Goal: Information Seeking & Learning: Learn about a topic

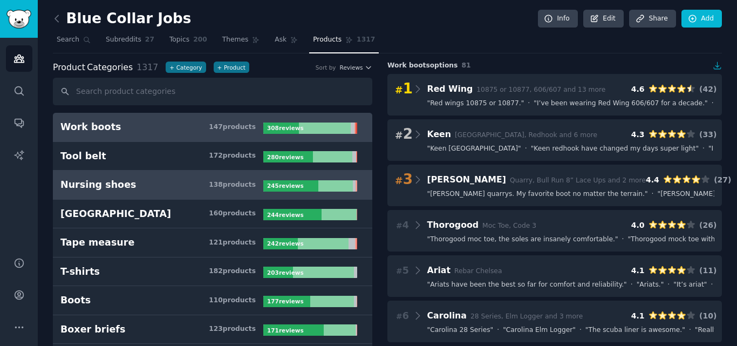
click at [140, 192] on link "Nursing shoes 138 product s 245 review s" at bounding box center [213, 185] width 320 height 29
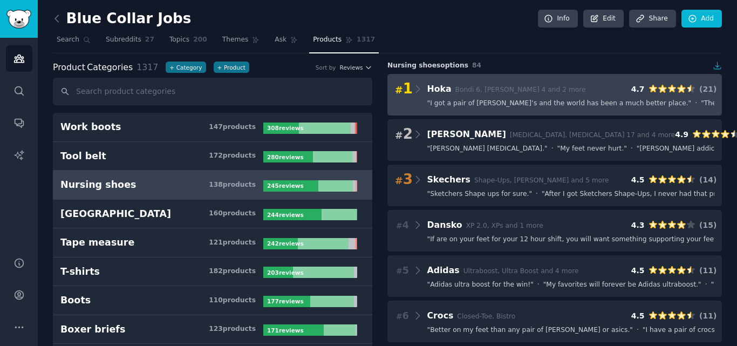
click at [483, 105] on span "" I got a pair of Hoka’s and the world has been a much better place. "" at bounding box center [559, 104] width 264 height 10
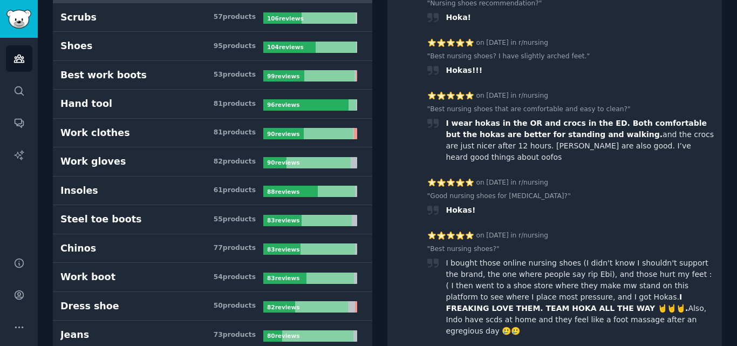
scroll to position [486, 0]
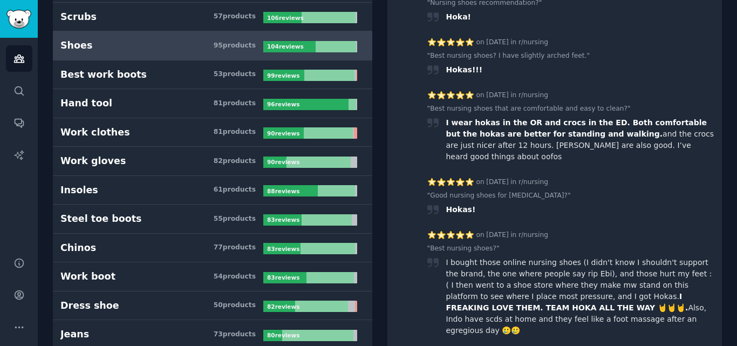
click at [132, 45] on h3 "Shoes 95 product s" at bounding box center [161, 45] width 203 height 13
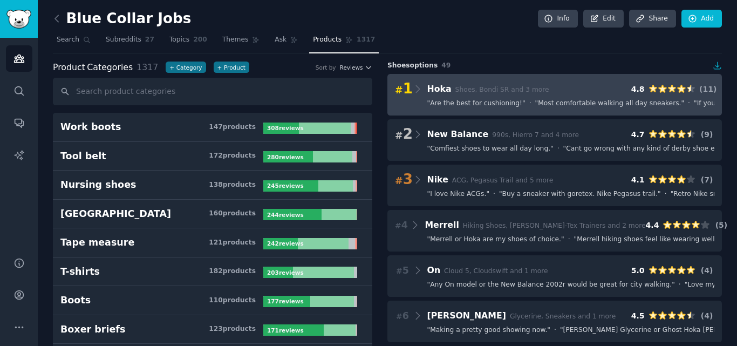
click at [517, 108] on div "# 1 Hoka Shoes, Bondi SR and 3 more 4.8 ( 11 ) " Are the best for cushioning! "…" at bounding box center [555, 95] width 335 height 42
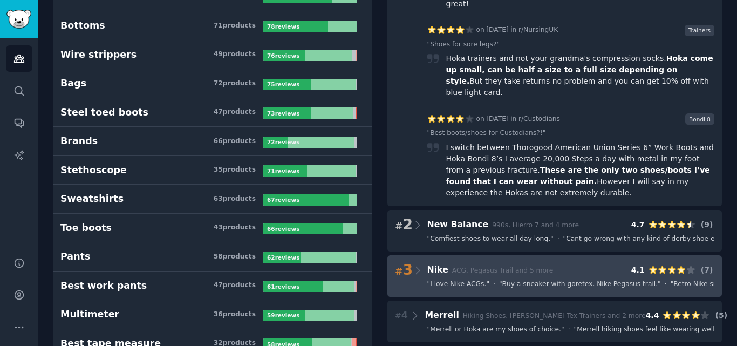
scroll to position [918, 0]
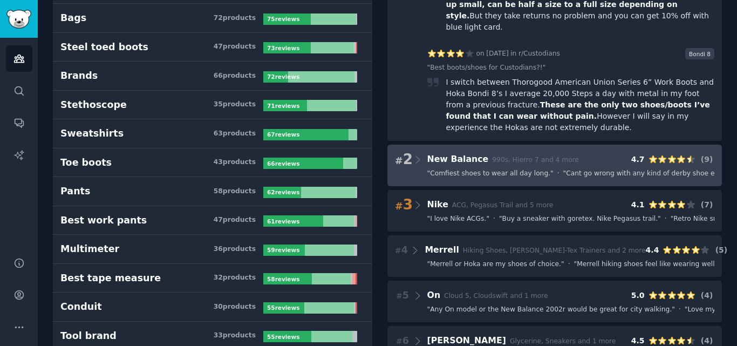
click at [480, 169] on span "" Comfiest shoes to wear all day long. "" at bounding box center [490, 174] width 126 height 10
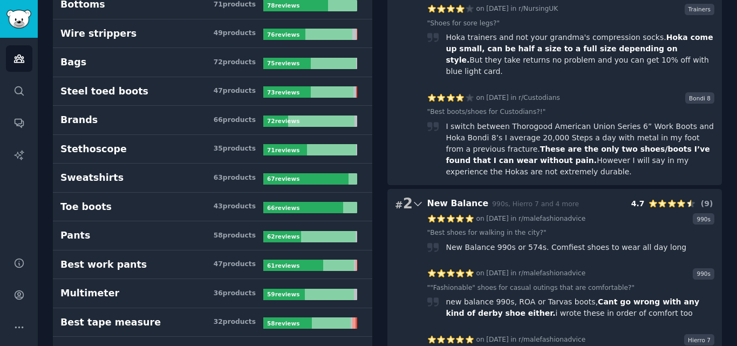
scroll to position [864, 0]
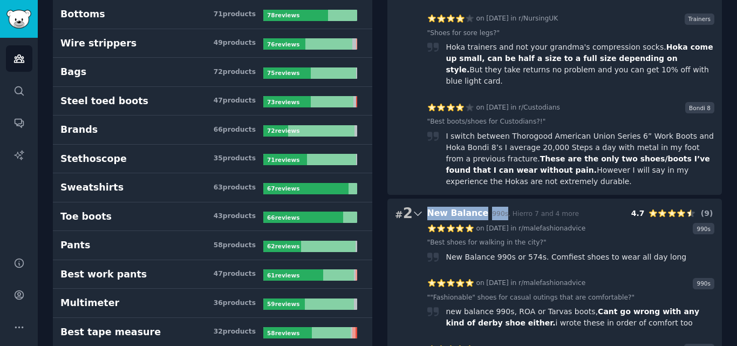
drag, startPoint x: 425, startPoint y: 132, endPoint x: 494, endPoint y: 134, distance: 68.6
click at [494, 206] on div "# 2 New Balance 990s, Hierro 7 and 4 more 4.7 ( 9 )" at bounding box center [555, 213] width 320 height 15
copy span "New Balance 990s, Hierro 7"
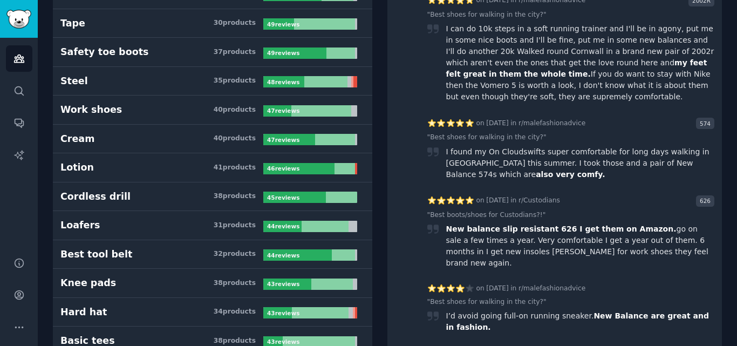
scroll to position [1565, 0]
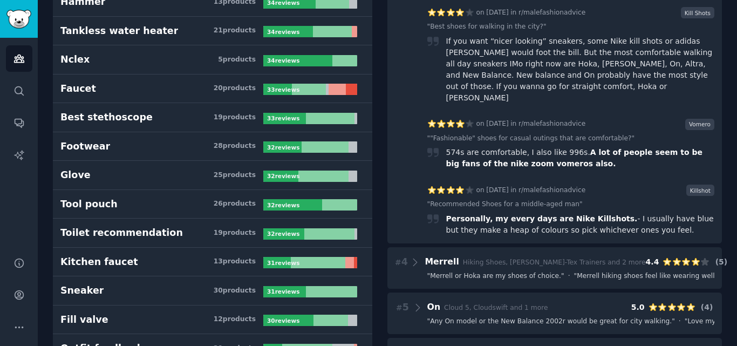
scroll to position [2267, 0]
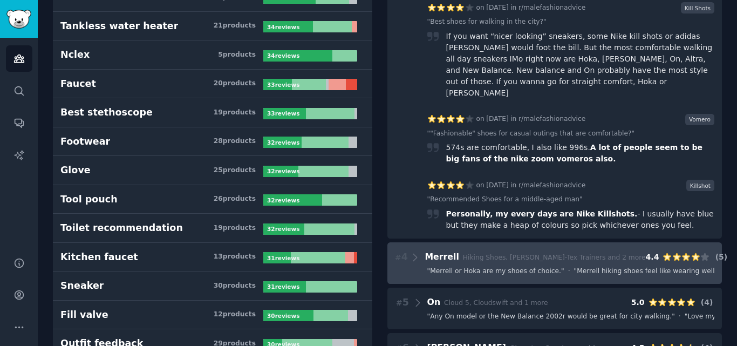
click at [472, 267] on span "" Merrell or Hoka are my shoes of choice. "" at bounding box center [495, 272] width 137 height 10
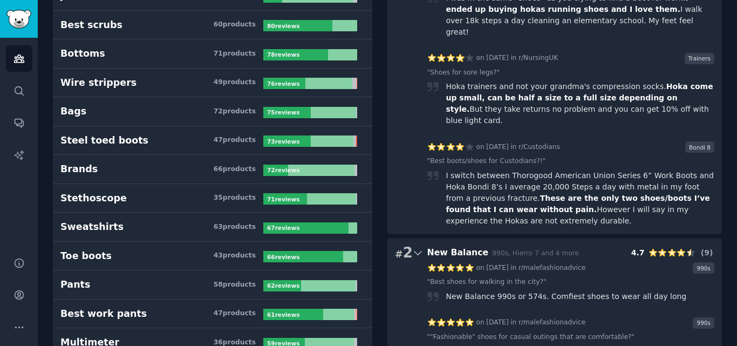
scroll to position [864, 0]
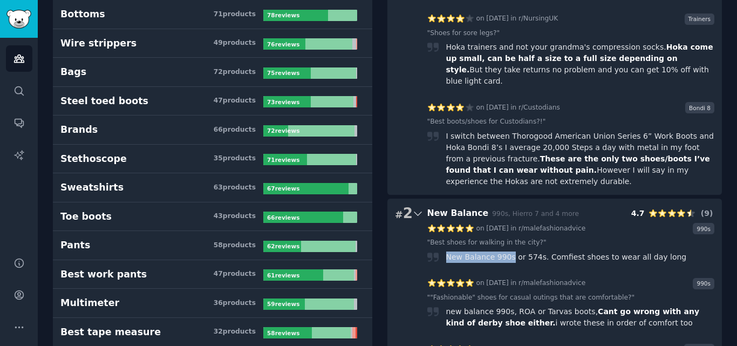
drag, startPoint x: 445, startPoint y: 180, endPoint x: 504, endPoint y: 178, distance: 59.4
click at [504, 252] on div "New Balance 990s or 574s. Comfiest shoes to wear all day long" at bounding box center [566, 257] width 241 height 11
copy div "New Balance 990s"
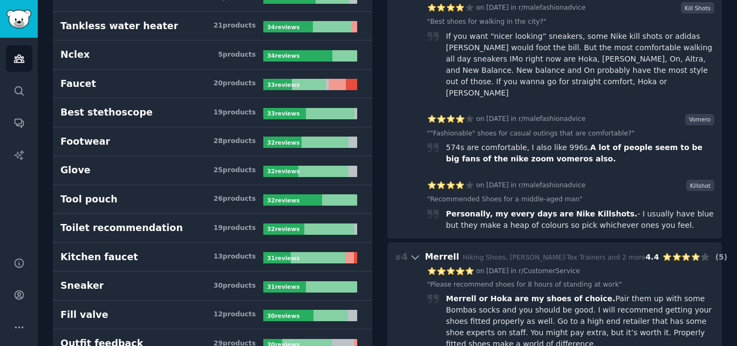
scroll to position [2321, 0]
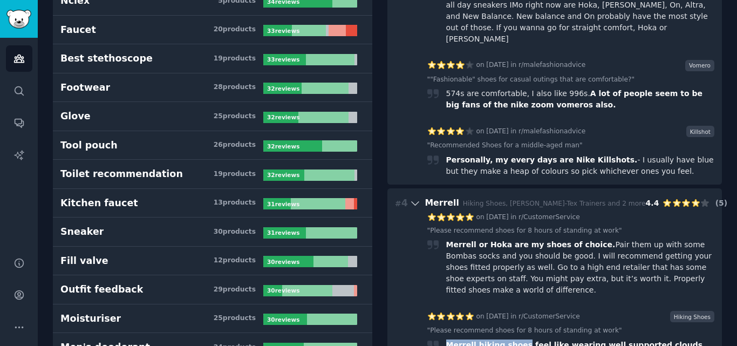
drag, startPoint x: 445, startPoint y: 173, endPoint x: 515, endPoint y: 179, distance: 70.4
click at [515, 341] on span "Merrell hiking shoes feel like wearing well supported clouds." at bounding box center [575, 345] width 261 height 9
copy span "Merrell hiking shoes"
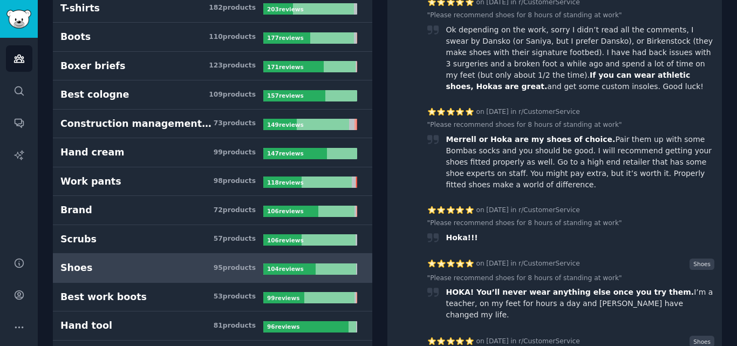
scroll to position [0, 0]
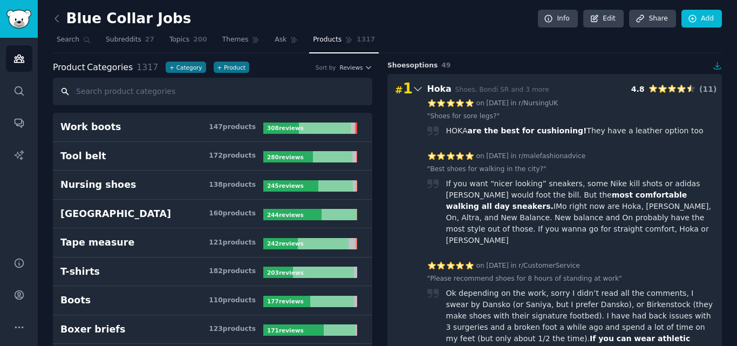
click at [160, 94] on input "text" at bounding box center [213, 92] width 320 height 28
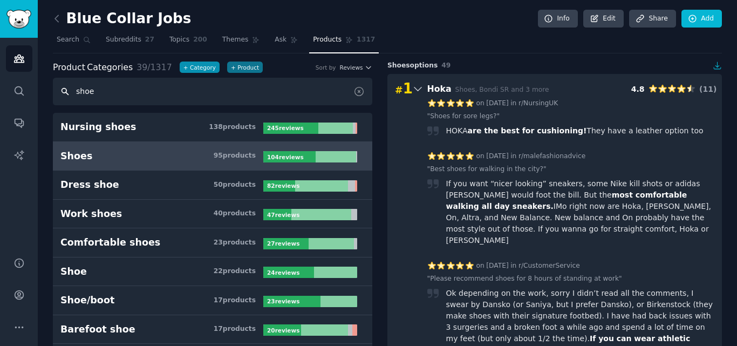
type input "shoe"
click at [187, 64] on button "+ Category" at bounding box center [200, 67] width 40 height 11
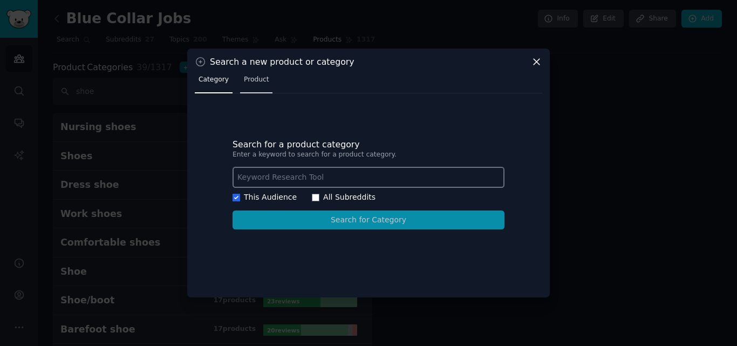
click at [244, 80] on span "Product" at bounding box center [256, 80] width 25 height 10
click at [225, 79] on span "Category" at bounding box center [214, 80] width 30 height 10
click at [293, 176] on input "text" at bounding box center [369, 177] width 272 height 21
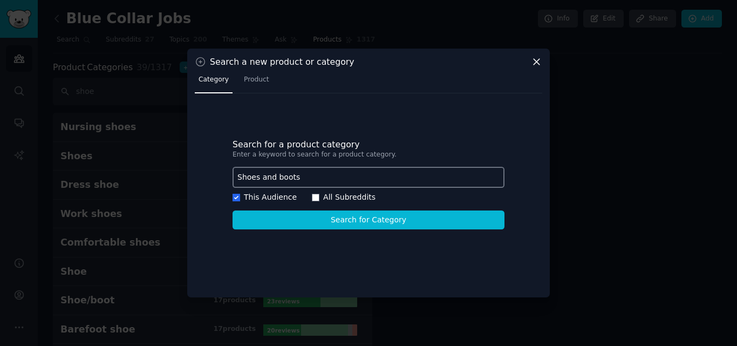
type input "Shoes and boots"
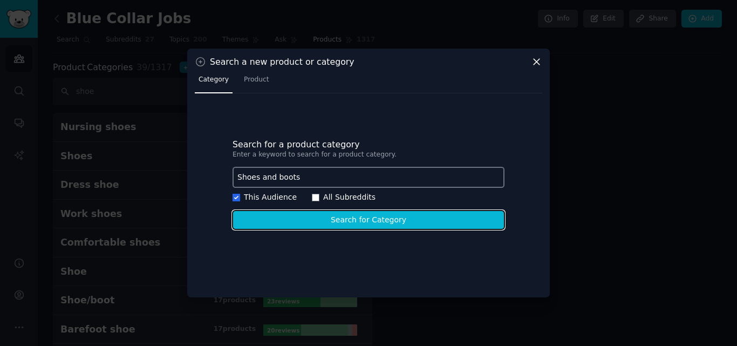
click at [383, 222] on button "Search for Category" at bounding box center [369, 219] width 272 height 19
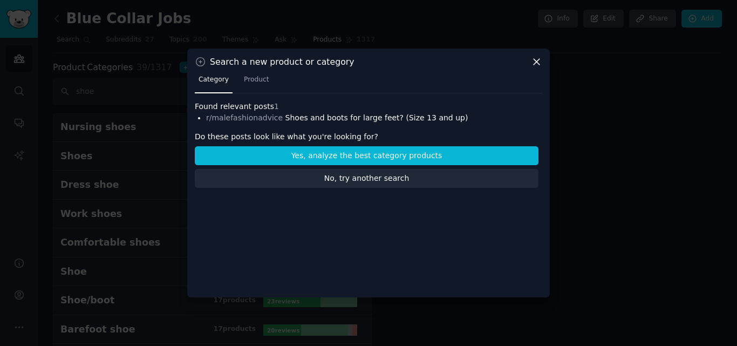
click at [535, 60] on icon at bounding box center [537, 62] width 6 height 6
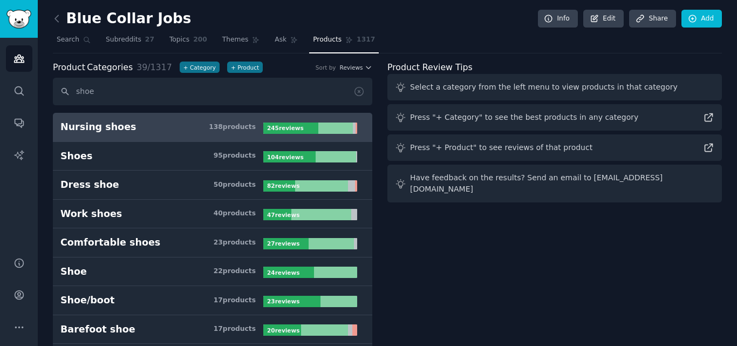
click at [146, 118] on link "Nursing shoes 138 product s 245 review s" at bounding box center [213, 127] width 320 height 29
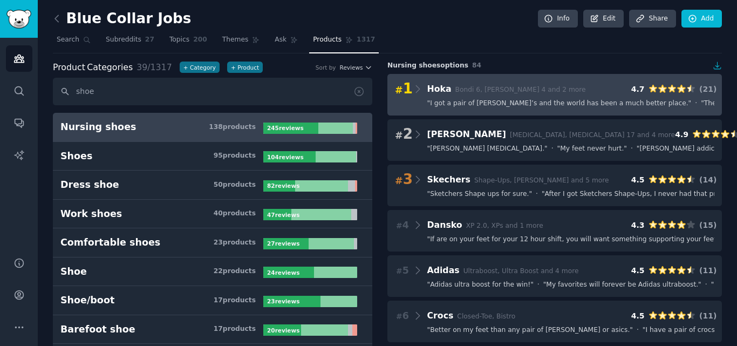
click at [491, 97] on div "# 1 Hoka Bondi 6, Clifton 4 and 2 more 4.7 ( 21 ) " I got a pair of Hoka’s and …" at bounding box center [555, 95] width 335 height 42
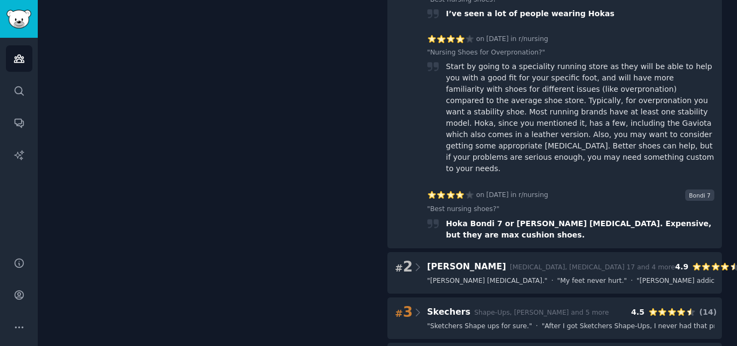
scroll to position [1638, 0]
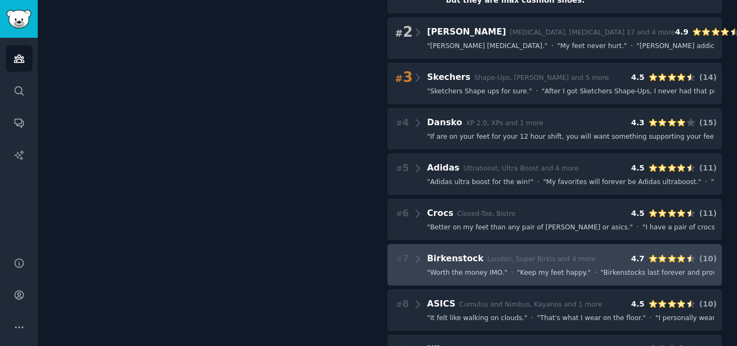
click at [499, 268] on div "" Worth the money IMO. " · " Keep my feet happy. " · " Birkenstocks last foreve…" at bounding box center [571, 273] width 288 height 10
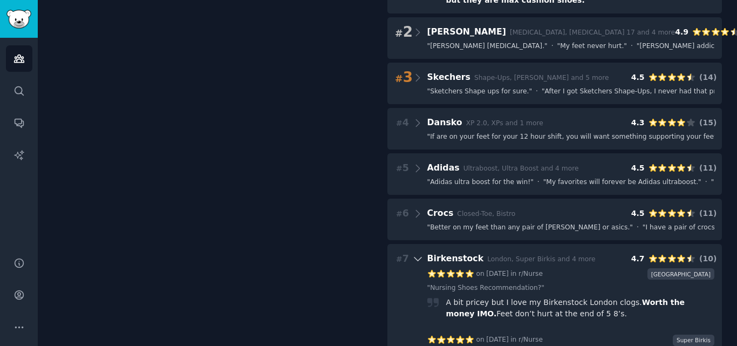
drag, startPoint x: 271, startPoint y: 213, endPoint x: 271, endPoint y: 187, distance: 26.5
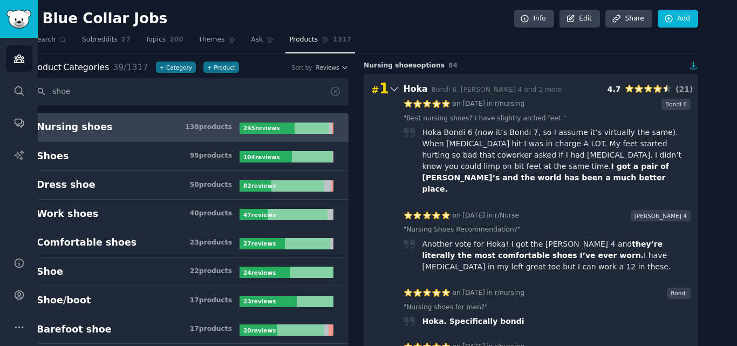
scroll to position [0, 0]
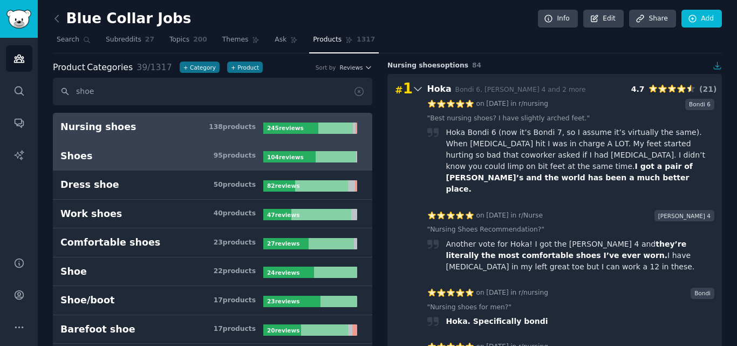
click at [146, 160] on h3 "Shoes 95 product s" at bounding box center [161, 156] width 203 height 13
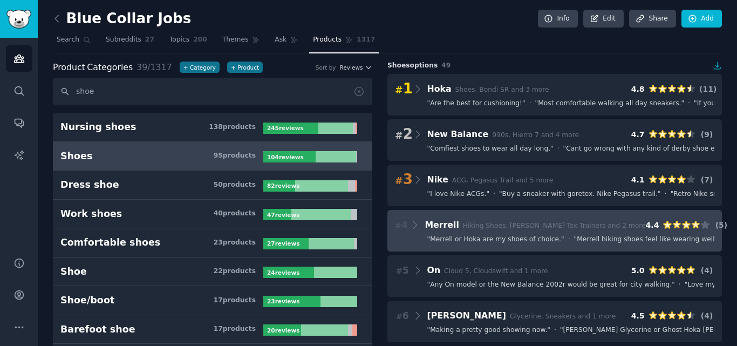
click at [486, 237] on span "" Merrell or Hoka are my shoes of choice. "" at bounding box center [495, 240] width 137 height 10
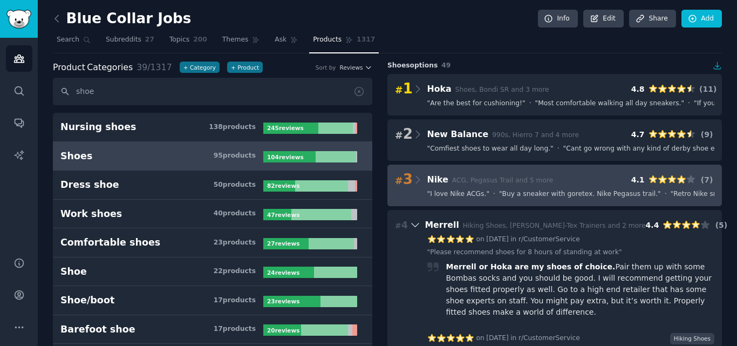
scroll to position [54, 0]
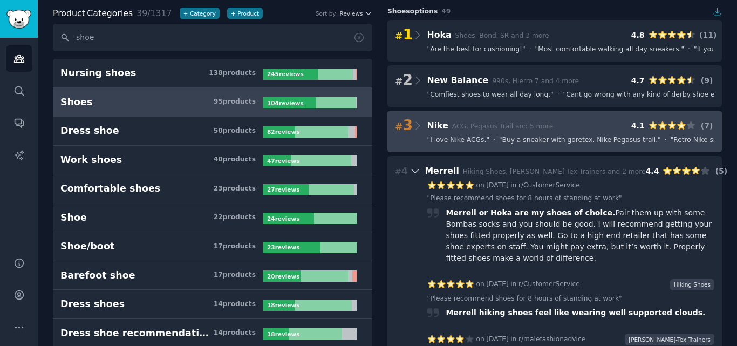
click at [486, 142] on div "" I love Nike ACGs. " · " Buy a sneaker with goretex. Nike Pegasus trail. " · "…" at bounding box center [571, 140] width 288 height 10
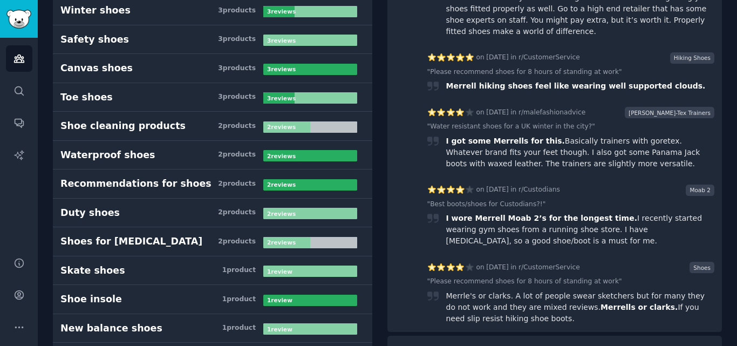
scroll to position [864, 0]
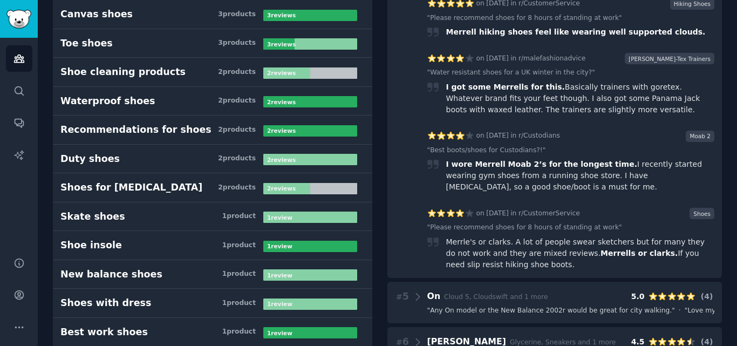
click at [473, 159] on div "I wore Merrell Moab 2’s for the longest time. I recently started wearing gym sh…" at bounding box center [580, 176] width 269 height 34
click at [478, 160] on span "I wore Merrell Moab 2’s for the longest time." at bounding box center [541, 164] width 193 height 9
copy span "Merrell"
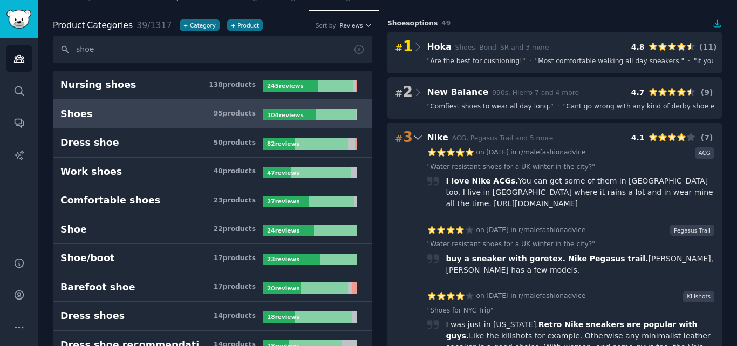
scroll to position [0, 0]
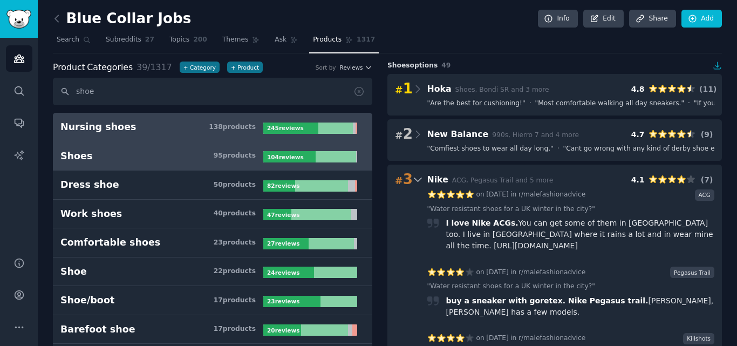
click at [138, 126] on h3 "Nursing shoes 138 product s" at bounding box center [161, 126] width 203 height 13
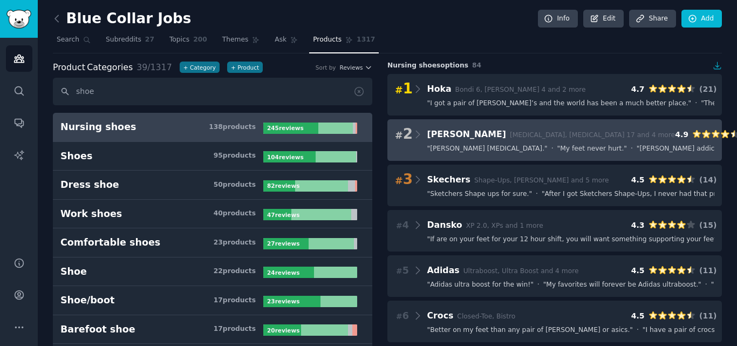
click at [483, 153] on div "# 2 Brooks Adrenaline, Glycerin 17 and 4 more 4.9 ( 16 ) " Brooks adrenaline. "…" at bounding box center [555, 140] width 335 height 42
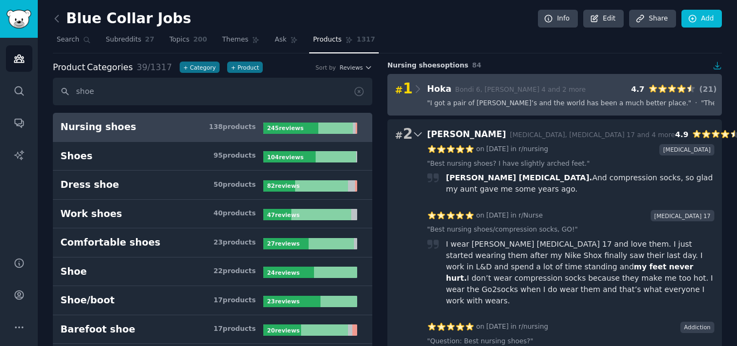
click at [499, 104] on span "" I got a pair of Hoka’s and the world has been a much better place. "" at bounding box center [559, 104] width 264 height 10
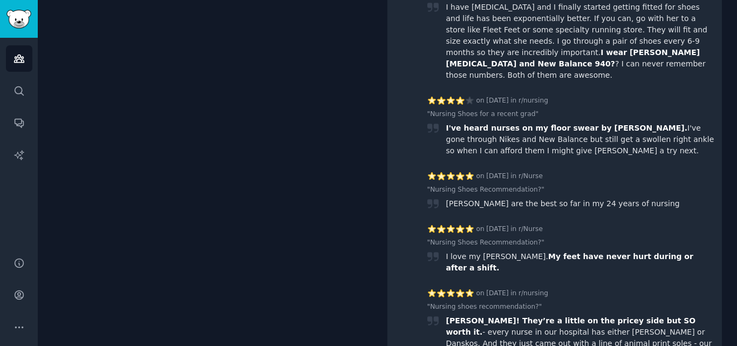
drag, startPoint x: 325, startPoint y: 149, endPoint x: 334, endPoint y: 257, distance: 108.8
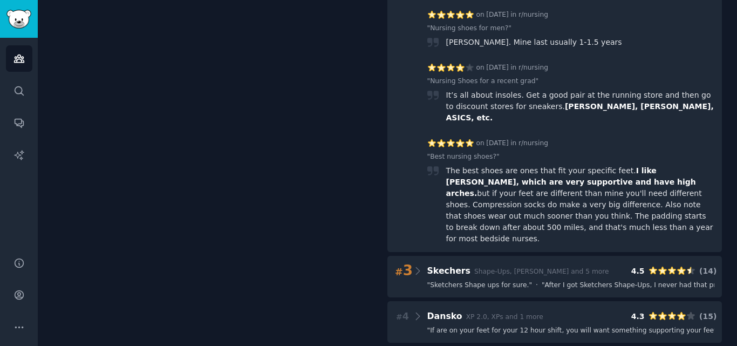
scroll to position [2754, 0]
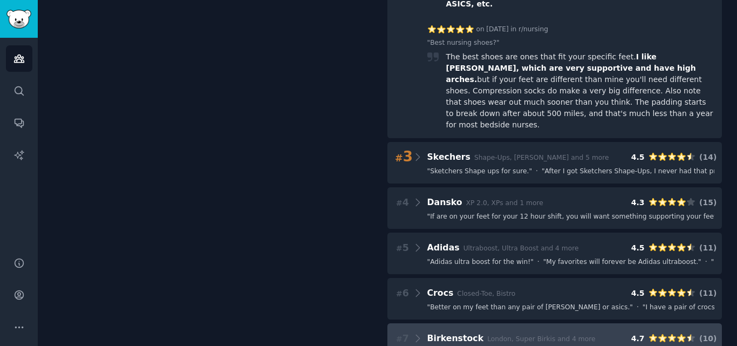
click at [479, 323] on div "# 7 Birkenstock London, Super Birkis and 4 more 4.7 ( 10 ) " Worth the money IM…" at bounding box center [555, 344] width 335 height 42
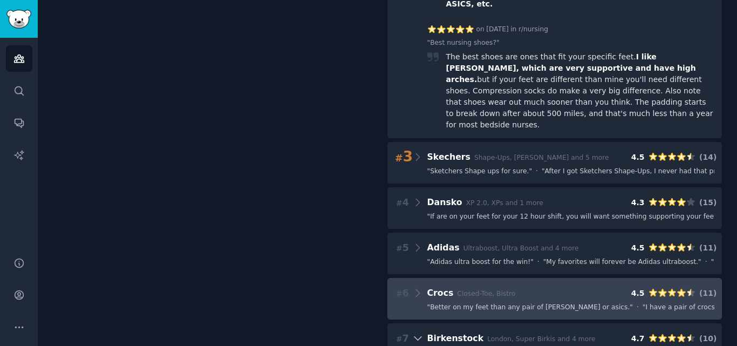
click at [473, 303] on span "" Better on my feet than any pair of brooks or asics. "" at bounding box center [530, 308] width 206 height 10
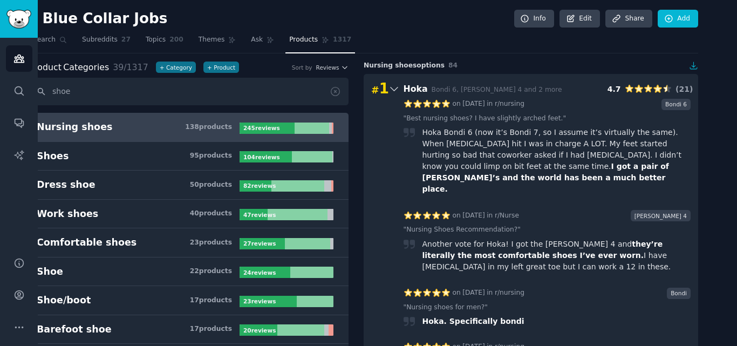
scroll to position [0, 0]
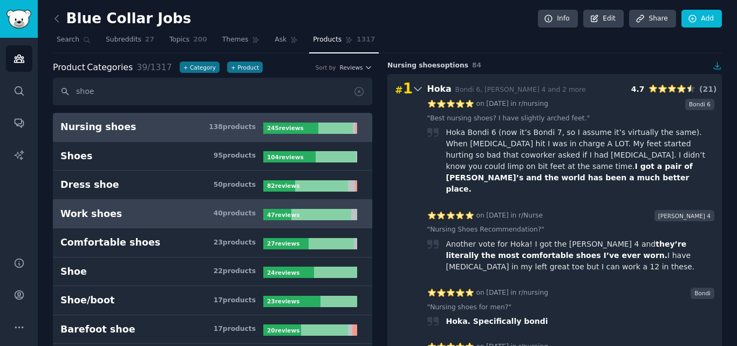
click at [134, 213] on h3 "Work shoes 40 product s" at bounding box center [161, 213] width 203 height 13
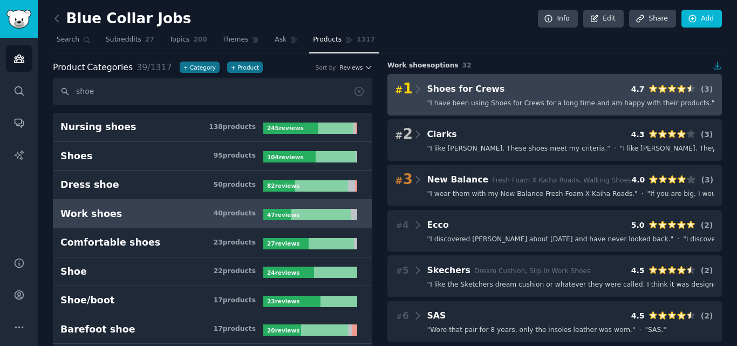
click at [492, 91] on div "# 1 Shoes for Crews 4.7 ( 3 )" at bounding box center [555, 88] width 320 height 15
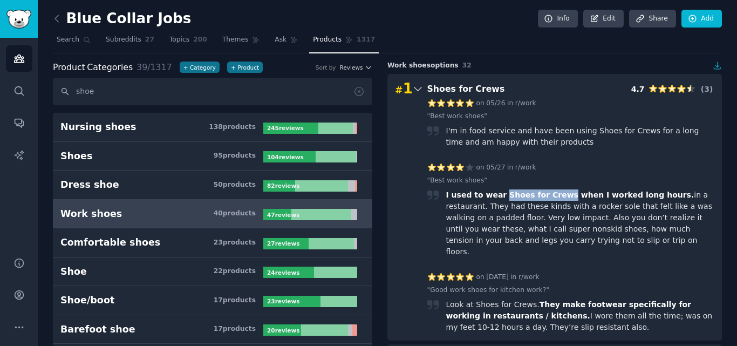
drag, startPoint x: 551, startPoint y: 195, endPoint x: 495, endPoint y: 196, distance: 55.6
click at [495, 196] on span "I used to wear Shoes for Crews when I worked long hours." at bounding box center [570, 195] width 250 height 9
copy span "Shoes for Crews"
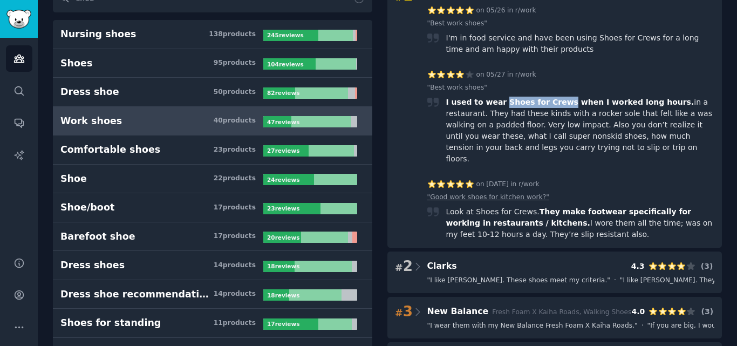
scroll to position [216, 0]
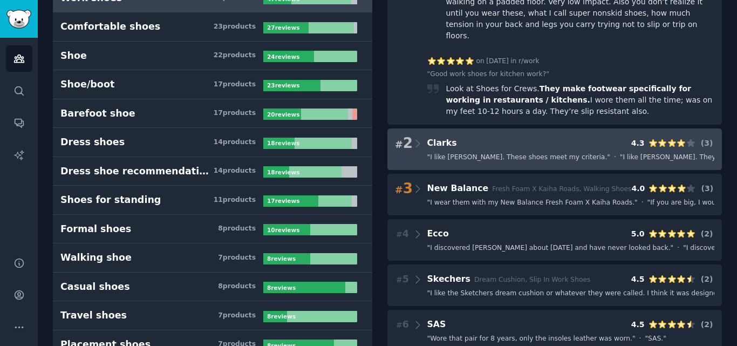
click at [501, 158] on div "# 2 Clarks 4.3 ( 3 ) " I like Clarks. These shoes meet my criteria. " · " I lik…" at bounding box center [555, 149] width 335 height 42
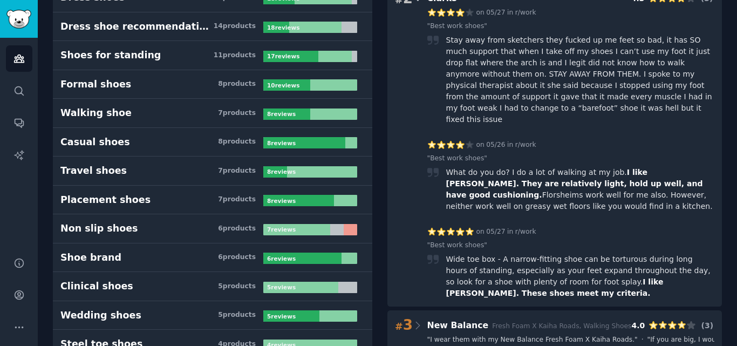
scroll to position [378, 0]
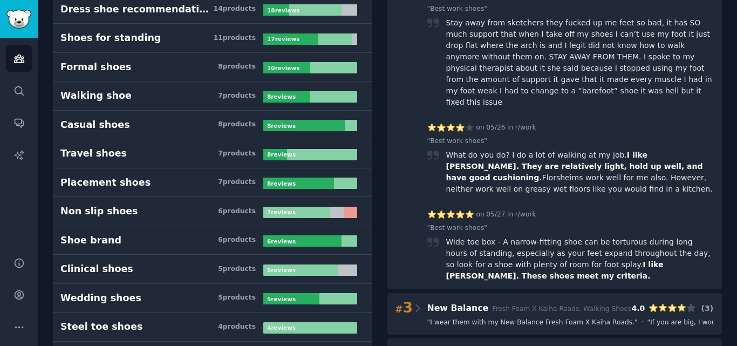
click at [633, 151] on span "I like Clarks. They are relatively light, hold up well, and have good cushionin…" at bounding box center [574, 166] width 257 height 31
copy span "Clarks"
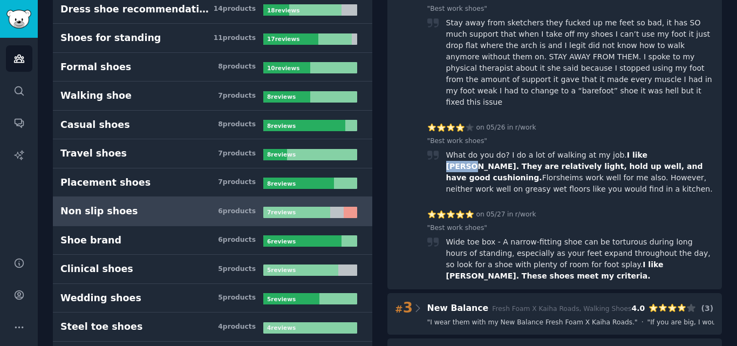
click at [153, 212] on h3 "Non slip shoes 6 product s" at bounding box center [161, 211] width 203 height 13
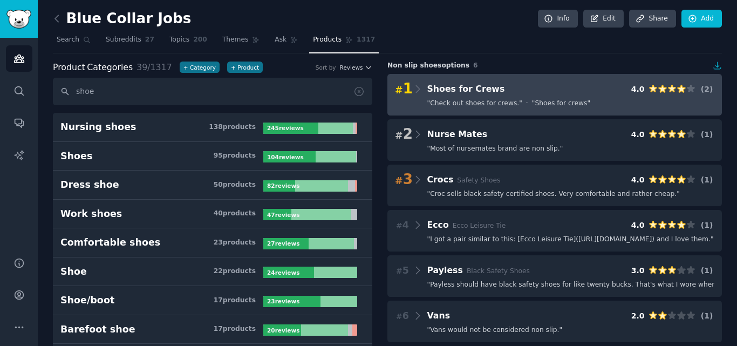
click at [540, 101] on span "" Shoes for crews "" at bounding box center [561, 104] width 58 height 10
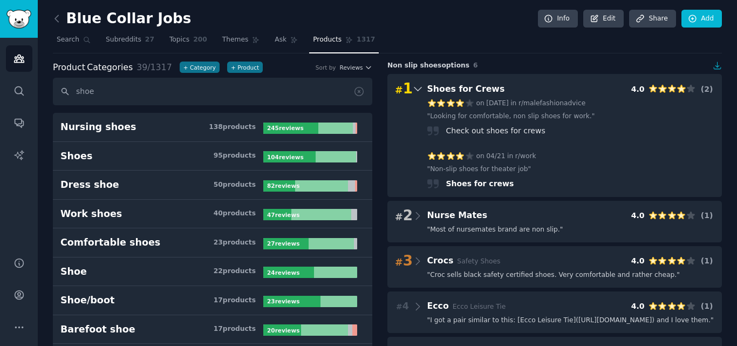
click at [351, 72] on div "Product Categories 39 / 1317 + Category + Product Sort by Reviews" at bounding box center [213, 67] width 320 height 13
click at [353, 69] on span "Reviews" at bounding box center [351, 68] width 23 height 8
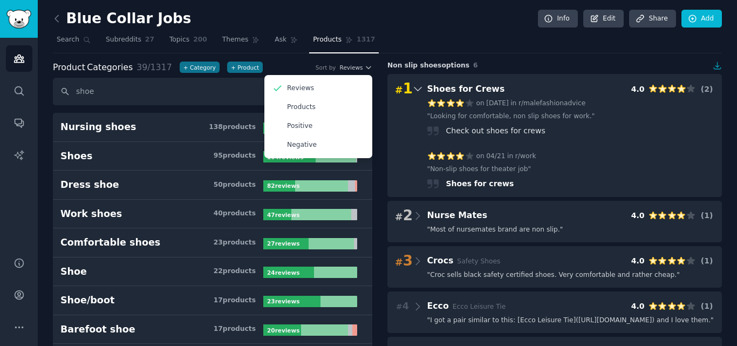
click at [676, 46] on nav "Search Subreddits 27 Topics 200 Themes Ask Products 1317" at bounding box center [387, 42] width 669 height 22
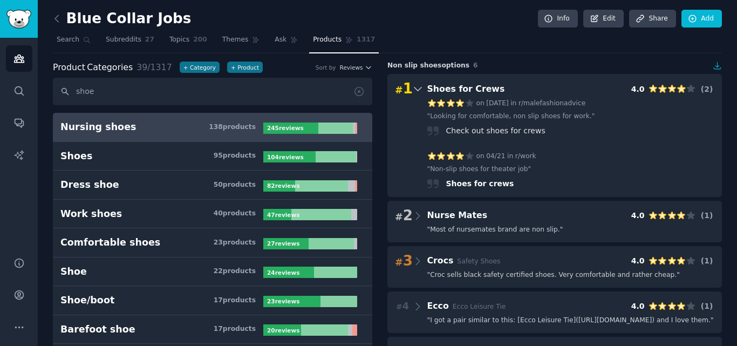
click at [154, 131] on h3 "Nursing shoes 138 product s" at bounding box center [161, 126] width 203 height 13
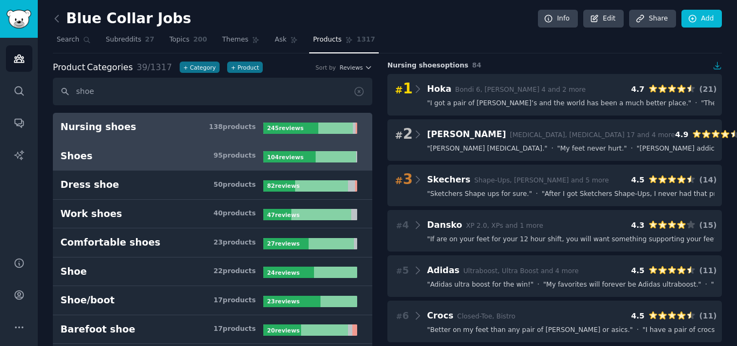
click at [143, 153] on h3 "Shoes 95 product s" at bounding box center [161, 156] width 203 height 13
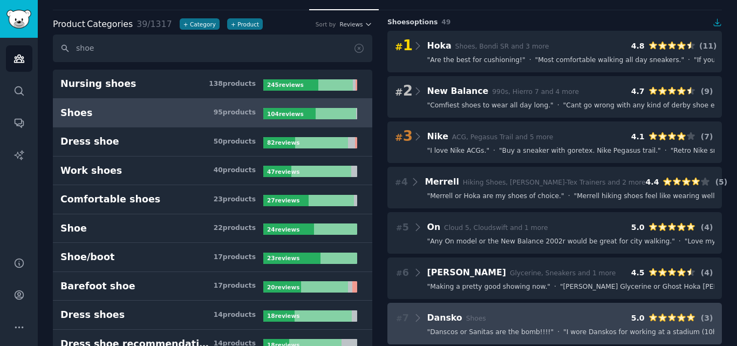
scroll to position [216, 0]
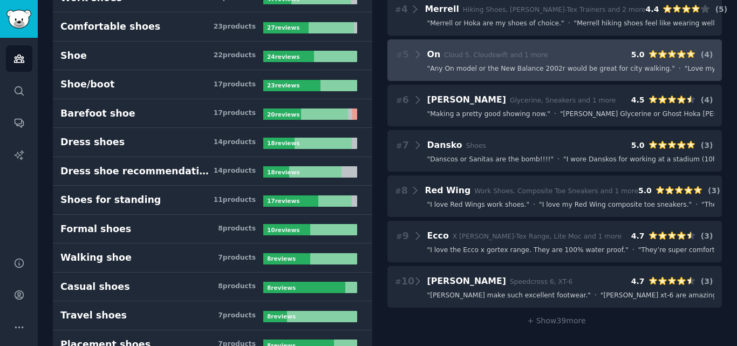
click at [499, 70] on span "" Any On model or the New Balance 2002r would be great for city walking. "" at bounding box center [551, 69] width 248 height 10
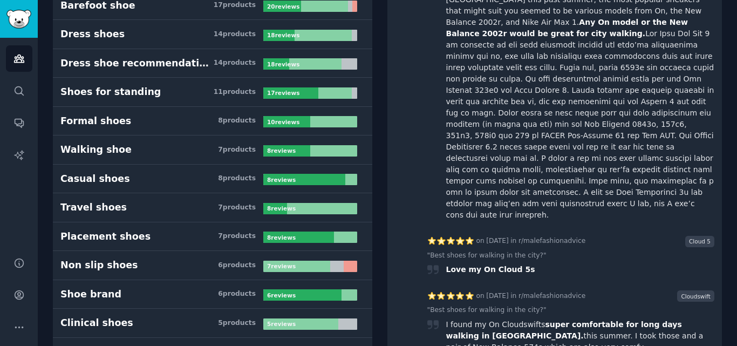
scroll to position [432, 0]
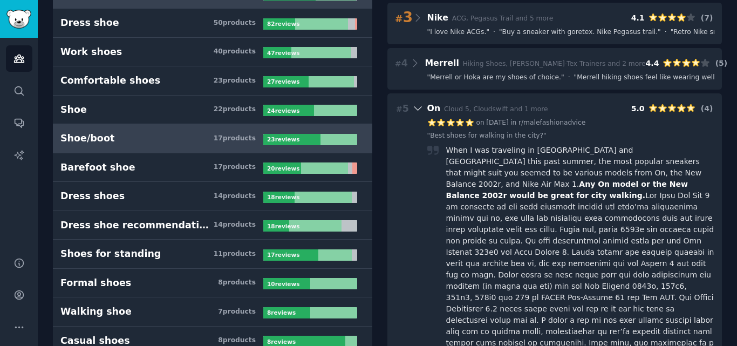
click at [150, 138] on h3 "Shoe/boot 17 product s" at bounding box center [161, 138] width 203 height 13
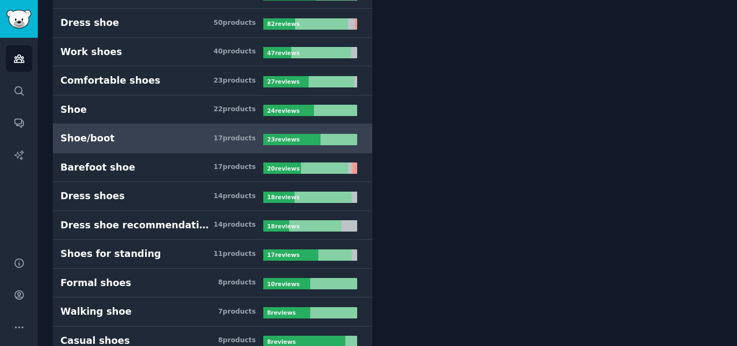
scroll to position [61, 0]
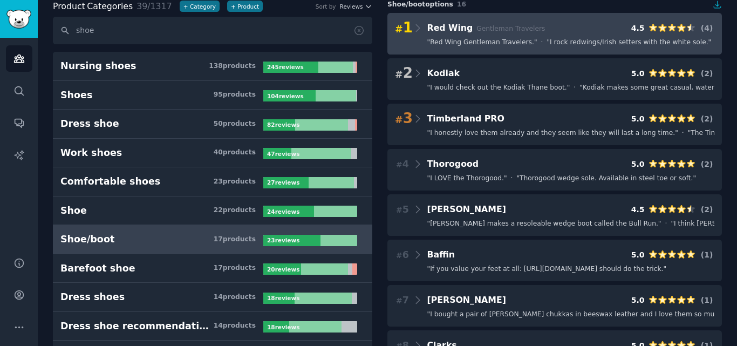
click at [532, 37] on Wing "# 1 Red Wing Gentleman Travelers 4.5 ( 4 ) " Red Wing Gentleman Travelers. " · …" at bounding box center [555, 34] width 335 height 42
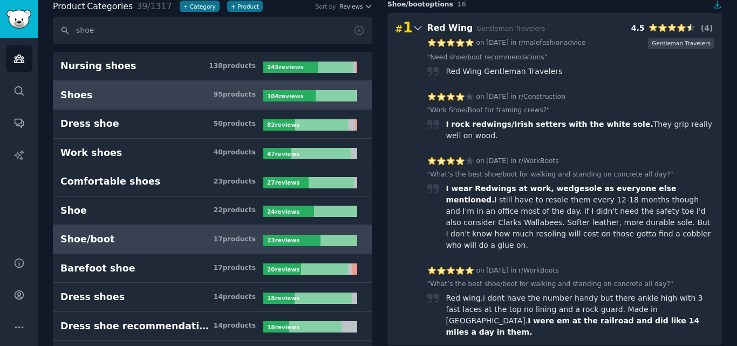
click at [166, 92] on h3 "Shoes 95 product s" at bounding box center [161, 95] width 203 height 13
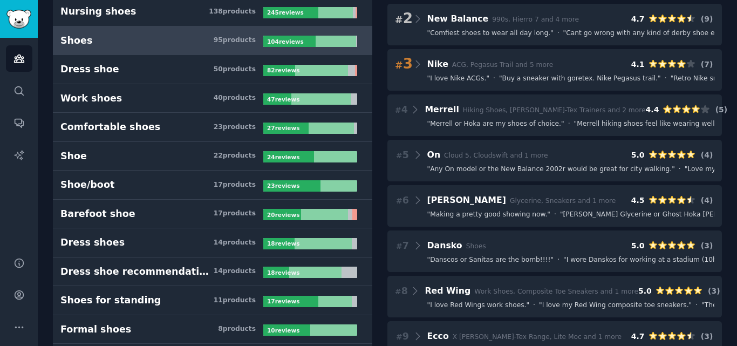
scroll to position [115, 0]
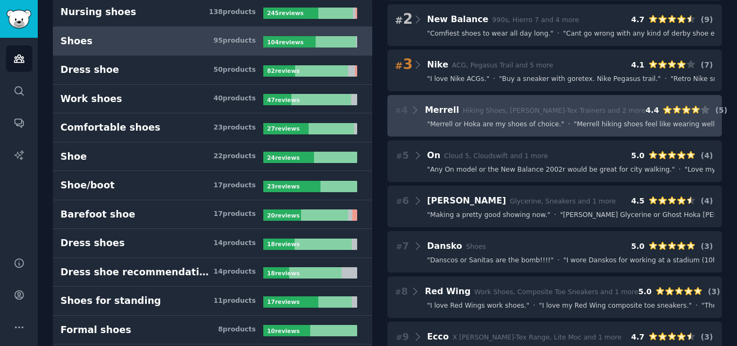
click at [474, 121] on span "" Merrell or Hoka are my shoes of choice. "" at bounding box center [495, 125] width 137 height 10
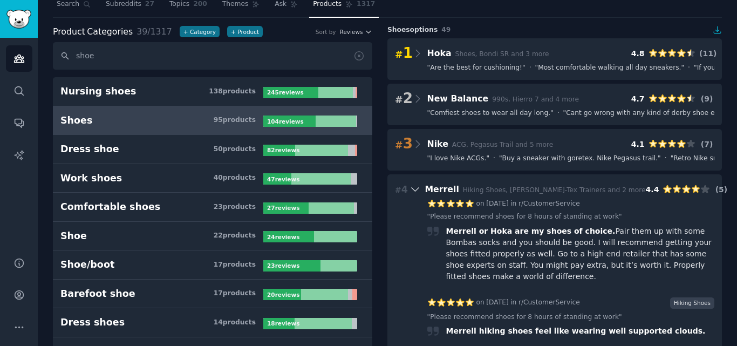
scroll to position [0, 0]
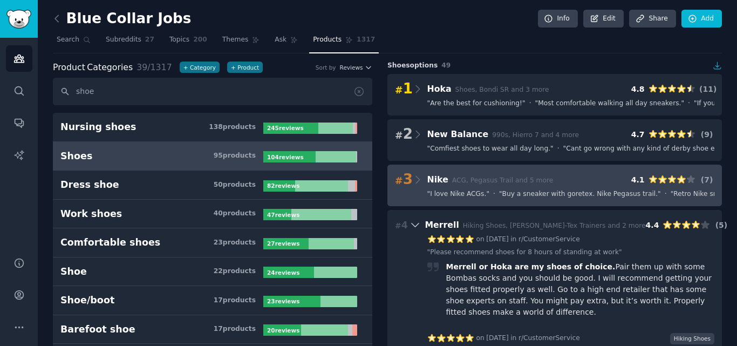
click at [479, 191] on span "" I love Nike ACGs. "" at bounding box center [458, 194] width 63 height 10
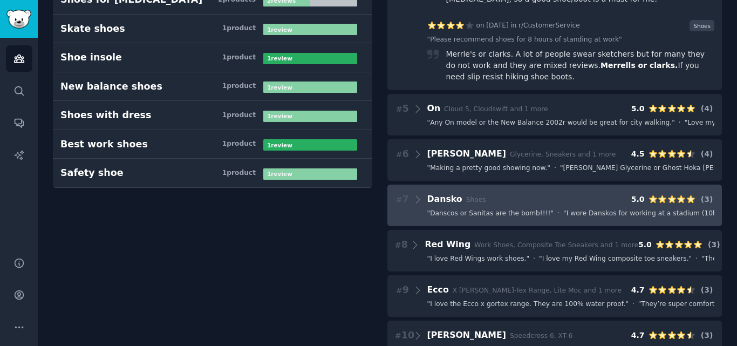
scroll to position [1071, 0]
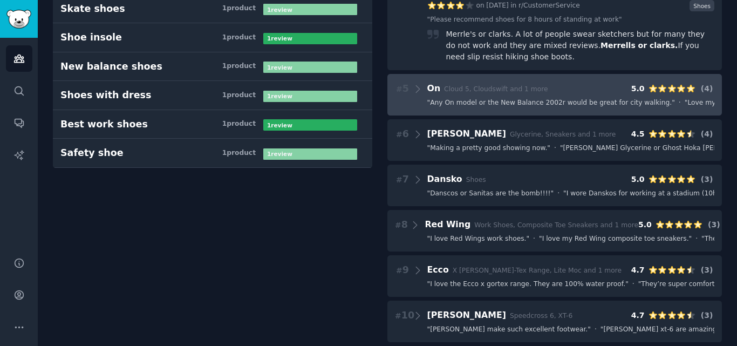
click at [481, 98] on span "" Any On model or the New Balance 2002r would be great for city walking. "" at bounding box center [551, 103] width 248 height 10
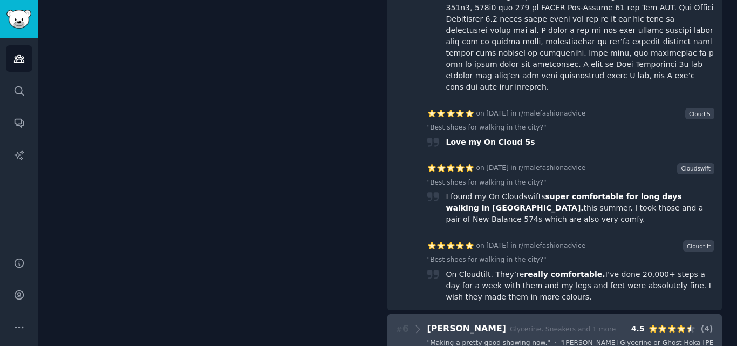
click at [502, 322] on div "# 6 Brooks Glycerine, Sneakers and 1 more 4.5 ( 4 )" at bounding box center [555, 329] width 320 height 15
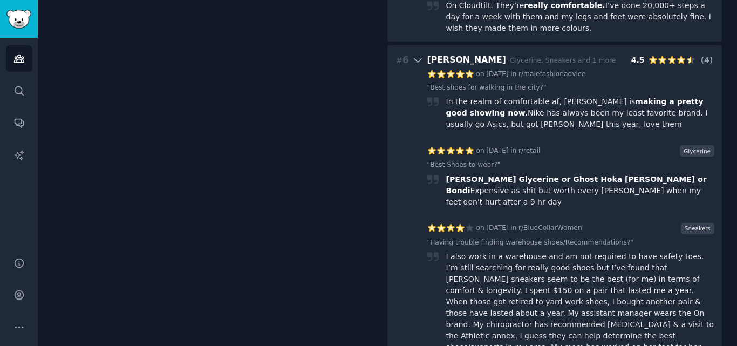
scroll to position [1611, 0]
drag, startPoint x: 501, startPoint y: 110, endPoint x: 444, endPoint y: 114, distance: 57.4
click at [445, 174] on span "Brooks Glycerine or Ghost Hoka Clifton or Bondi" at bounding box center [576, 184] width 262 height 20
copy span "Brooks Glycerine"
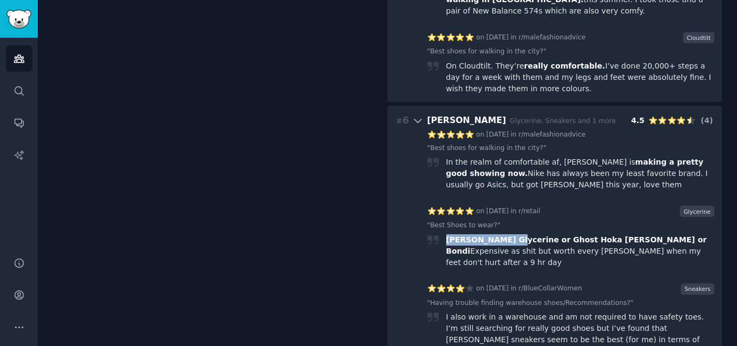
scroll to position [1819, 0]
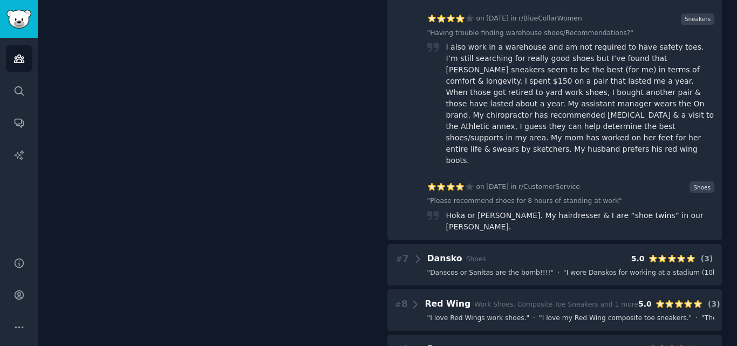
click at [455, 253] on span "Dansko" at bounding box center [444, 258] width 35 height 10
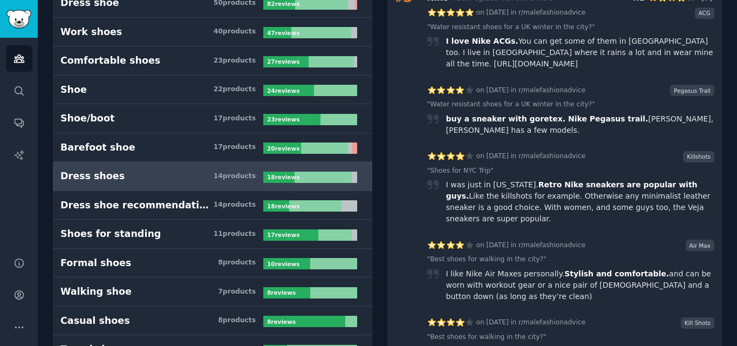
scroll to position [0, 0]
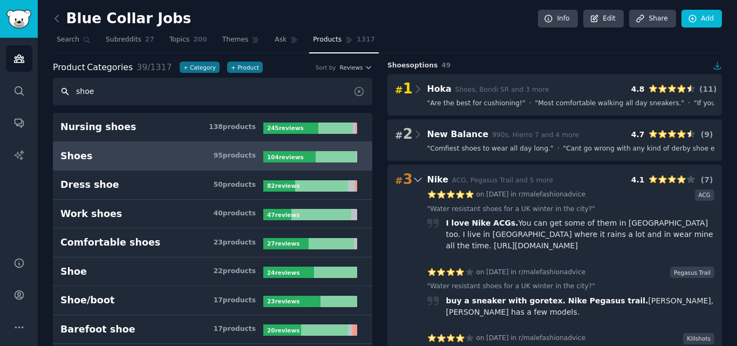
click at [205, 82] on input "shoe" at bounding box center [213, 92] width 320 height 28
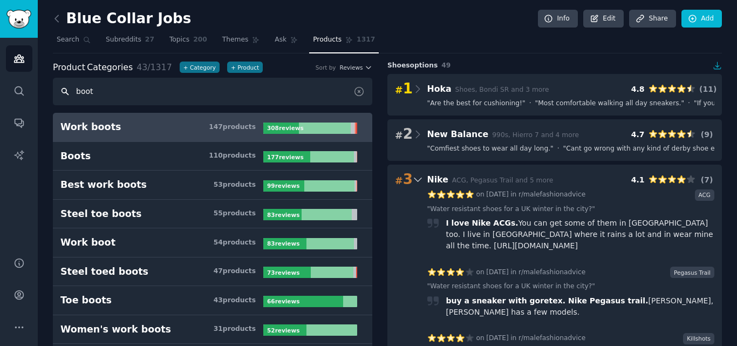
type input "boot"
click at [138, 130] on h3 "Work boots 147 product s" at bounding box center [161, 126] width 203 height 13
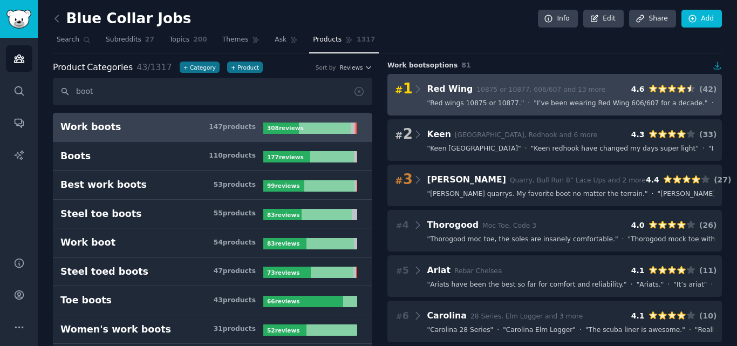
click at [460, 104] on span "" Red wings 10875 or 10877. "" at bounding box center [475, 104] width 97 height 10
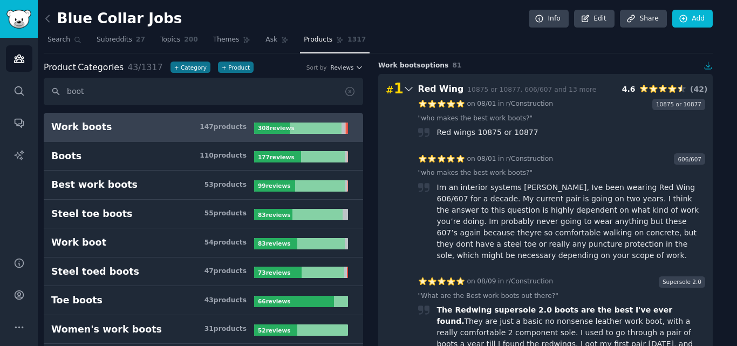
scroll to position [0, 13]
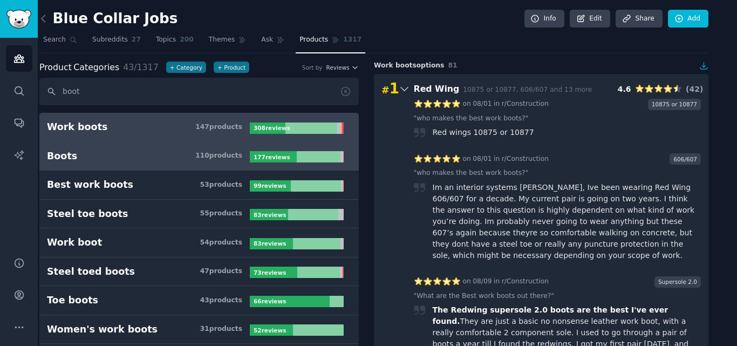
click at [175, 163] on link "Boots 110 product s 177 review s" at bounding box center [199, 156] width 320 height 29
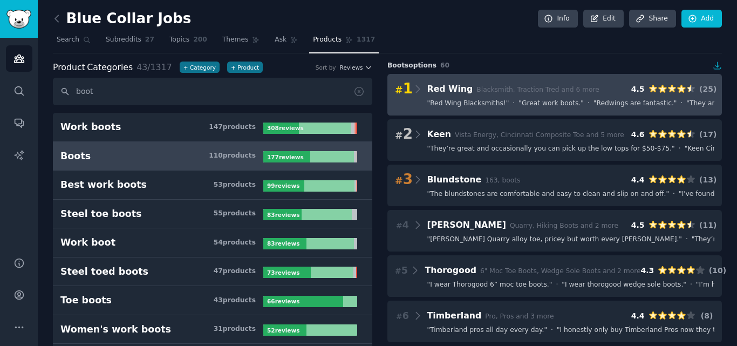
click at [492, 104] on span "" Red Wing Blacksmiths! "" at bounding box center [468, 104] width 82 height 10
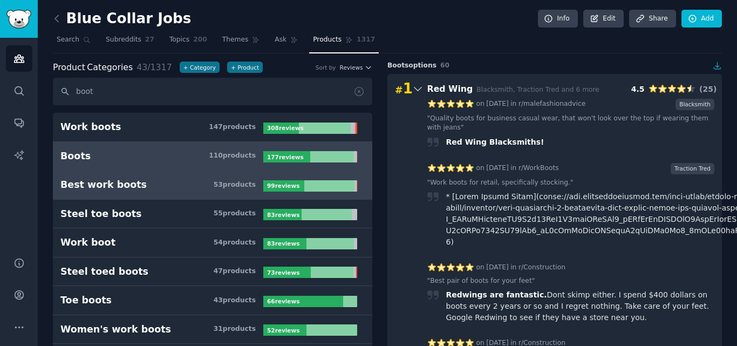
click at [159, 173] on link "Best work boots 53 product s 99 review s" at bounding box center [213, 185] width 320 height 29
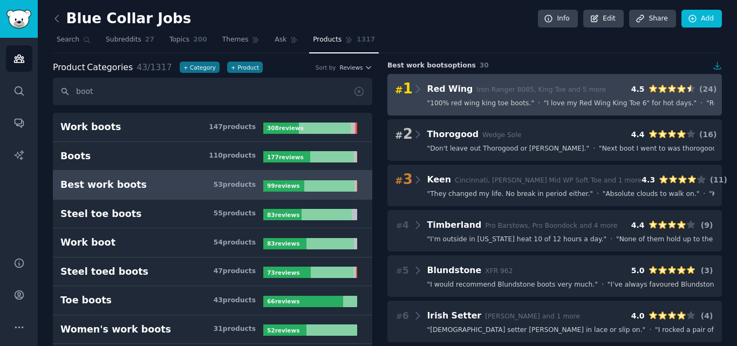
click at [449, 105] on span "" 100% red wing king toe boots. "" at bounding box center [480, 104] width 107 height 10
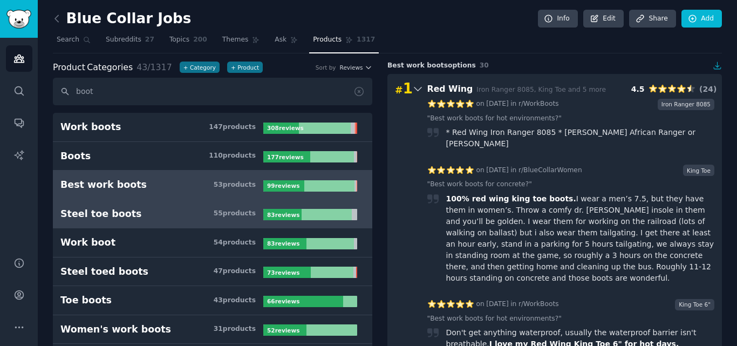
click at [110, 214] on div "Steel toe boots" at bounding box center [100, 213] width 81 height 13
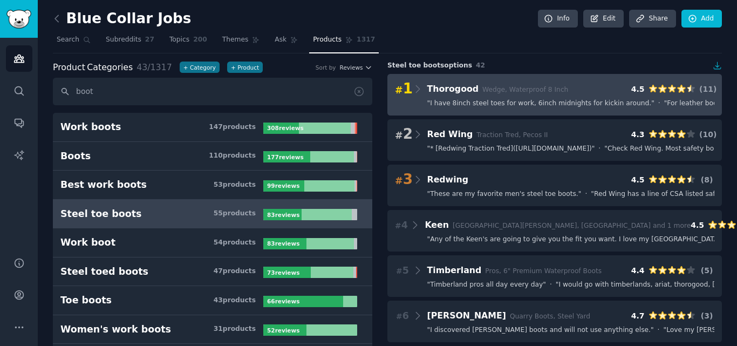
click at [470, 112] on div "# 1 Thorogood Wedge, Waterproof 8 Inch 4.5 ( 11 ) " I have 8inch steel toes for…" at bounding box center [555, 95] width 335 height 42
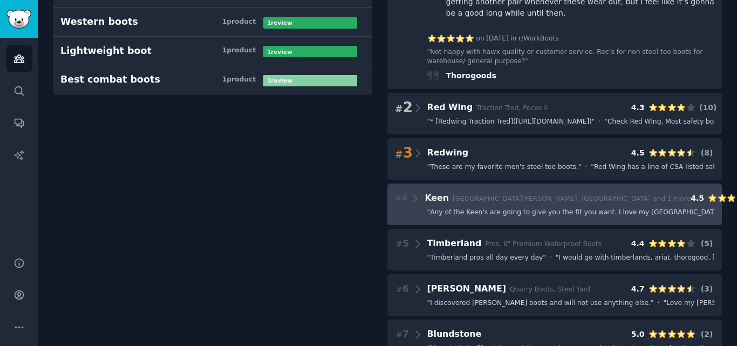
scroll to position [1241, 0]
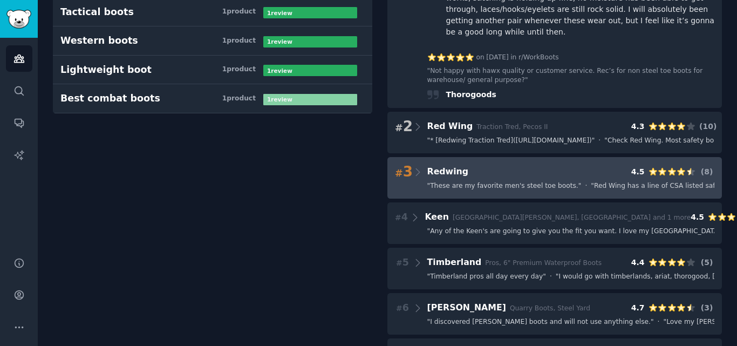
click at [489, 181] on span "" These are my favorite men's steel toe boots. "" at bounding box center [504, 186] width 154 height 10
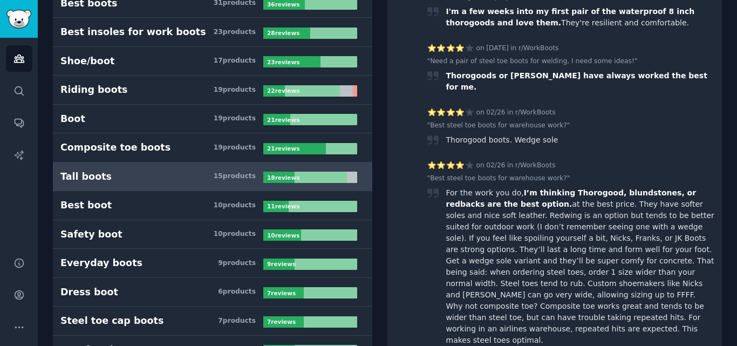
scroll to position [432, 0]
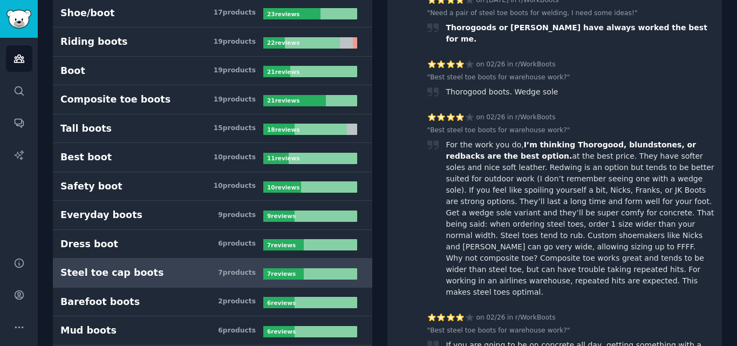
click at [130, 266] on link "Steel toe cap boots 7 product s 7 review s" at bounding box center [213, 273] width 320 height 29
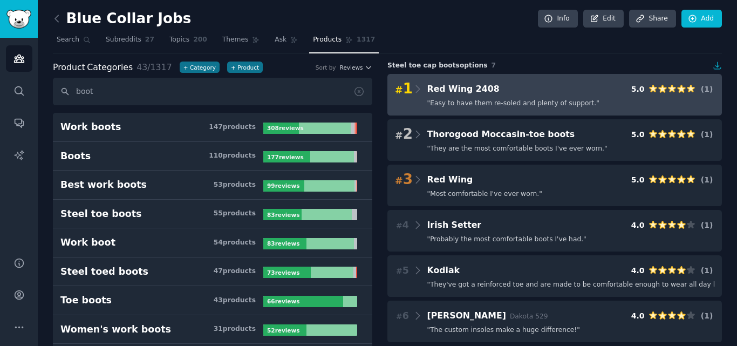
click at [462, 101] on span "" Easy to have them re-soled and plenty of support. "" at bounding box center [513, 104] width 172 height 10
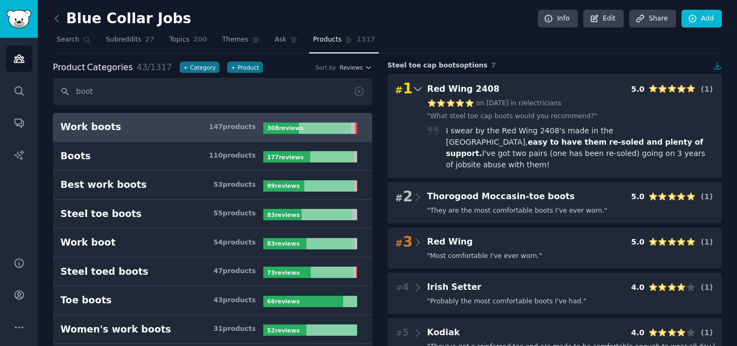
click at [106, 137] on link "Work boots 147 product s 308 review s" at bounding box center [213, 127] width 320 height 29
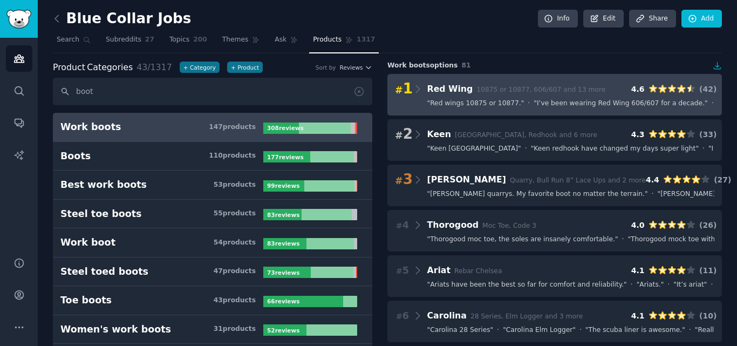
click at [478, 100] on span "" Red wings 10875 or 10877. "" at bounding box center [475, 104] width 97 height 10
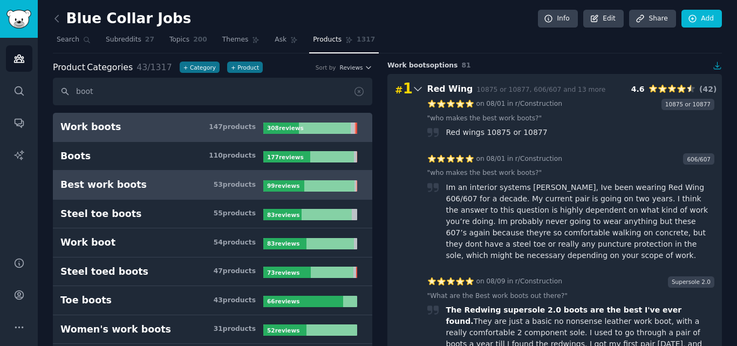
click at [153, 198] on link "Best work boots 53 product s 99 review s" at bounding box center [213, 185] width 320 height 29
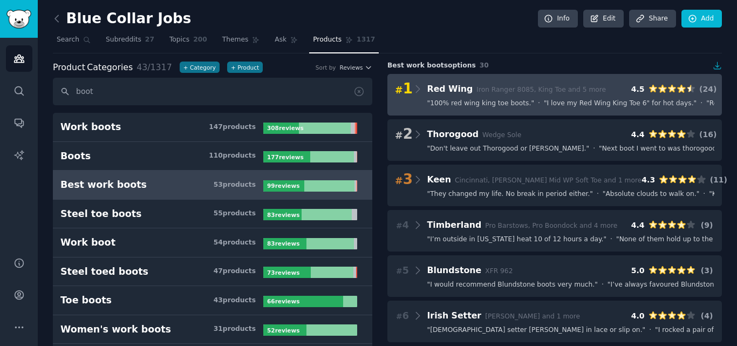
click at [459, 104] on span "" 100% red wing king toe boots. "" at bounding box center [480, 104] width 107 height 10
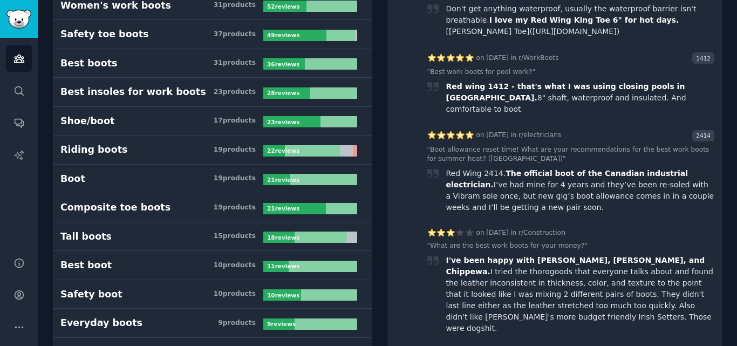
scroll to position [378, 0]
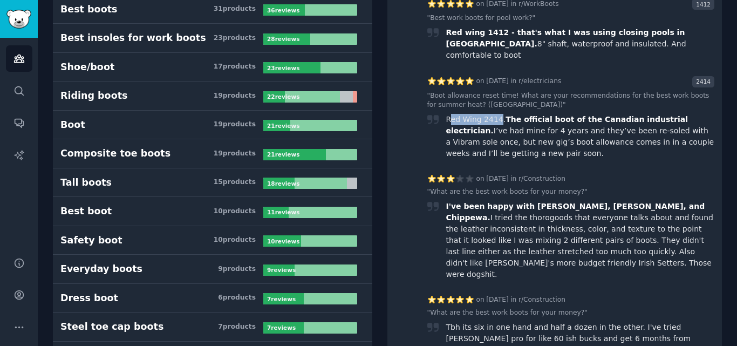
drag, startPoint x: 495, startPoint y: 85, endPoint x: 447, endPoint y: 86, distance: 48.0
click at [447, 114] on div "Red Wing 2414. The official boot of the Canadian industrial electrician. I’ve h…" at bounding box center [580, 136] width 269 height 45
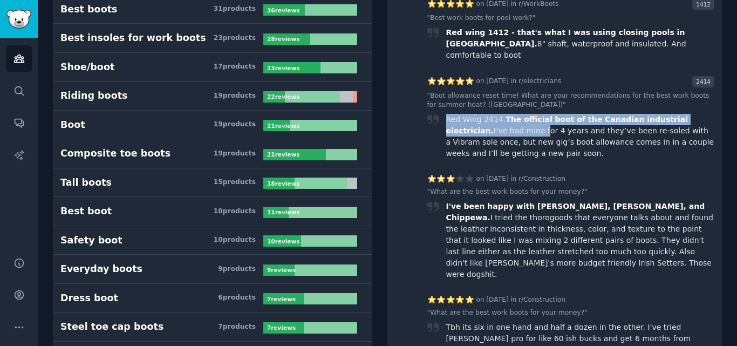
drag, startPoint x: 440, startPoint y: 87, endPoint x: 473, endPoint y: 91, distance: 32.6
click at [473, 114] on div "Red Wing 2414. The official boot of the Canadian industrial electrician. I’ve h…" at bounding box center [571, 136] width 288 height 45
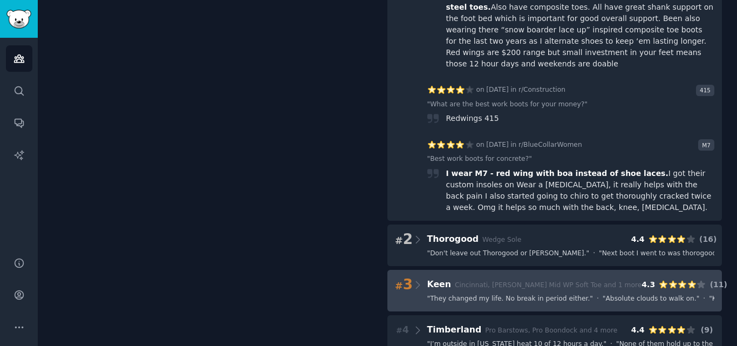
scroll to position [1865, 0]
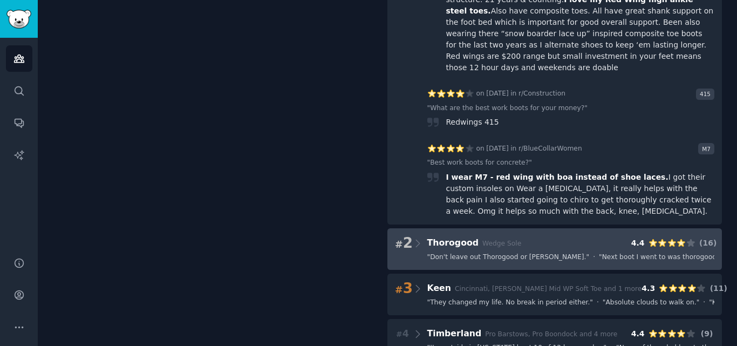
click at [478, 253] on span "" Don't leave out Thorogood or Danner. "" at bounding box center [508, 258] width 162 height 10
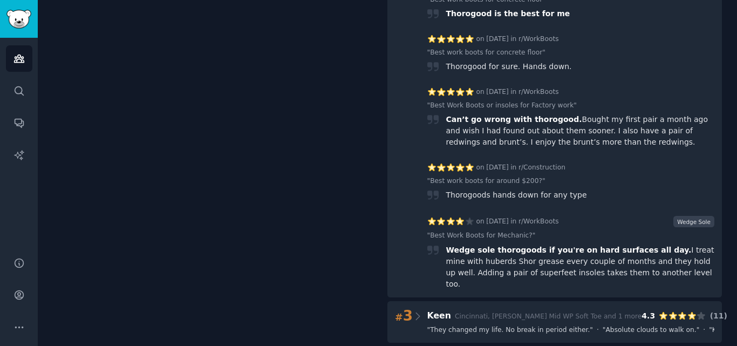
scroll to position [3053, 0]
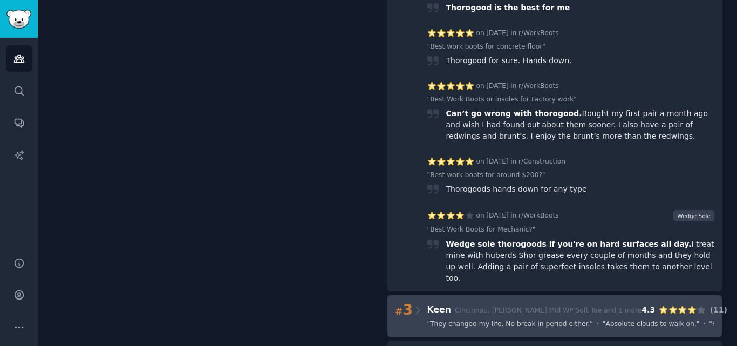
click at [485, 295] on div "# 3 Keen Cincinnati, Braddock Mid WP Soft Toe and 1 more 4.3 ( 11 ) " They chan…" at bounding box center [555, 316] width 335 height 42
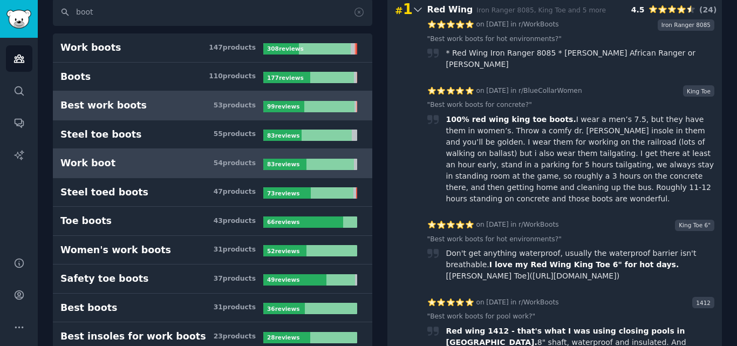
scroll to position [74, 0]
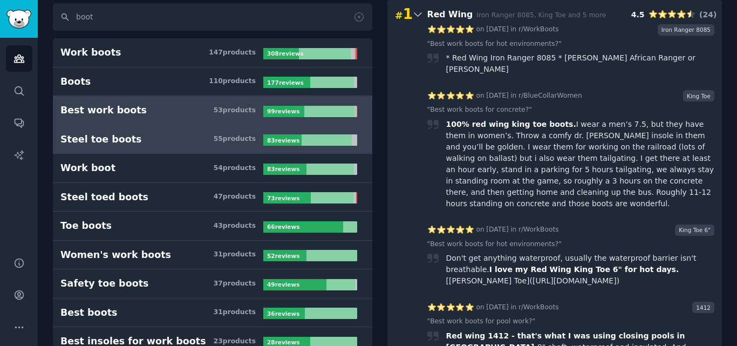
click at [162, 141] on h3 "Steel toe boots 55 product s" at bounding box center [161, 139] width 203 height 13
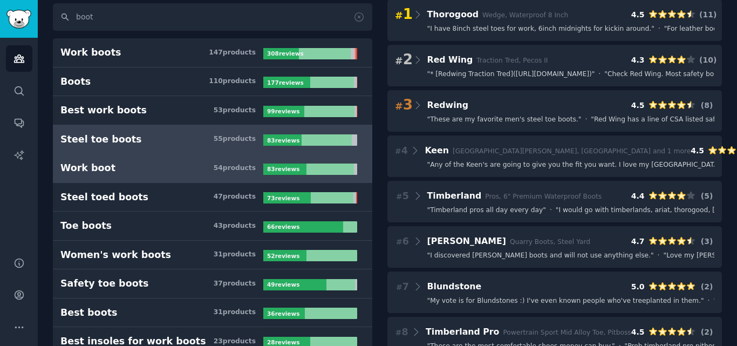
click at [162, 172] on h3 "Work boot 54 product s" at bounding box center [161, 167] width 203 height 13
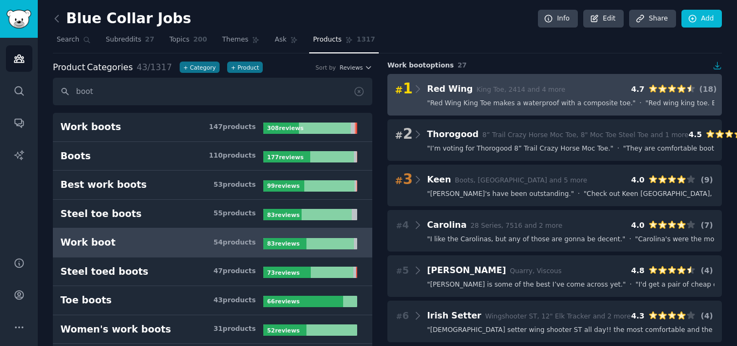
click at [466, 103] on span "" Red Wing King Toe makes a waterproof with a composite toe. "" at bounding box center [531, 104] width 209 height 10
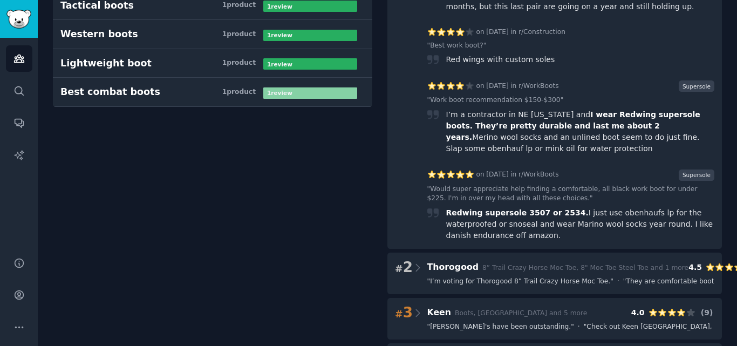
scroll to position [1403, 0]
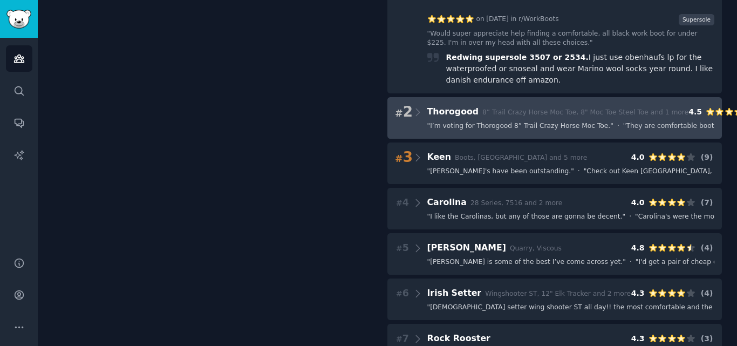
click at [486, 97] on div "# 2 Thorogood 8” Trail Crazy Horse Moc Toe, 8" Moc Toe Steel Toe and 1 more 4.5…" at bounding box center [555, 118] width 335 height 42
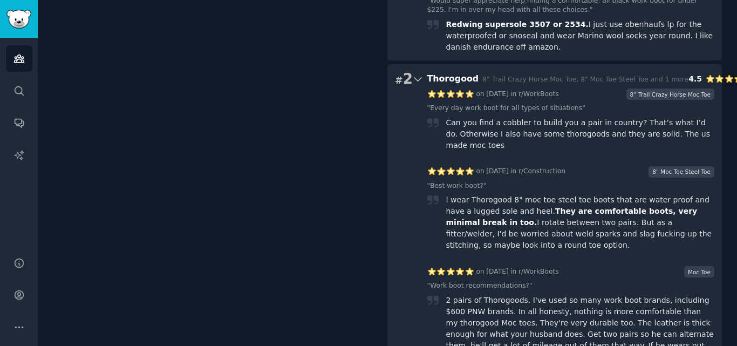
scroll to position [1565, 0]
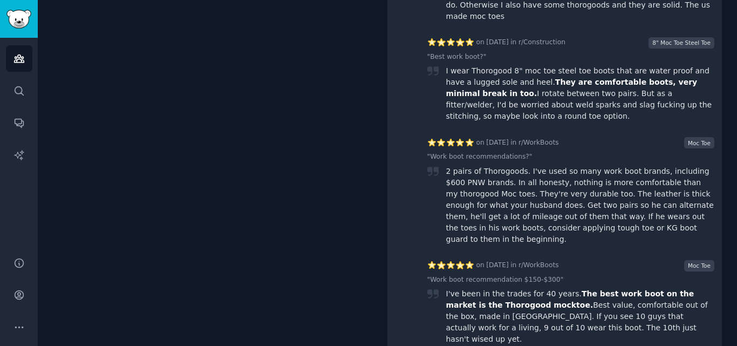
click at [465, 289] on span "The best work boot on the market is the Thorogood mocktoe." at bounding box center [570, 299] width 248 height 20
copy span "Thorogood"
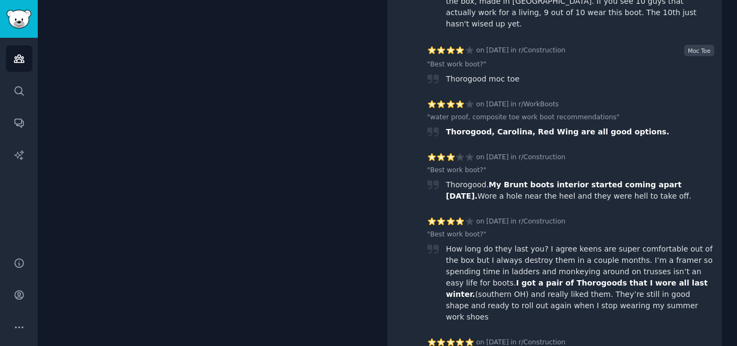
scroll to position [2051, 0]
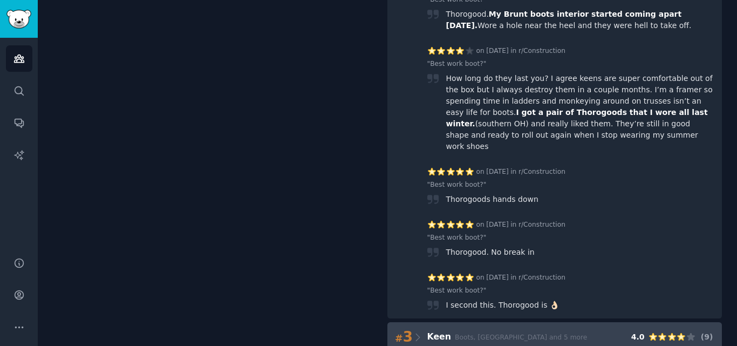
click at [451, 345] on span "" Keen's have been outstanding. "" at bounding box center [500, 352] width 147 height 10
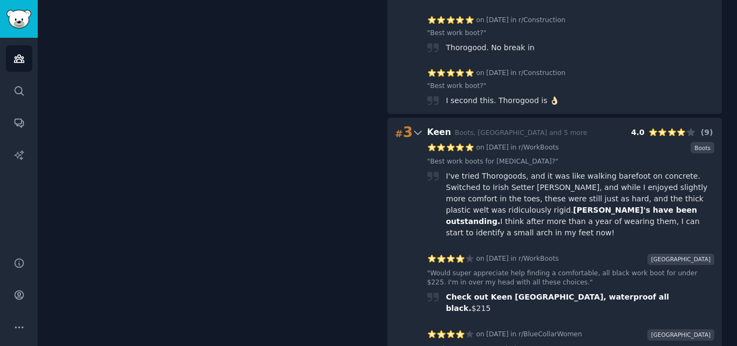
scroll to position [2213, 0]
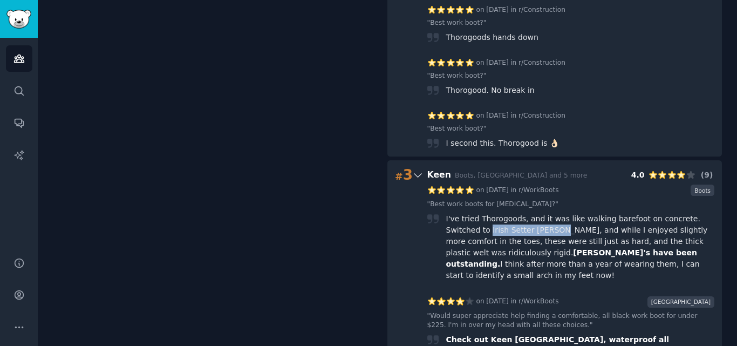
drag, startPoint x: 444, startPoint y: 98, endPoint x: 507, endPoint y: 100, distance: 63.7
click at [507, 213] on div "I've tried Thorogoods, and it was like walking barefoot on concrete. Switched t…" at bounding box center [571, 247] width 288 height 68
copy div "Irish Setter Ashby's"
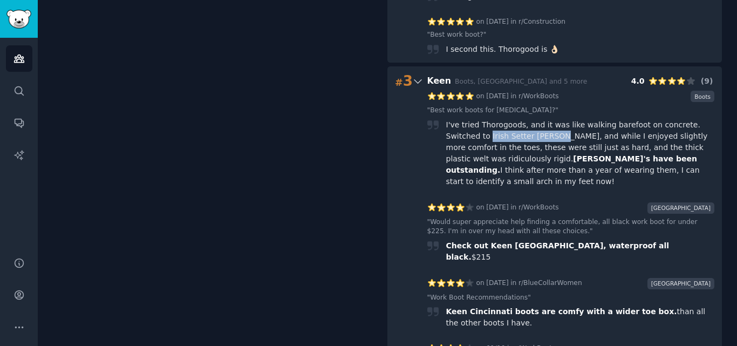
scroll to position [2321, 0]
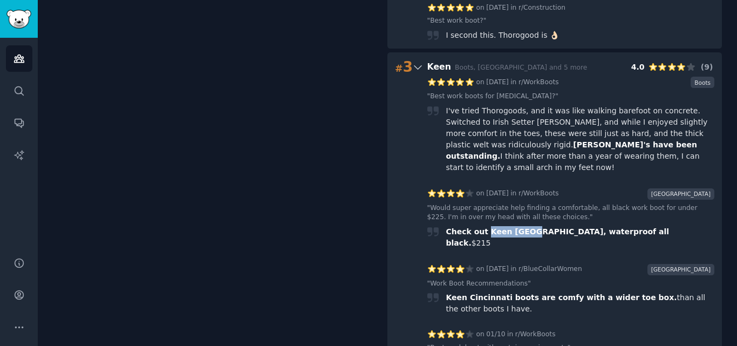
drag, startPoint x: 485, startPoint y: 89, endPoint x: 526, endPoint y: 90, distance: 41.0
click at [526, 227] on span "Check out Keen Camden, waterproof all black." at bounding box center [557, 237] width 224 height 20
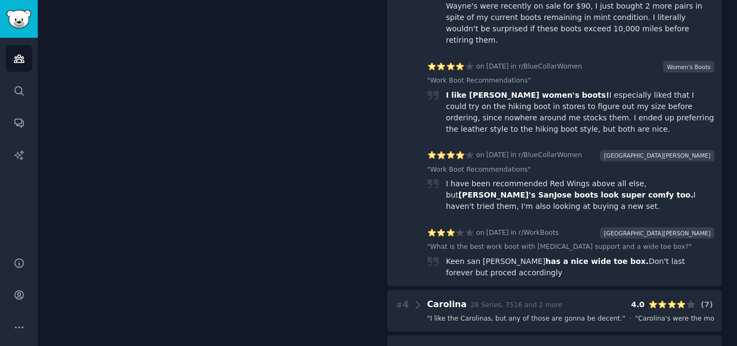
scroll to position [2968, 0]
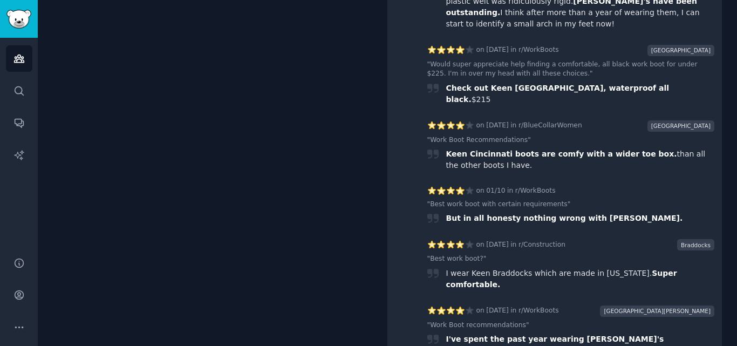
scroll to position [2483, 0]
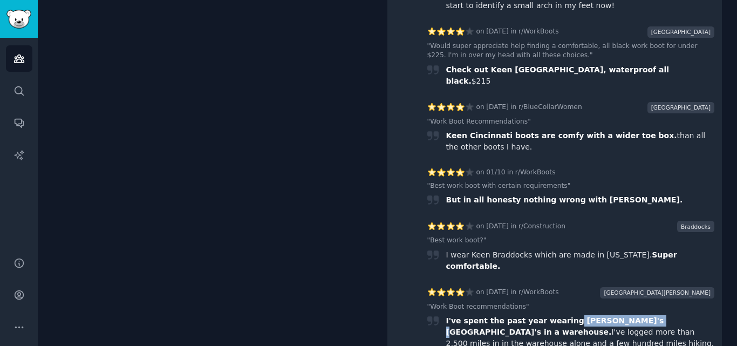
drag, startPoint x: 554, startPoint y: 152, endPoint x: 618, endPoint y: 152, distance: 63.7
click at [618, 316] on span "I've spent the past year wearing Keen's Fort Wayne's in a warehouse." at bounding box center [554, 326] width 219 height 20
click at [555, 316] on span "I've spent the past year wearing Keen's Fort Wayne's in a warehouse." at bounding box center [554, 326] width 219 height 20
click at [565, 316] on span "I've spent the past year wearing Keen's Fort Wayne's in a warehouse." at bounding box center [554, 326] width 219 height 20
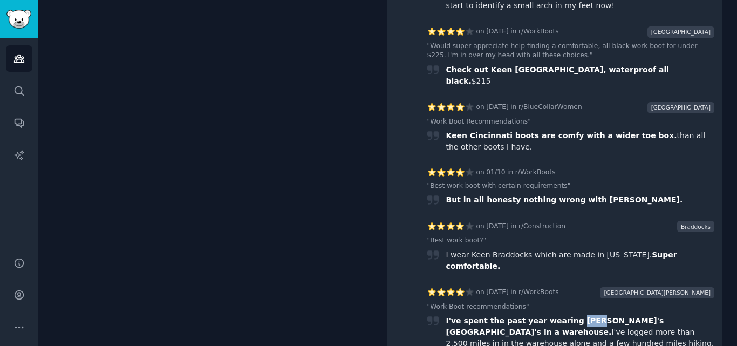
copy span "Keen"
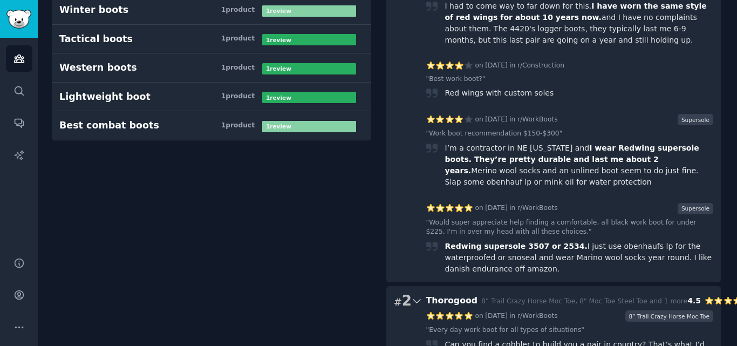
scroll to position [0, 1]
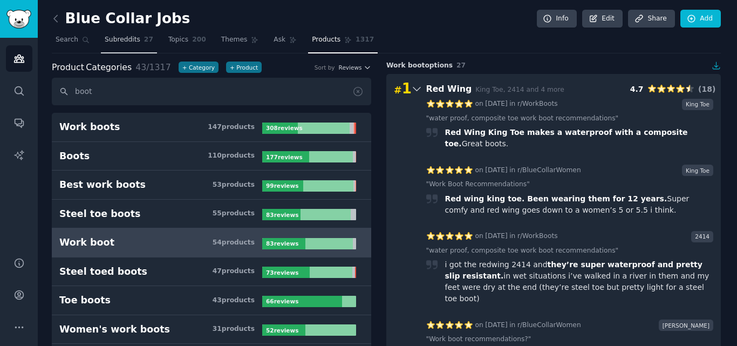
click at [131, 45] on link "Subreddits 27" at bounding box center [129, 42] width 56 height 22
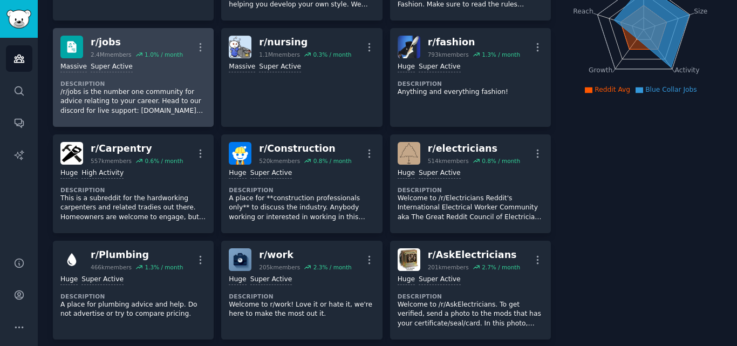
scroll to position [162, 0]
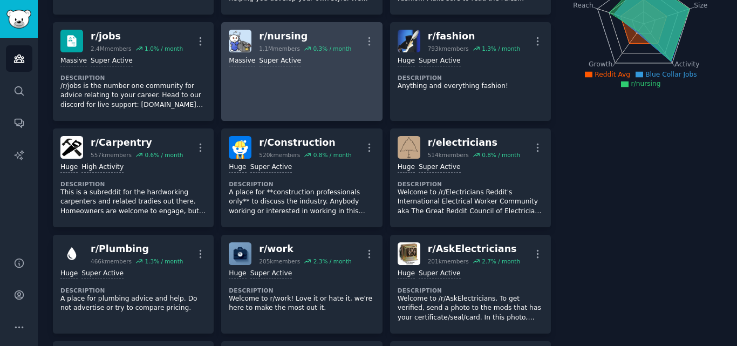
click at [337, 66] on link "r/ nursing 1.1M members 0.3 % / month More >= 95th percentile for submissions /…" at bounding box center [301, 71] width 161 height 99
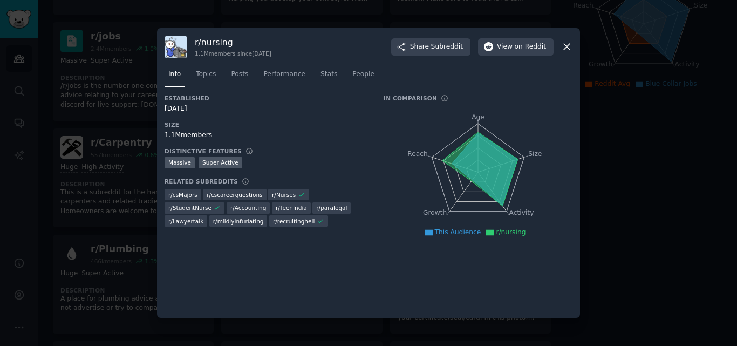
click at [220, 38] on h3 "r/ nursing" at bounding box center [233, 42] width 77 height 11
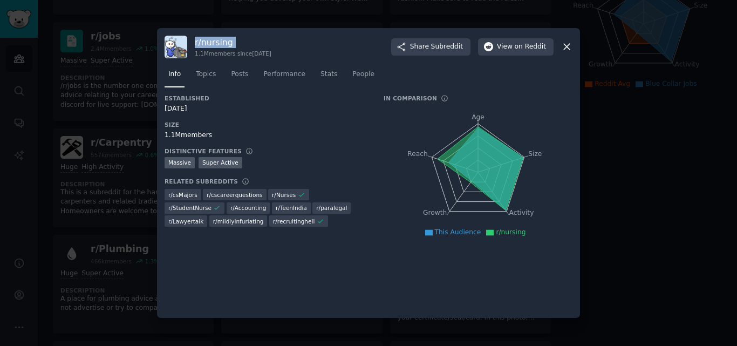
click at [220, 38] on h3 "r/ nursing" at bounding box center [233, 42] width 77 height 11
click at [133, 111] on div at bounding box center [368, 173] width 737 height 346
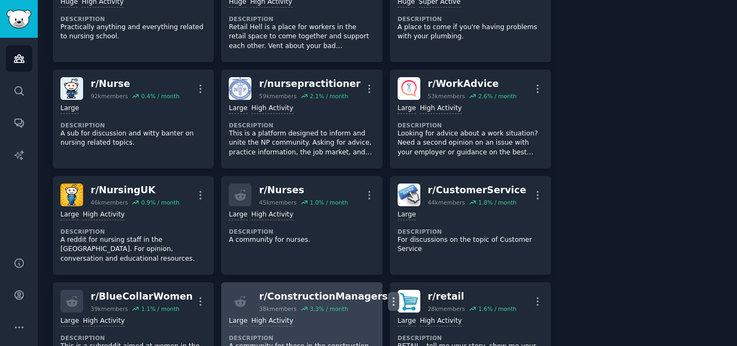
scroll to position [216, 0]
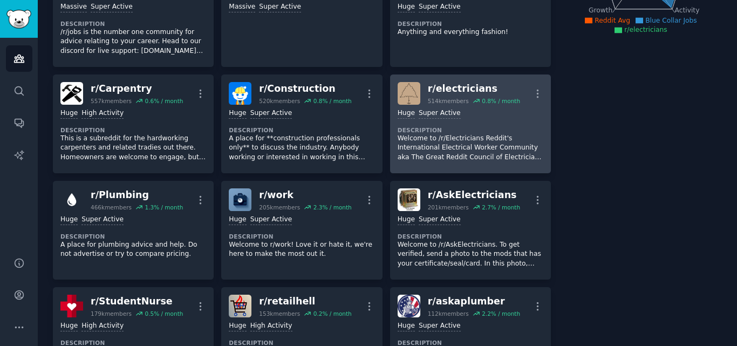
click at [474, 160] on p "Welcome to /r/Electricians Reddit's International Electrical Worker Community a…" at bounding box center [471, 148] width 146 height 29
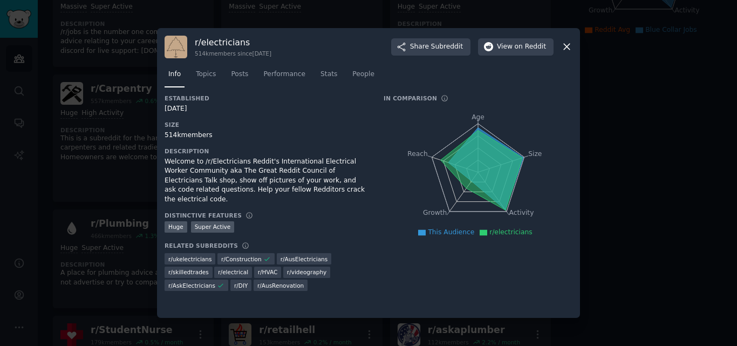
click at [218, 40] on h3 "r/ electricians" at bounding box center [233, 42] width 77 height 11
click at [96, 94] on div at bounding box center [368, 173] width 737 height 346
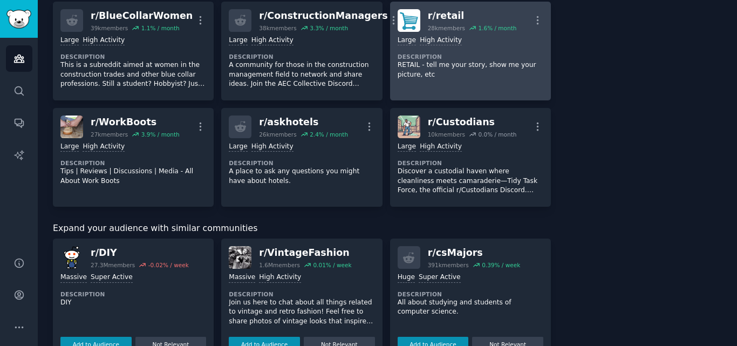
scroll to position [810, 0]
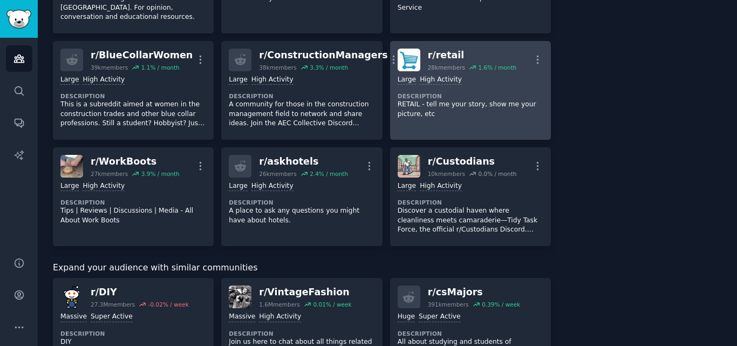
click at [477, 100] on p "RETAIL - tell me your story, show me your picture, etc" at bounding box center [471, 109] width 146 height 19
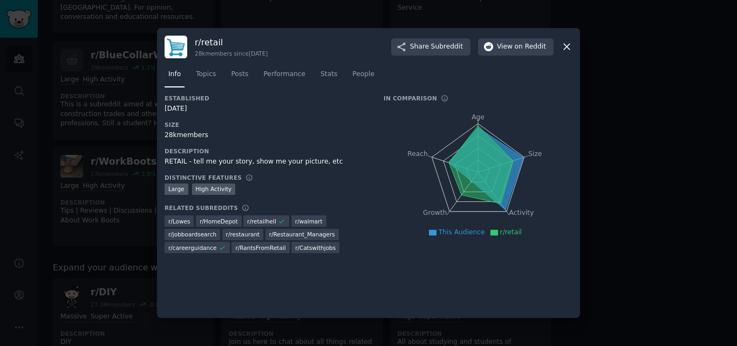
click at [202, 42] on h3 "r/ retail" at bounding box center [231, 42] width 73 height 11
click at [681, 32] on div at bounding box center [368, 173] width 737 height 346
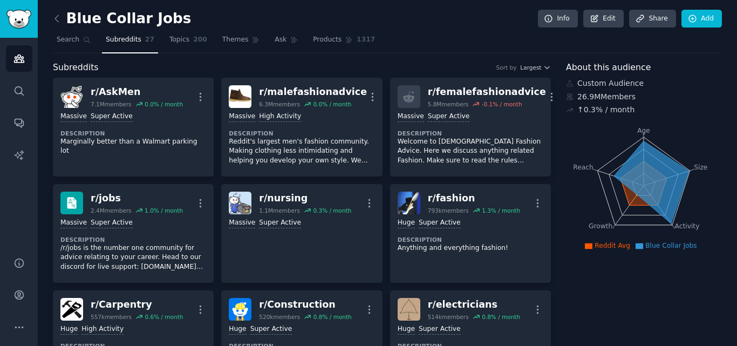
click at [328, 29] on div "Blue Collar Jobs Info Edit Share Add" at bounding box center [387, 21] width 669 height 22
click at [353, 29] on div "Blue Collar Jobs Info Edit Share Add" at bounding box center [387, 21] width 669 height 22
click at [343, 33] on link "Products 1317" at bounding box center [344, 42] width 70 height 22
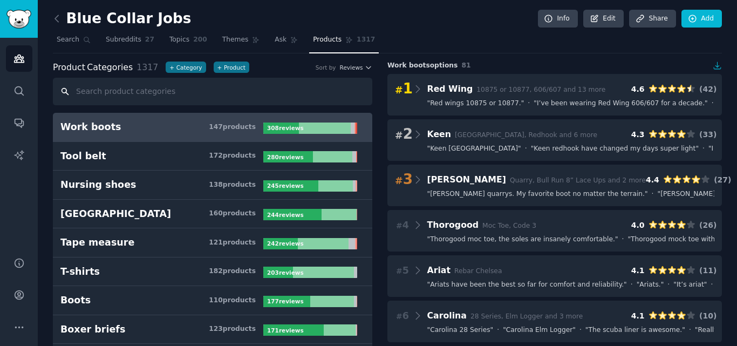
click at [154, 94] on input "text" at bounding box center [213, 92] width 320 height 28
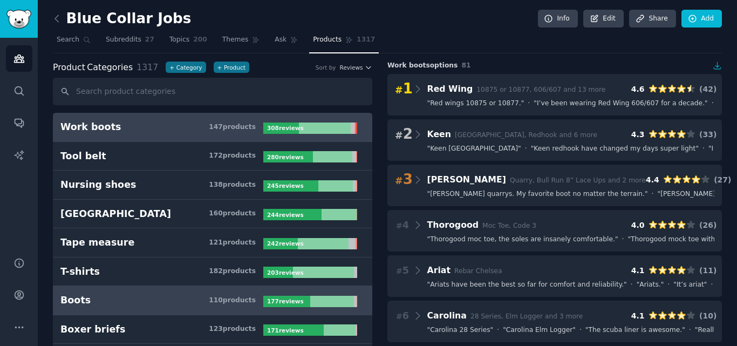
click at [131, 300] on h3 "Boots 110 product s" at bounding box center [161, 300] width 203 height 13
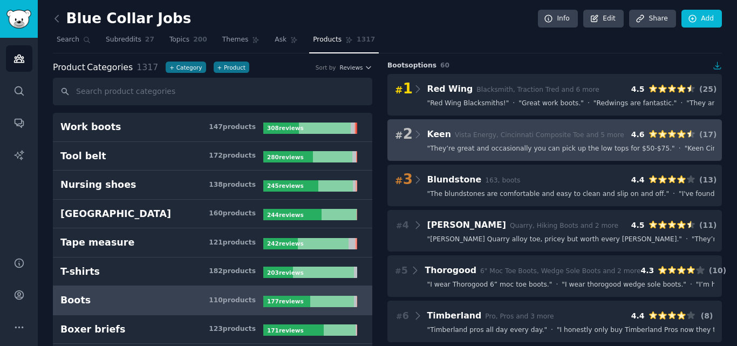
click at [510, 145] on span "" They’re great and occasionally you can pick up the low tops for $50-$75. "" at bounding box center [551, 149] width 248 height 10
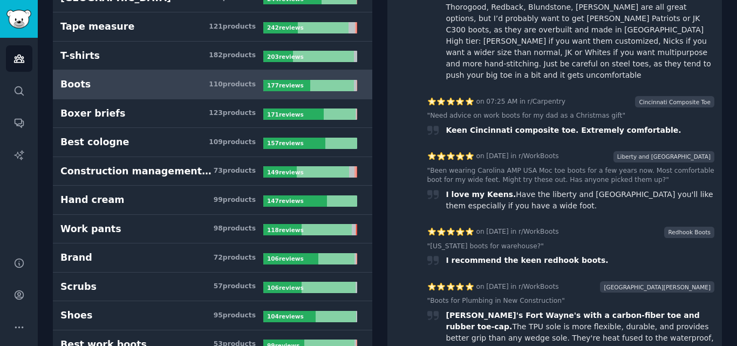
scroll to position [324, 0]
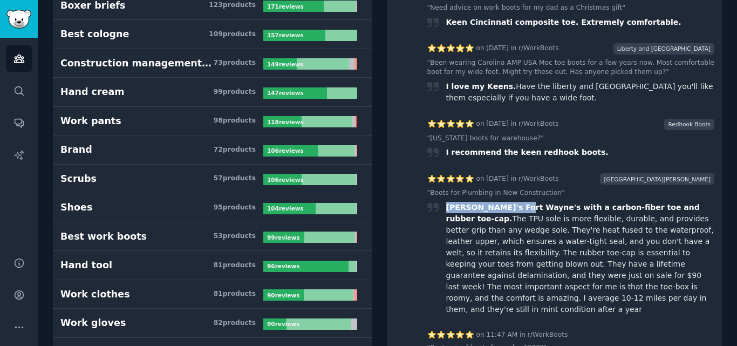
drag, startPoint x: 445, startPoint y: 184, endPoint x: 508, endPoint y: 187, distance: 63.2
click at [508, 203] on span "Keen's Fort Wayne's with a carbon-fiber toe and rubber toe-cap." at bounding box center [572, 213] width 255 height 20
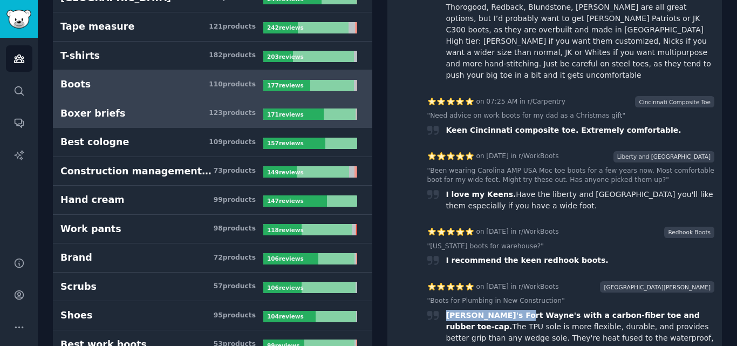
scroll to position [54, 0]
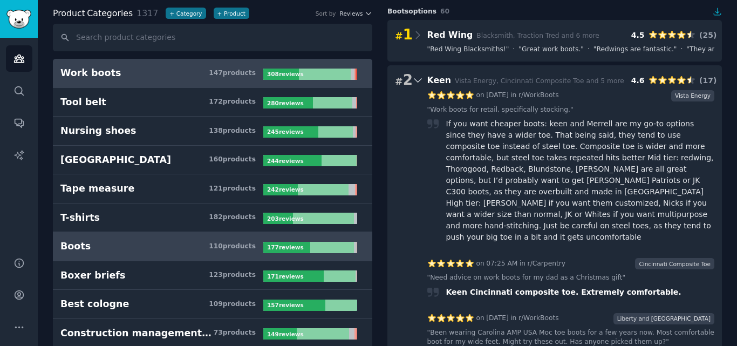
click at [178, 74] on h3 "Work boots 147 product s" at bounding box center [161, 72] width 203 height 13
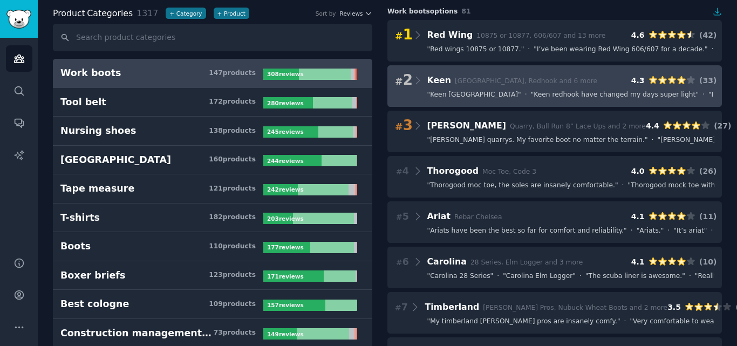
click at [495, 84] on span "Portland, Redhook and 6 more" at bounding box center [526, 81] width 142 height 8
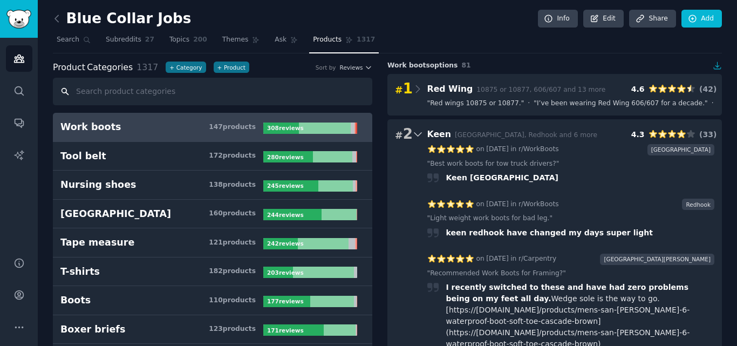
click at [128, 96] on input "text" at bounding box center [213, 92] width 320 height 28
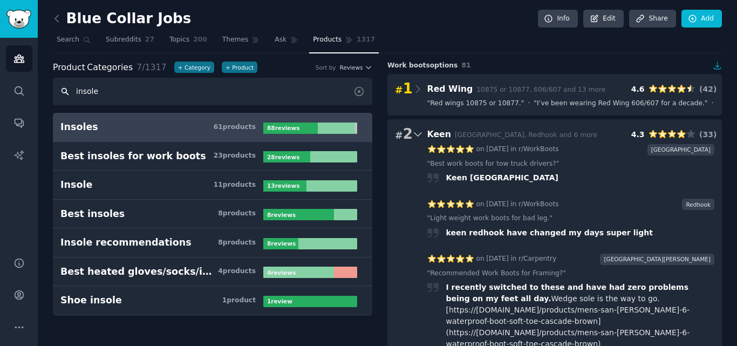
type input "insole"
click at [162, 126] on h3 "Insoles 61 product s" at bounding box center [161, 126] width 203 height 13
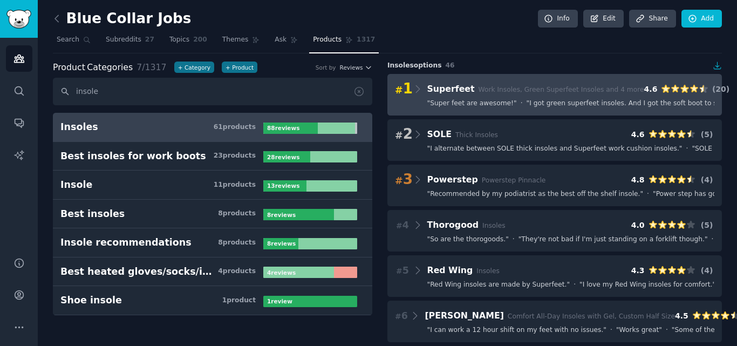
click at [461, 112] on div "# 1 Superfeet Work Insoles, Green Superfeet Insoles and 4 more 4.6 ( 20 ) " Sup…" at bounding box center [555, 95] width 335 height 42
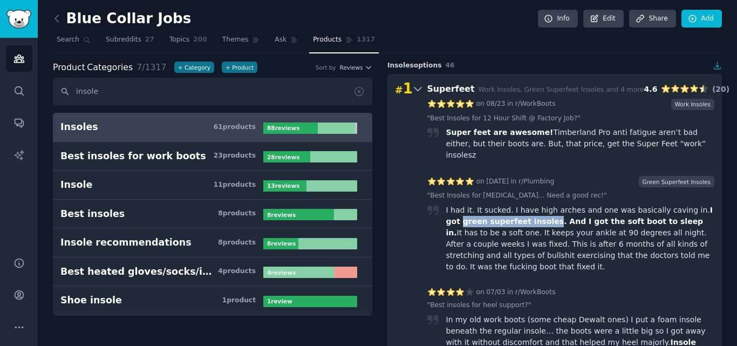
drag, startPoint x: 524, startPoint y: 212, endPoint x: 445, endPoint y: 213, distance: 79.3
click at [443, 213] on div "I had it. It sucked. I have high arches and one was basically caving in. I got …" at bounding box center [571, 239] width 288 height 68
drag, startPoint x: 424, startPoint y: 82, endPoint x: 466, endPoint y: 89, distance: 42.1
click at [466, 89] on div "# 1 Superfeet Work Insoles, Green Superfeet Insoles and 4 more 4.6 ( 20 )" at bounding box center [555, 88] width 320 height 15
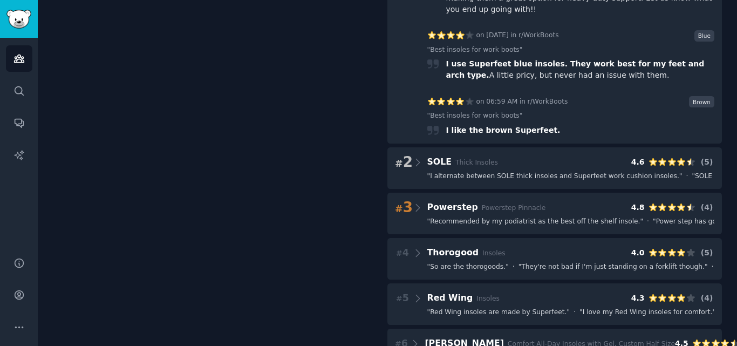
scroll to position [1619, 0]
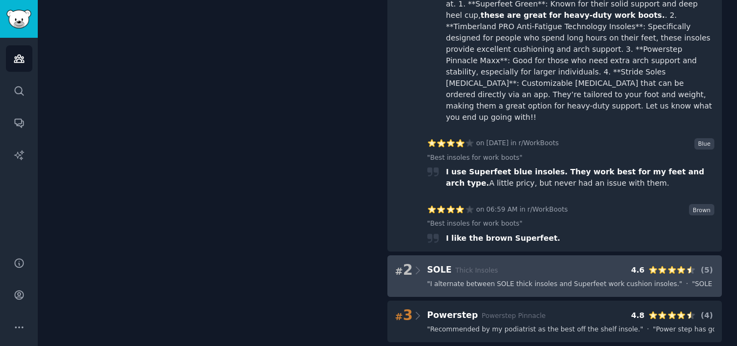
click at [527, 255] on div "# 2 SOLE Thick Insoles 4.6 ( 5 ) " I alternate between SOLE thick insoles and S…" at bounding box center [555, 276] width 335 height 42
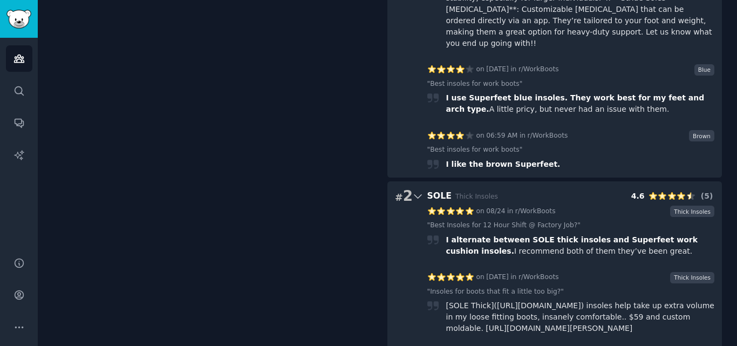
scroll to position [1673, 0]
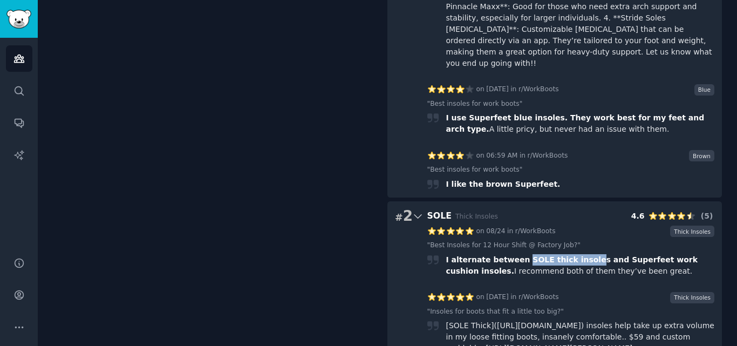
drag, startPoint x: 513, startPoint y: 102, endPoint x: 571, endPoint y: 104, distance: 57.8
click at [571, 255] on span "I alternate between SOLE thick insoles and Superfeet work cushion insoles." at bounding box center [571, 265] width 253 height 20
drag, startPoint x: 575, startPoint y: 100, endPoint x: 513, endPoint y: 95, distance: 62.3
click at [513, 254] on div "I alternate between SOLE thick insoles and Superfeet work cushion insoles. I re…" at bounding box center [580, 265] width 269 height 23
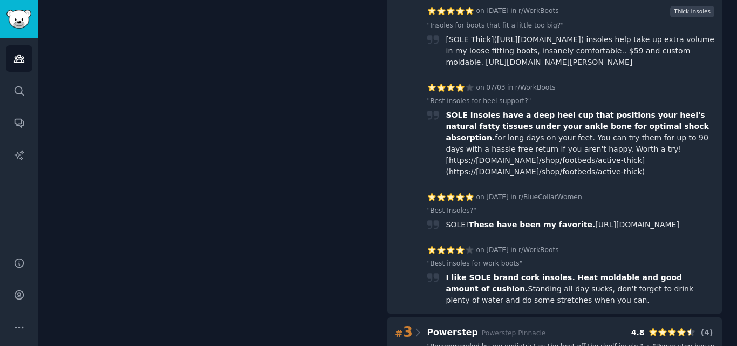
scroll to position [2051, 0]
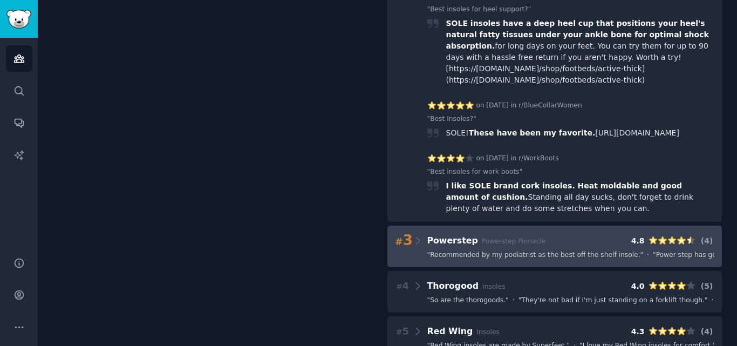
click at [488, 250] on span "" Recommended by my podiatrist as the best off the shelf insole. "" at bounding box center [535, 255] width 216 height 10
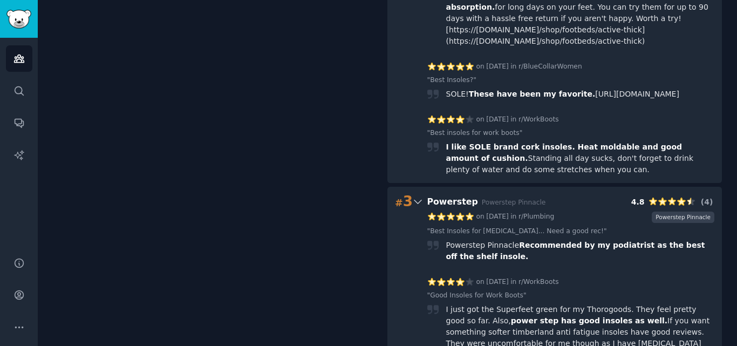
scroll to position [2105, 0]
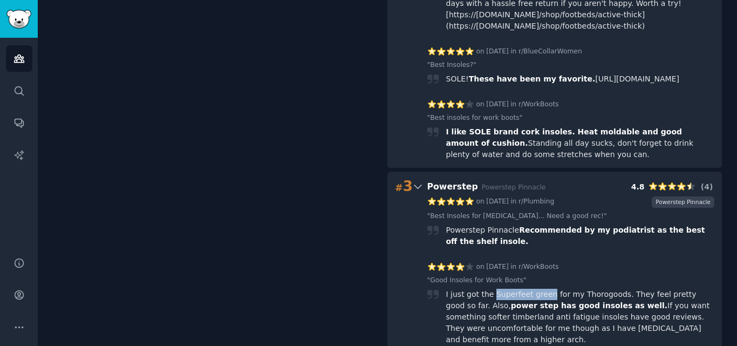
drag, startPoint x: 541, startPoint y: 133, endPoint x: 489, endPoint y: 139, distance: 52.6
click at [489, 289] on div "I just got the Superfeet green for my Thorogoods. They feel pretty good so far.…" at bounding box center [580, 317] width 269 height 57
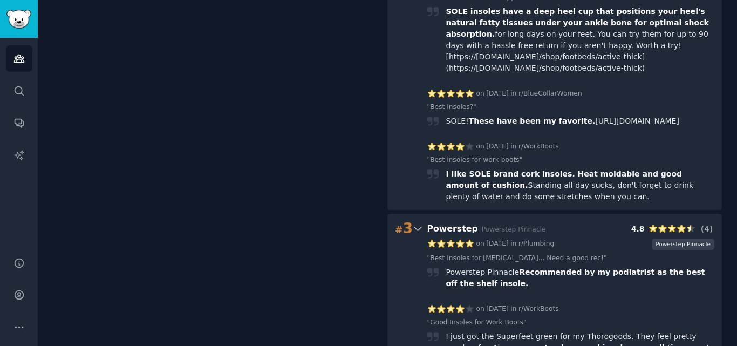
scroll to position [2051, 0]
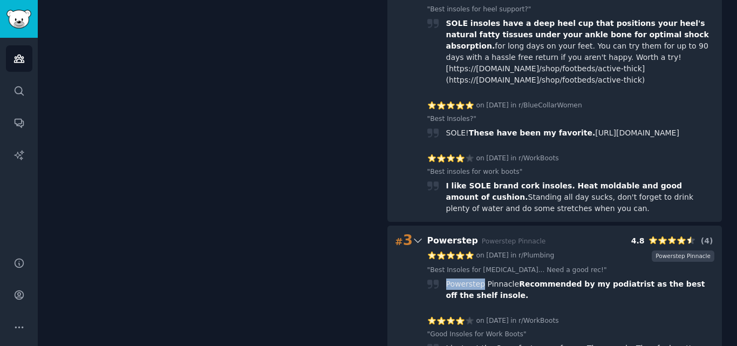
drag, startPoint x: 478, startPoint y: 125, endPoint x: 438, endPoint y: 125, distance: 39.4
click at [438, 278] on div "Powerstep Pinnacle Recommended by my podiatrist as the best off the shelf insol…" at bounding box center [571, 289] width 288 height 23
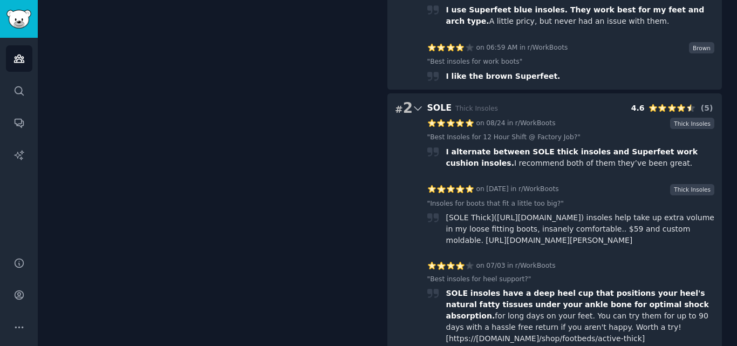
scroll to position [1943, 0]
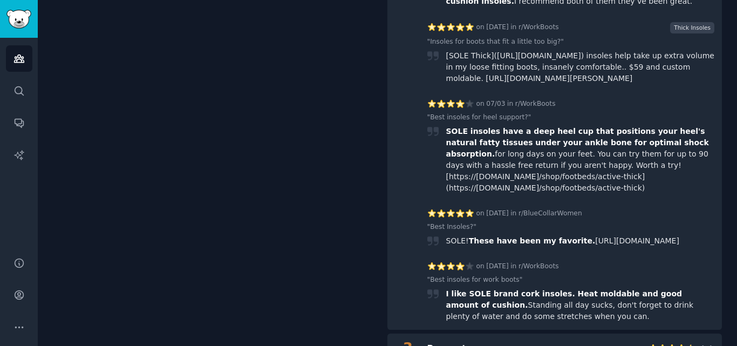
drag, startPoint x: 324, startPoint y: 216, endPoint x: 286, endPoint y: 12, distance: 207.1
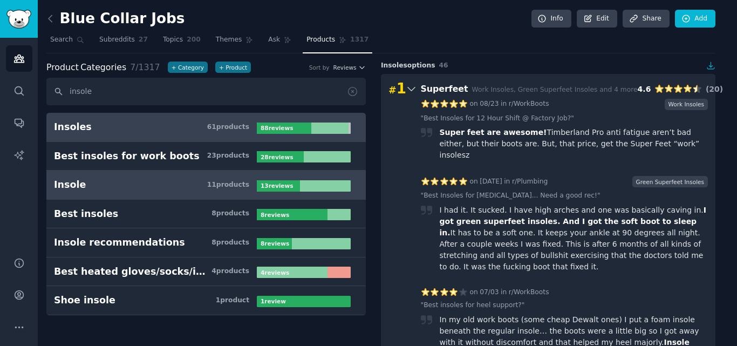
scroll to position [0, 0]
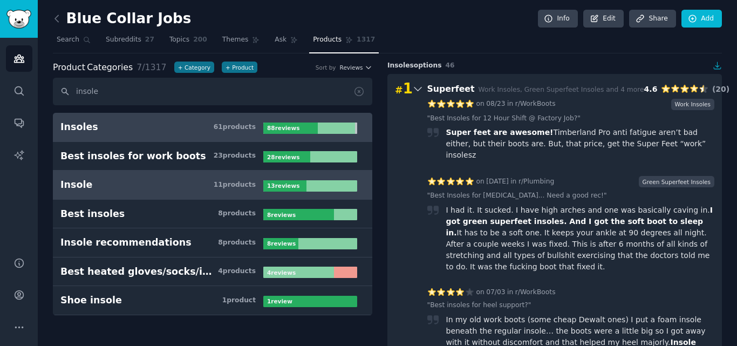
click at [173, 182] on h3 "Insole 11 product s" at bounding box center [161, 184] width 203 height 13
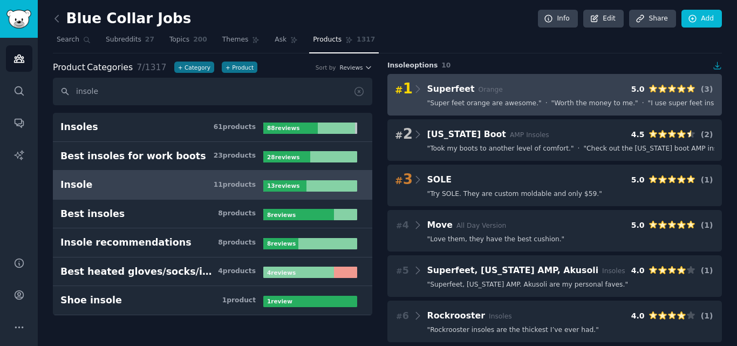
click at [489, 110] on div "# 1 Superfeet Orange 5.0 ( 3 ) " Super feet orange are awesome. " · " Worth the…" at bounding box center [555, 95] width 335 height 42
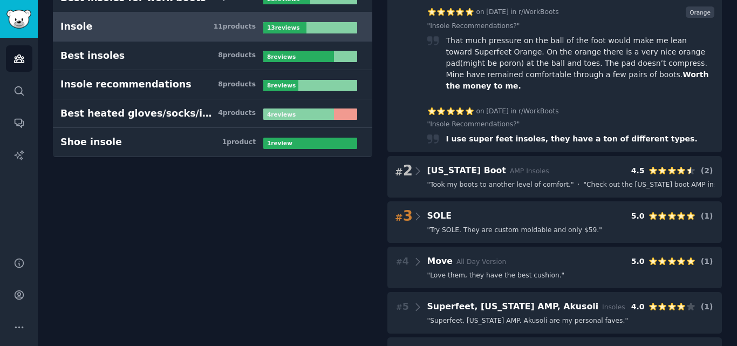
scroll to position [162, 0]
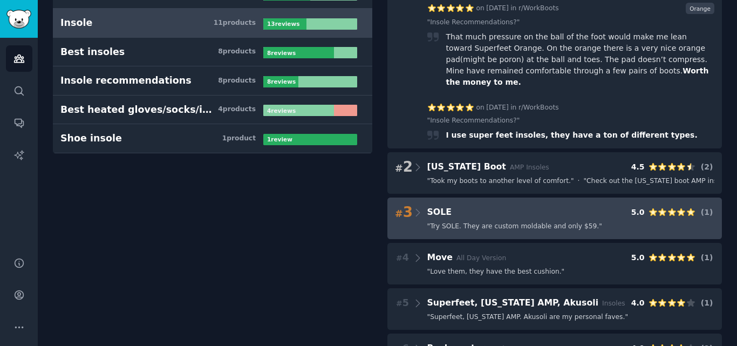
click at [513, 205] on div "# 3 SOLE 5.0 ( 1 )" at bounding box center [555, 212] width 320 height 15
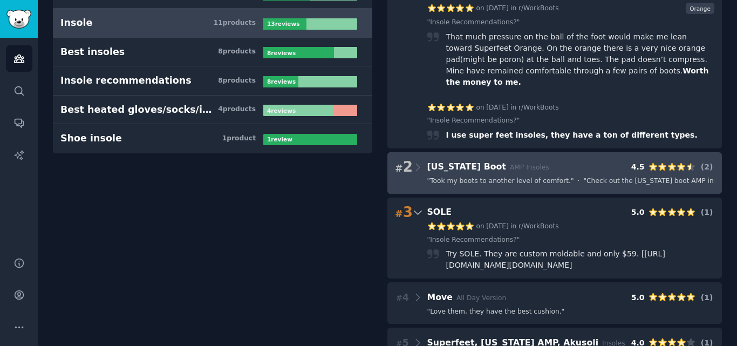
click at [504, 176] on span "" Took my boots to another level of comfort. "" at bounding box center [500, 181] width 147 height 10
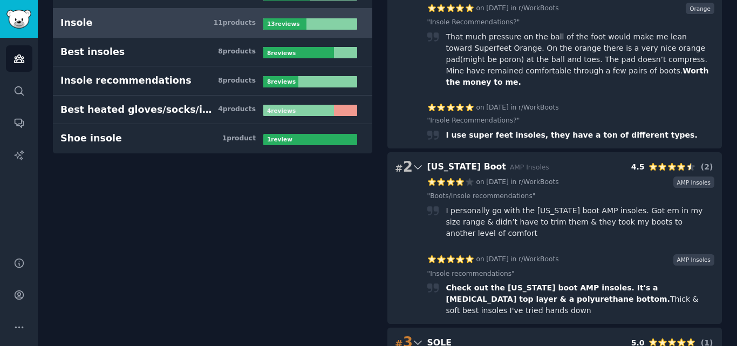
scroll to position [0, 0]
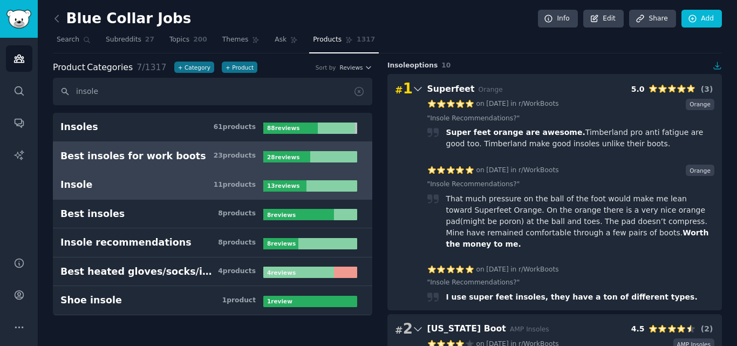
click at [145, 148] on link "Best insoles for work boots 23 product s 28 review s" at bounding box center [213, 156] width 320 height 29
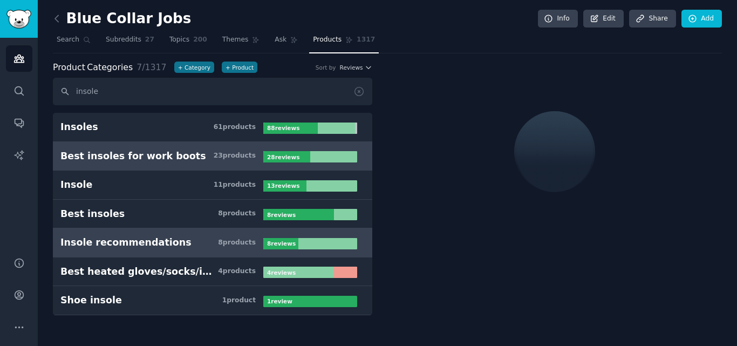
click at [191, 240] on h3 "Insole recommendations 8 product s" at bounding box center [161, 242] width 203 height 13
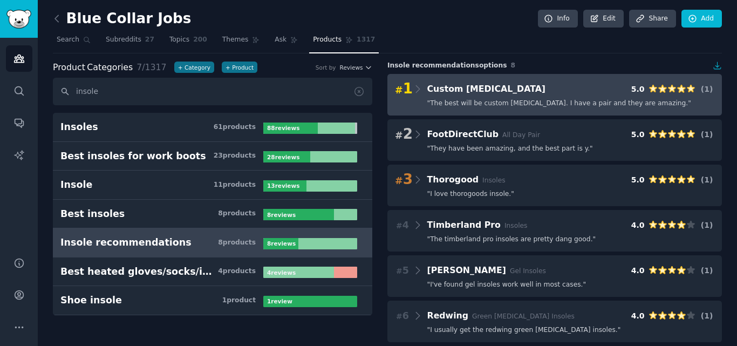
click at [517, 103] on span "" The best will be custom orthotics. I have a pair and they are amazing. "" at bounding box center [559, 104] width 264 height 10
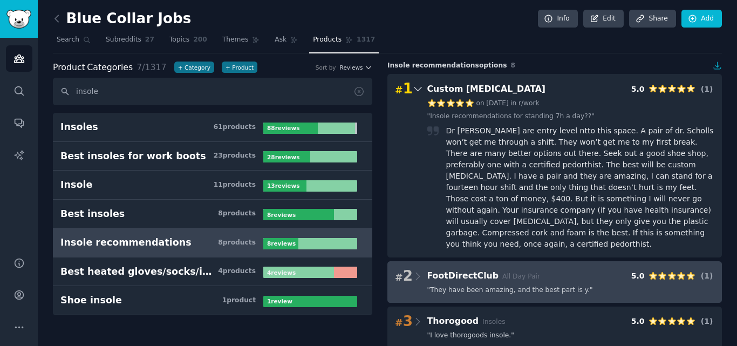
click at [547, 286] on span "" They have been amazing, and the best part is y. "" at bounding box center [510, 291] width 166 height 10
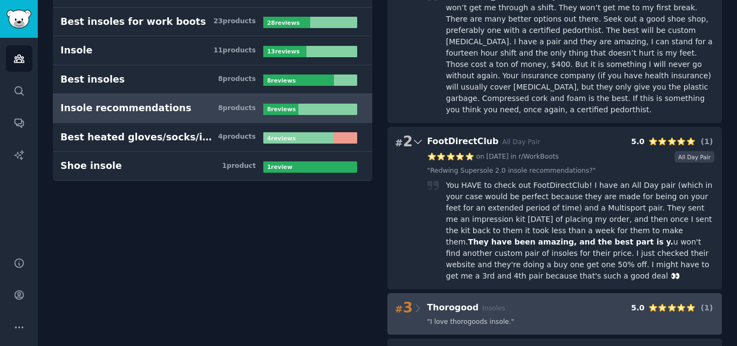
scroll to position [162, 0]
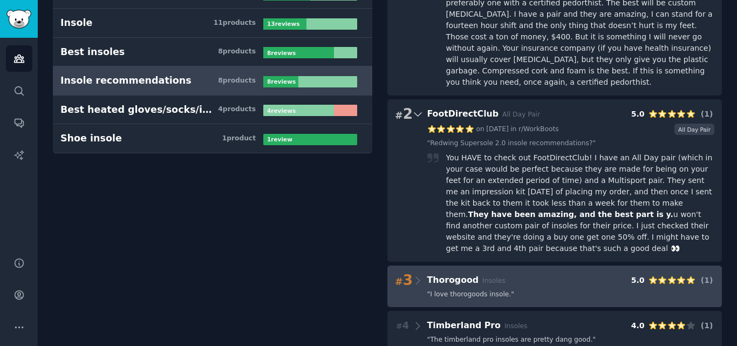
click at [545, 266] on div "# 3 Thorogood Insoles 5.0 ( 1 ) " I love thorogoods insole. "" at bounding box center [555, 287] width 335 height 42
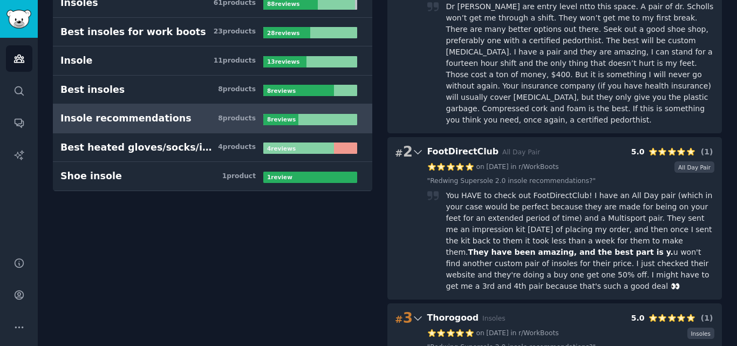
scroll to position [54, 0]
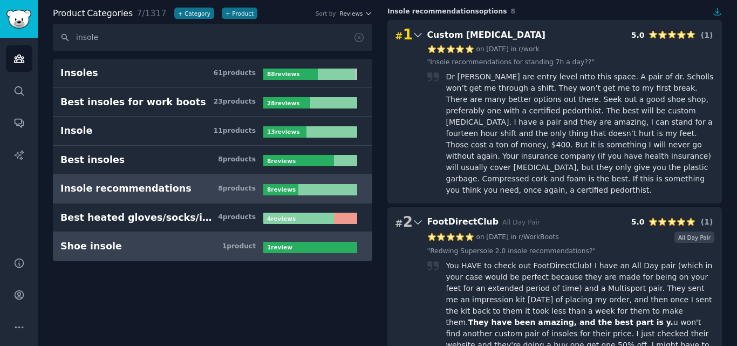
click at [152, 248] on h3 "Shoe insole 1 product" at bounding box center [161, 246] width 203 height 13
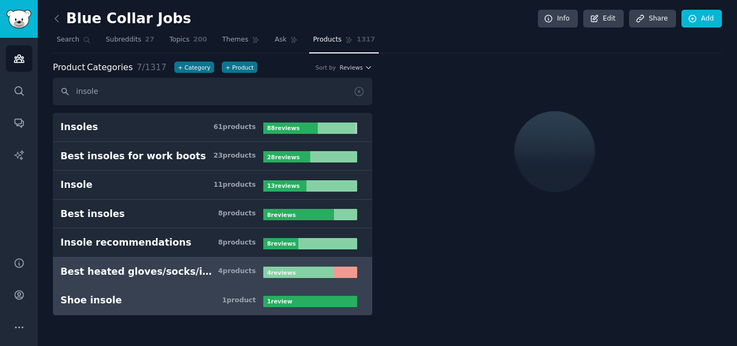
click at [172, 270] on div "Best heated gloves/socks/insoles" at bounding box center [139, 271] width 158 height 13
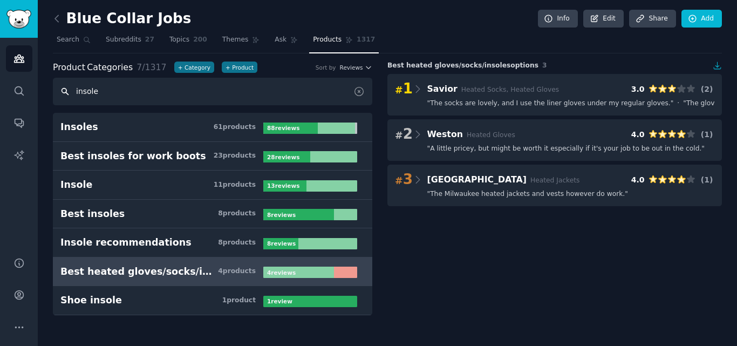
click at [154, 91] on input "insole" at bounding box center [213, 92] width 320 height 28
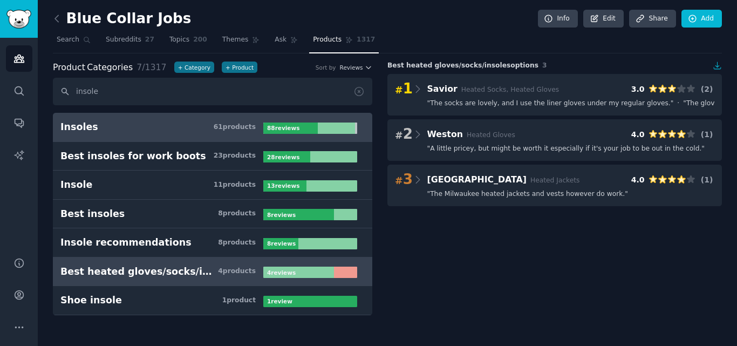
click at [167, 126] on h3 "Insoles 61 product s" at bounding box center [161, 126] width 203 height 13
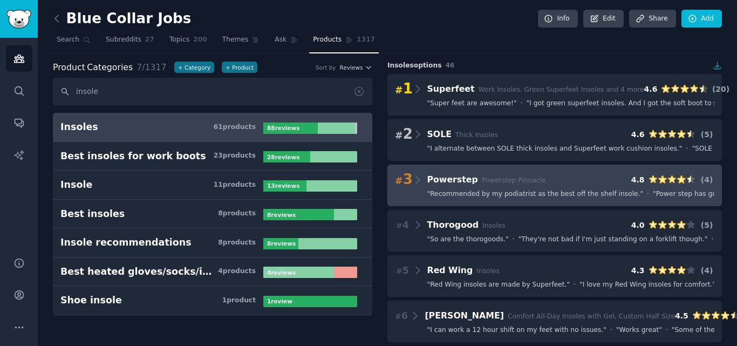
click at [451, 197] on span "" Recommended by my podiatrist as the best off the shelf insole. "" at bounding box center [535, 194] width 216 height 10
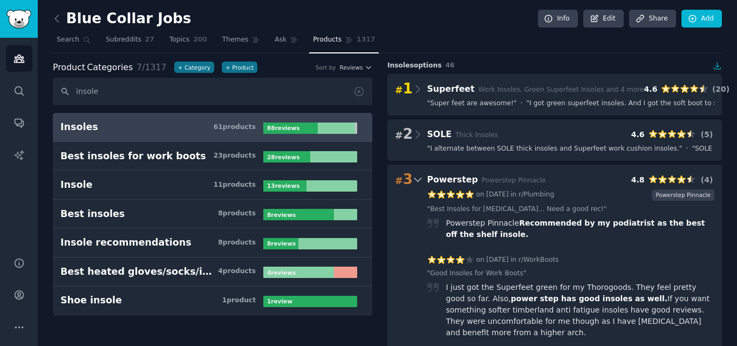
scroll to position [54, 0]
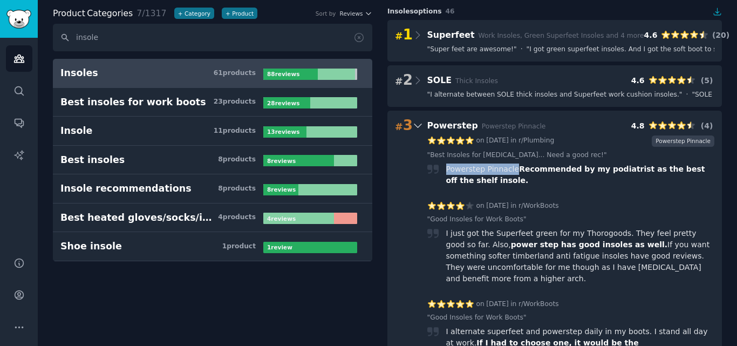
drag, startPoint x: 443, startPoint y: 168, endPoint x: 508, endPoint y: 171, distance: 65.3
click at [508, 171] on div "Powerstep Pinnacle Recommended by my podiatrist as the best off the shelf insol…" at bounding box center [571, 175] width 288 height 23
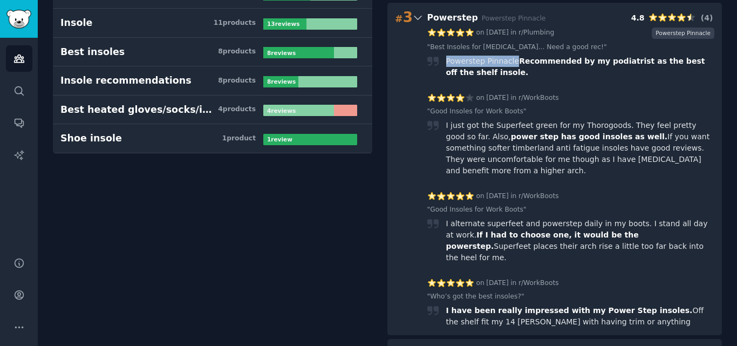
scroll to position [108, 0]
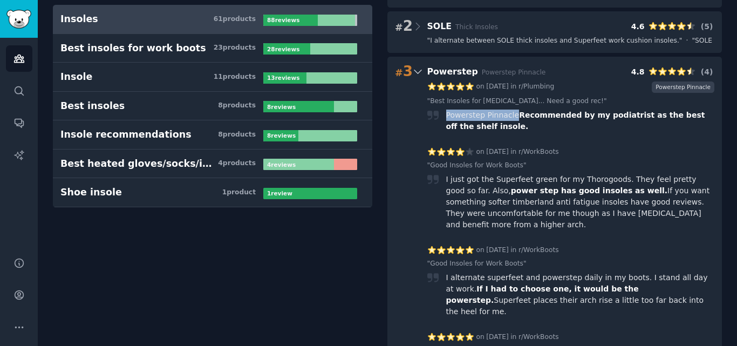
click at [167, 73] on h3 "Insole 11 product s" at bounding box center [161, 76] width 203 height 13
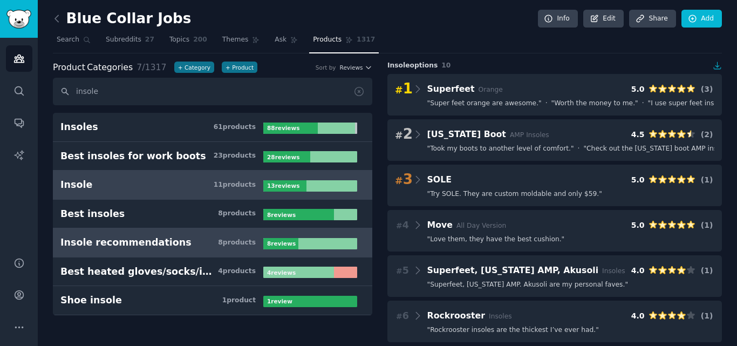
click at [155, 239] on div "Insole recommendations" at bounding box center [125, 242] width 131 height 13
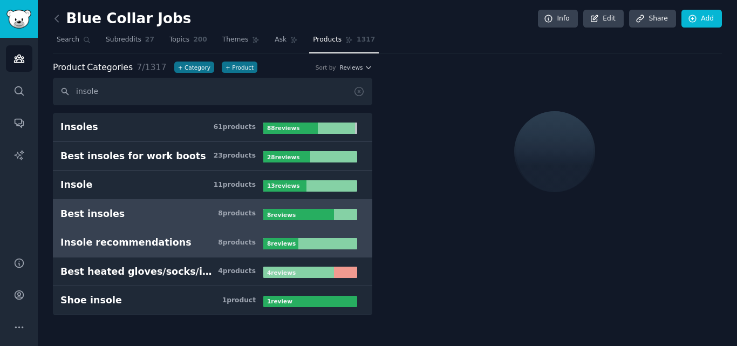
click at [175, 213] on h3 "Best insoles 8 product s" at bounding box center [161, 213] width 203 height 13
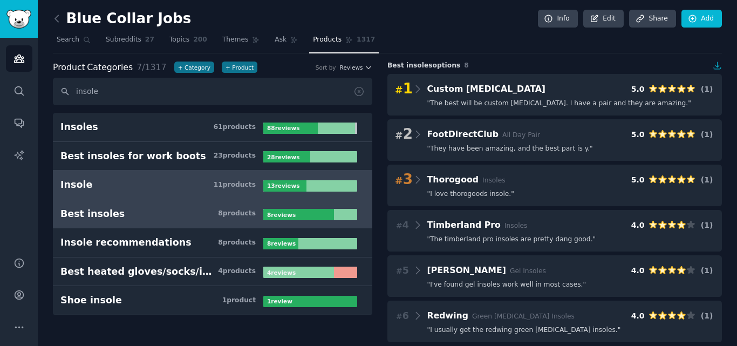
click at [186, 188] on h3 "Insole 11 product s" at bounding box center [161, 184] width 203 height 13
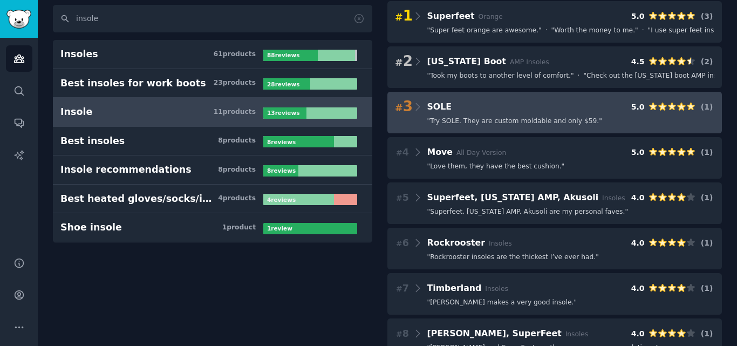
scroll to position [162, 0]
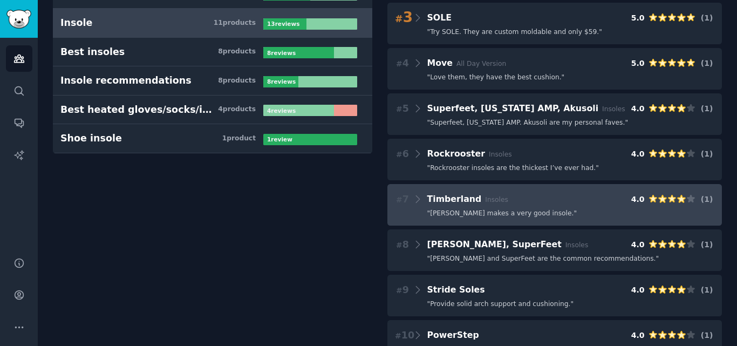
click at [514, 213] on span "" Timberland makes a very good insole. "" at bounding box center [502, 214] width 150 height 10
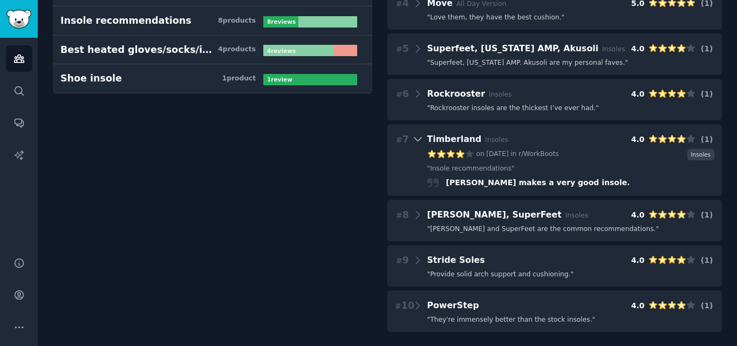
scroll to position [223, 0]
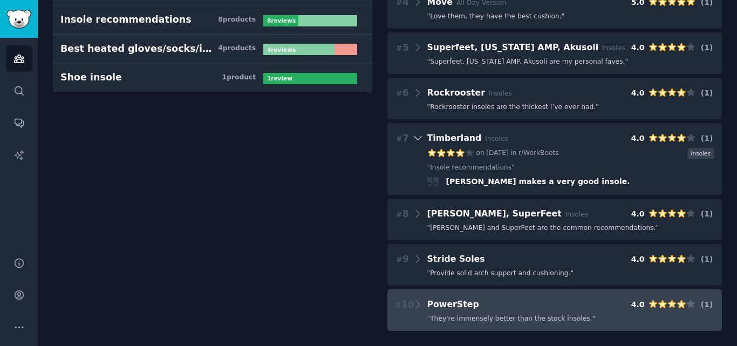
click at [544, 316] on span "" They're immensely better than the stock insoles. "" at bounding box center [511, 319] width 168 height 10
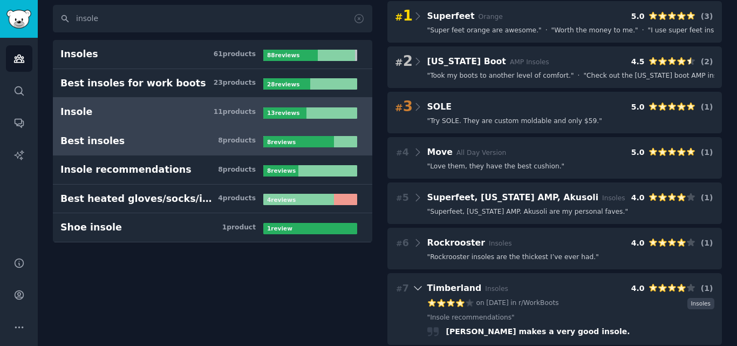
scroll to position [0, 0]
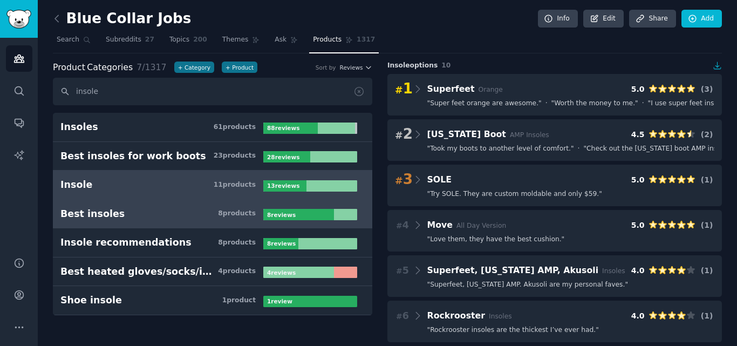
click at [168, 205] on link "Best insoles 8 product s 8 review s" at bounding box center [213, 214] width 320 height 29
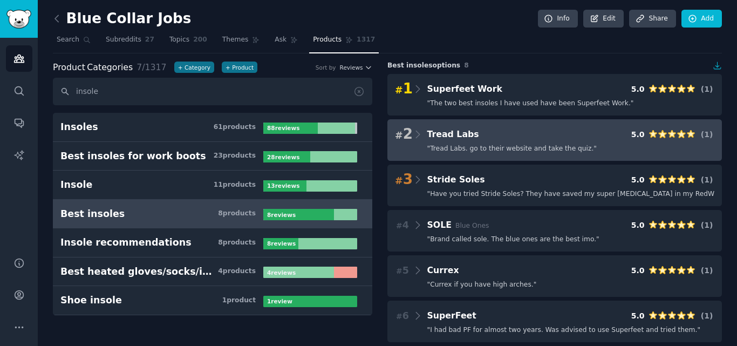
click at [508, 149] on span "" Tread Labs. go to their website and take the quiz. "" at bounding box center [511, 149] width 169 height 10
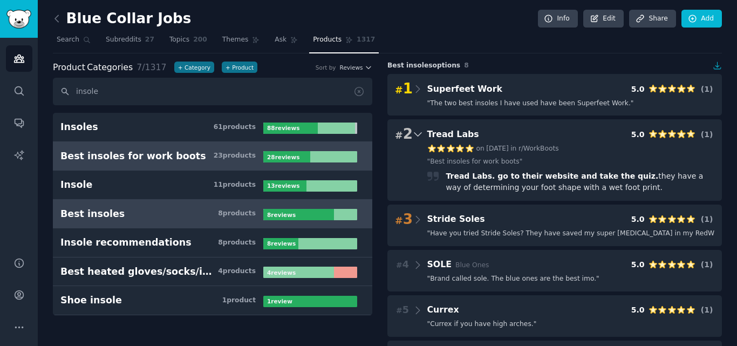
click at [191, 151] on h3 "Best insoles for work boots 23 product s" at bounding box center [161, 156] width 203 height 13
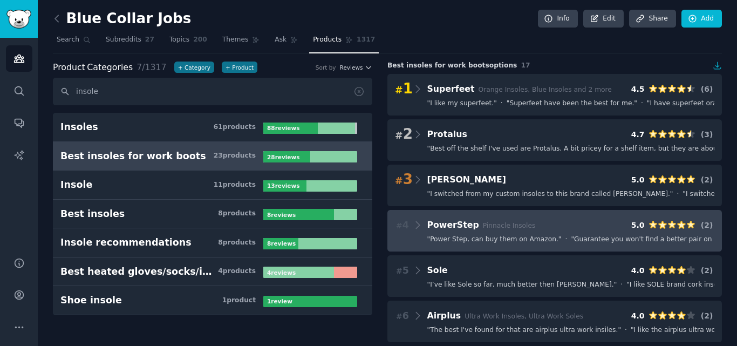
click at [469, 239] on span "" Power Step, can buy them on Amazon. "" at bounding box center [494, 240] width 134 height 10
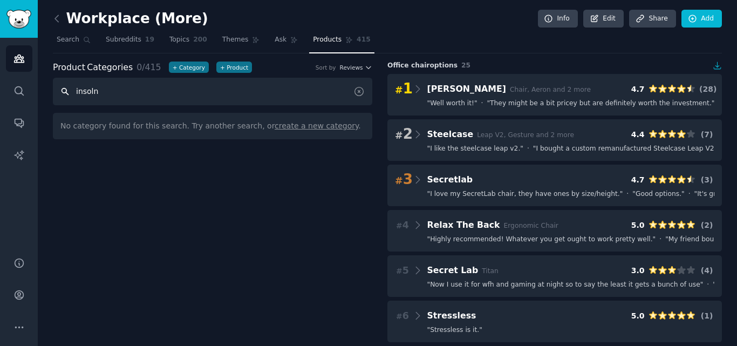
type input "insoln"
click at [117, 38] on span "Subreddits" at bounding box center [124, 40] width 36 height 10
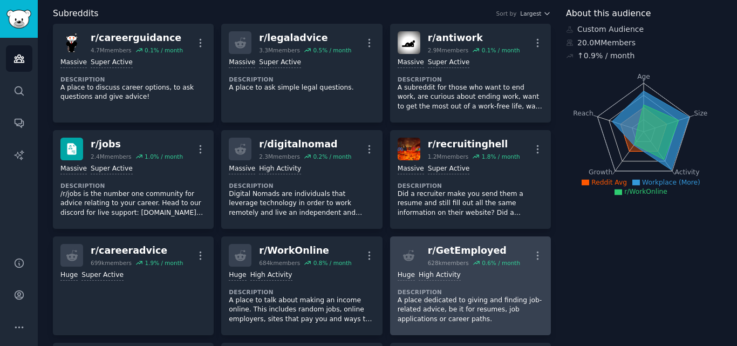
scroll to position [108, 0]
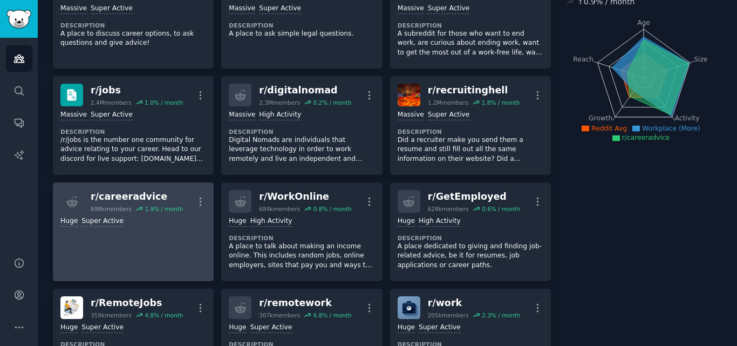
click at [132, 236] on link "r/ careeradvice 699k members 1.9 % / month More Huge Super Active" at bounding box center [133, 231] width 161 height 99
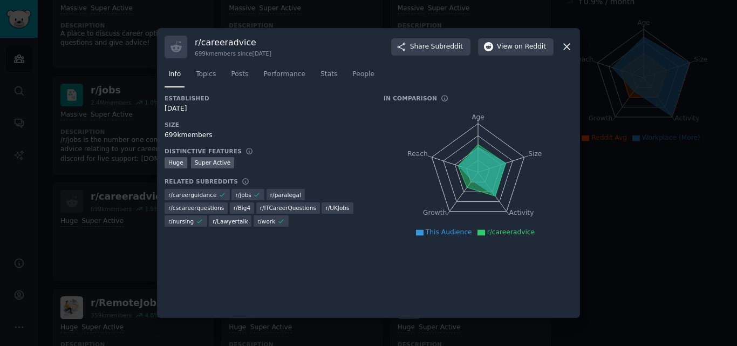
click at [233, 36] on div "r/ careeradvice 699k members since 01/12/2010 Share Subreddit View on Reddit" at bounding box center [369, 47] width 408 height 23
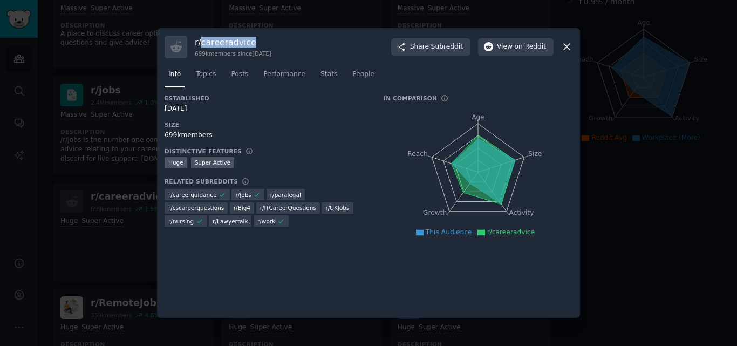
click at [233, 36] on div "r/ careeradvice 699k members since 01/12/2010 Share Subreddit View on Reddit" at bounding box center [369, 47] width 408 height 23
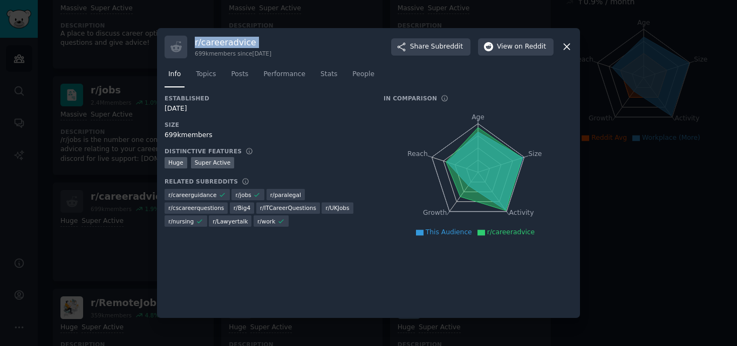
click at [233, 36] on div "r/ careeradvice 699k members since 01/12/2010 Share Subreddit View on Reddit" at bounding box center [369, 47] width 408 height 23
copy h3 "r/ careeradvice"
click at [112, 125] on div at bounding box center [368, 173] width 737 height 346
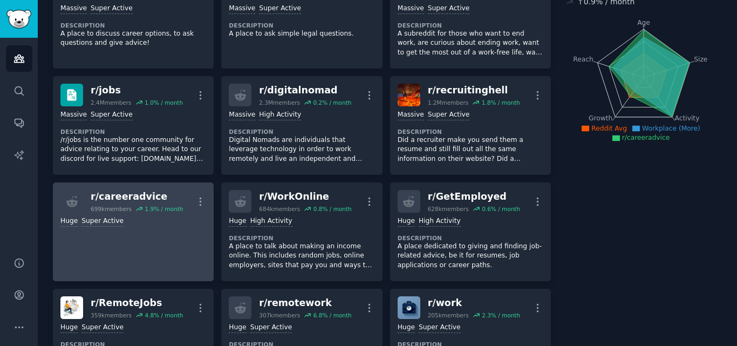
click at [157, 245] on link "r/ careeradvice 699k members 1.9 % / month More Huge Super Active" at bounding box center [133, 231] width 161 height 99
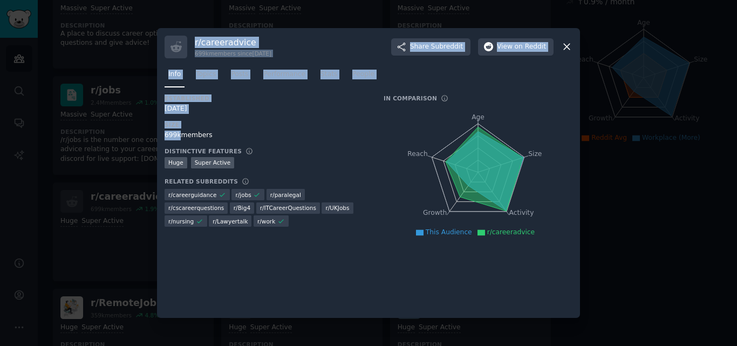
drag, startPoint x: 178, startPoint y: 137, endPoint x: 156, endPoint y: 135, distance: 21.6
click at [156, 135] on div "​ r/ careeradvice 699k members since 01/12/2010 Share Subreddit View on Reddit …" at bounding box center [369, 173] width 730 height 346
click at [169, 137] on div "699k members" at bounding box center [267, 136] width 204 height 10
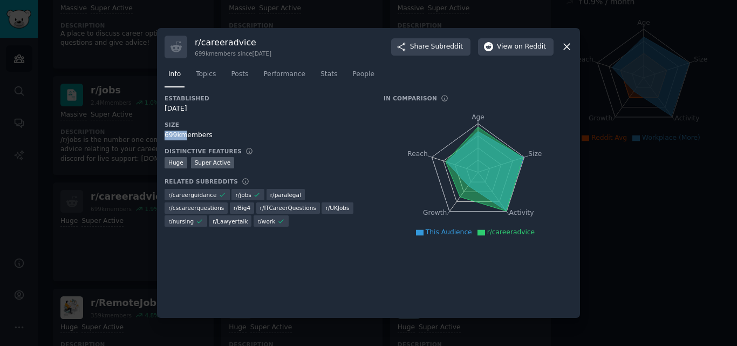
click at [169, 137] on div "699k members" at bounding box center [267, 136] width 204 height 10
click at [51, 202] on div at bounding box center [368, 173] width 737 height 346
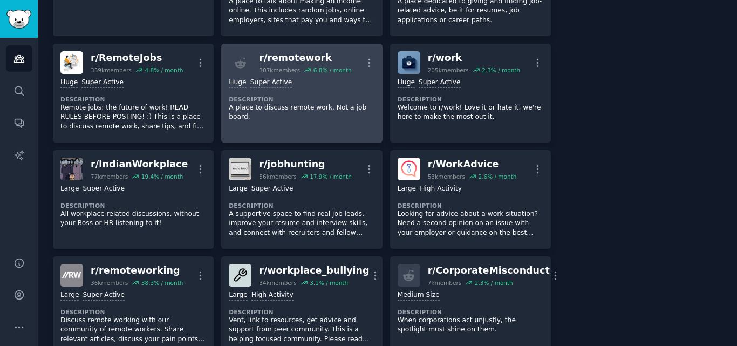
scroll to position [378, 0]
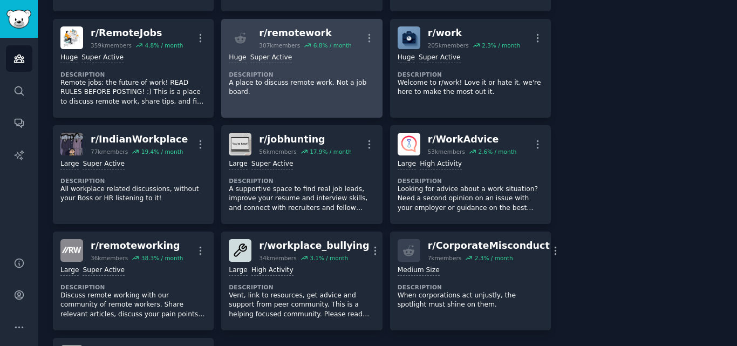
click at [315, 83] on p "A place to discuss remote work. Not a job board." at bounding box center [302, 87] width 146 height 19
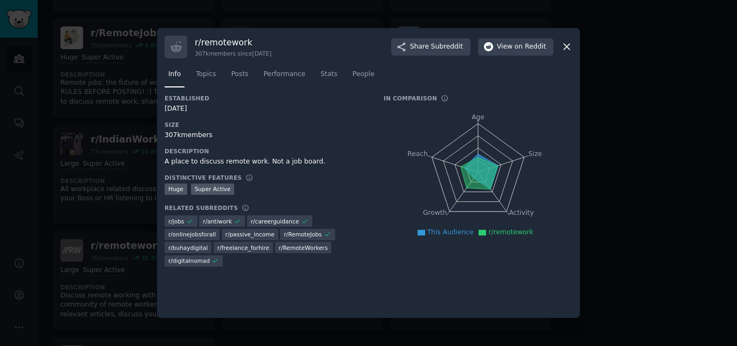
click at [216, 38] on h3 "r/ remotework" at bounding box center [233, 42] width 77 height 11
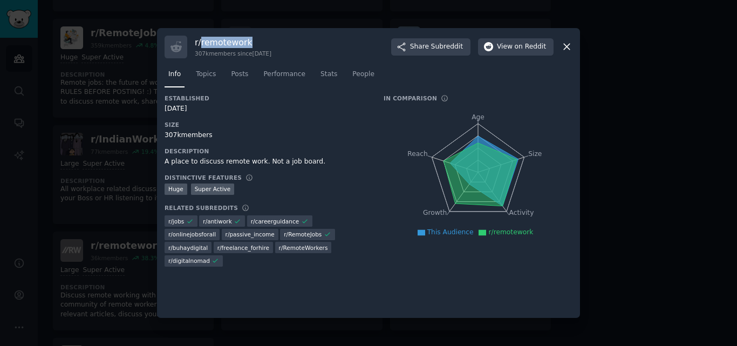
click at [216, 38] on h3 "r/ remotework" at bounding box center [233, 42] width 77 height 11
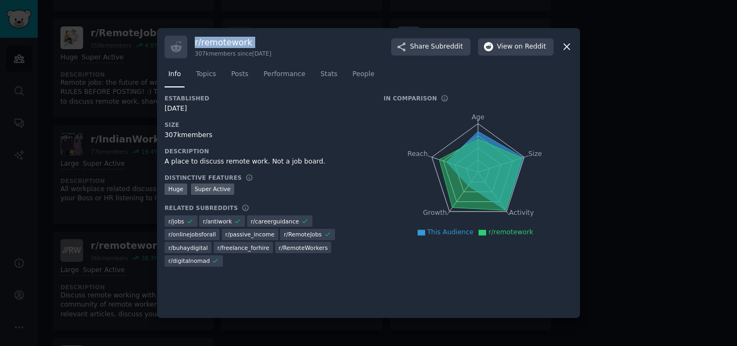
copy h3 "r/ remotework"
drag, startPoint x: 180, startPoint y: 137, endPoint x: 165, endPoint y: 133, distance: 16.1
click at [165, 133] on div "307k members" at bounding box center [267, 136] width 204 height 10
copy div "307k"
click at [88, 142] on div at bounding box center [368, 173] width 737 height 346
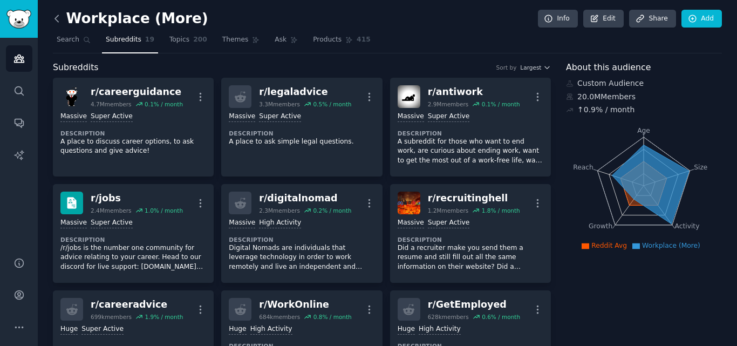
click at [57, 14] on icon at bounding box center [56, 18] width 11 height 11
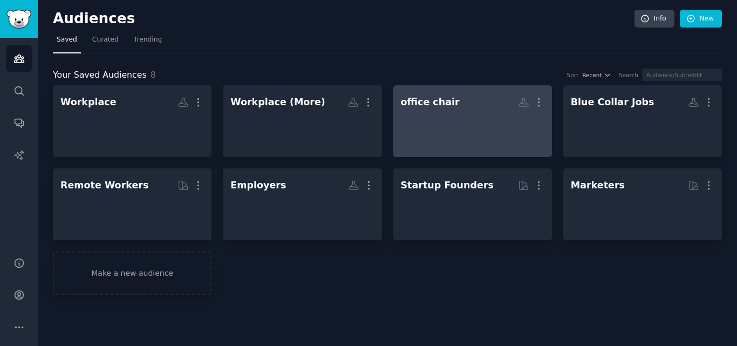
click at [461, 141] on div at bounding box center [473, 131] width 144 height 38
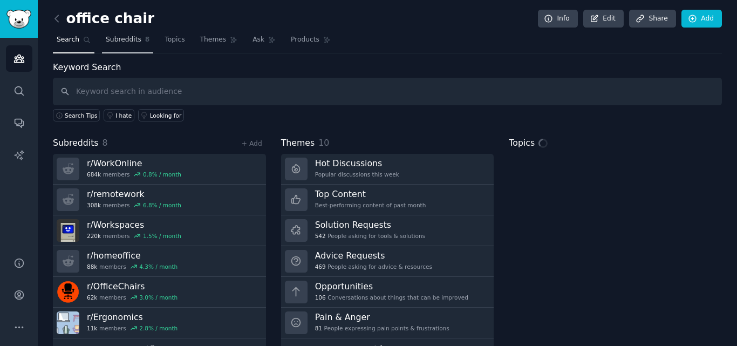
click at [123, 36] on span "Subreddits" at bounding box center [124, 40] width 36 height 10
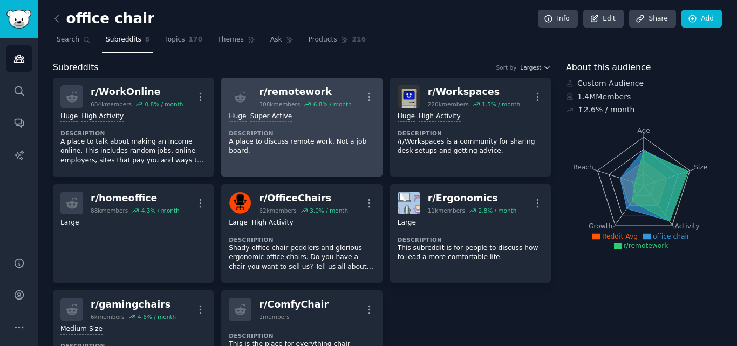
scroll to position [54, 0]
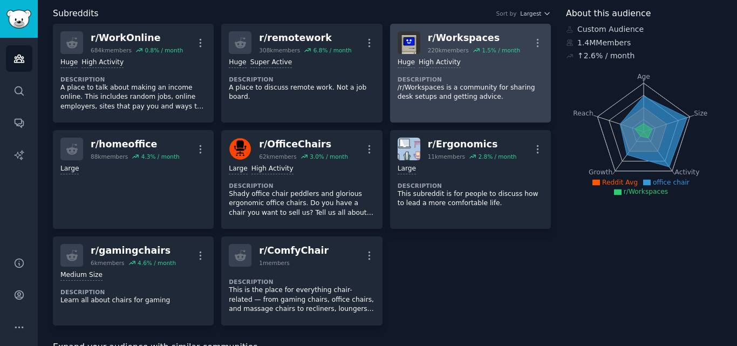
click at [474, 104] on div "100,000 - 1,000,000 members Huge High Activity Description /r/Workspaces is a c…" at bounding box center [471, 80] width 146 height 52
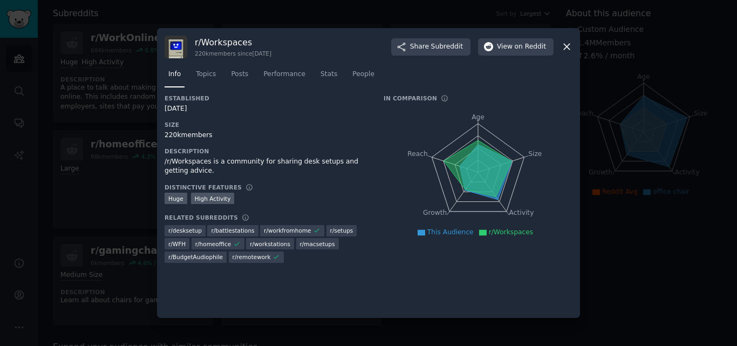
click at [218, 44] on h3 "r/ Workspaces" at bounding box center [233, 42] width 77 height 11
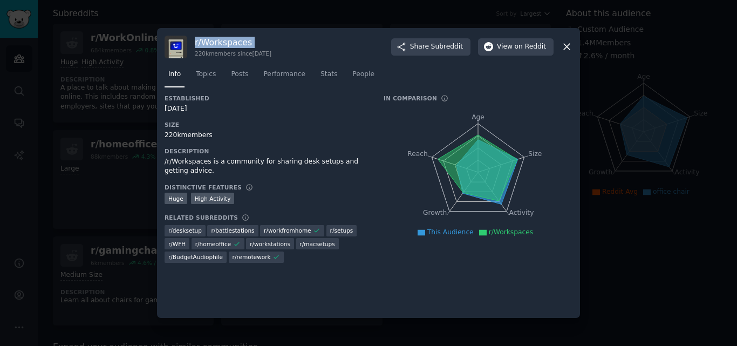
click at [218, 44] on h3 "r/ Workspaces" at bounding box center [233, 42] width 77 height 11
copy h3 "r/ Workspaces"
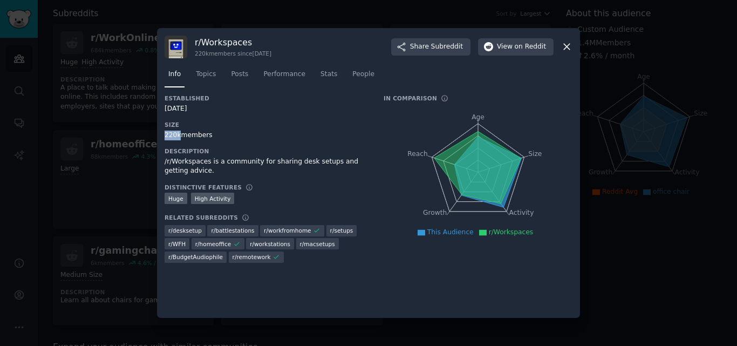
drag, startPoint x: 179, startPoint y: 137, endPoint x: 171, endPoint y: 133, distance: 8.4
click at [165, 132] on div "220k members" at bounding box center [267, 136] width 204 height 10
drag, startPoint x: 181, startPoint y: 139, endPoint x: 168, endPoint y: 134, distance: 13.8
click at [171, 133] on div "220k members" at bounding box center [267, 136] width 204 height 10
drag, startPoint x: 165, startPoint y: 134, endPoint x: 179, endPoint y: 140, distance: 15.2
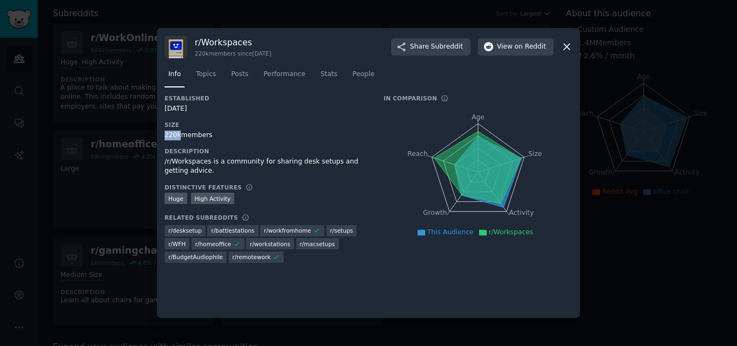
click at [179, 140] on div "220k members" at bounding box center [267, 136] width 204 height 10
copy div "220k"
click at [103, 141] on div at bounding box center [368, 173] width 737 height 346
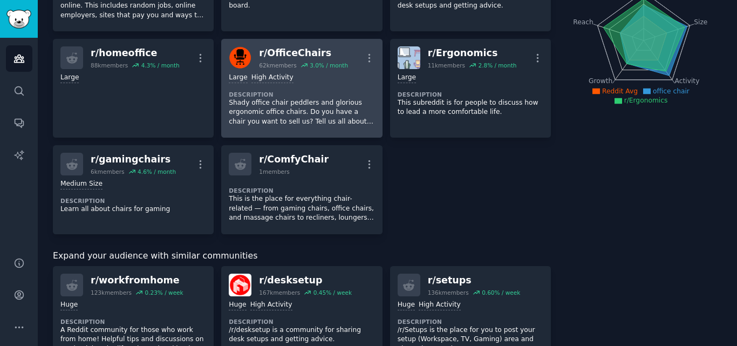
scroll to position [162, 0]
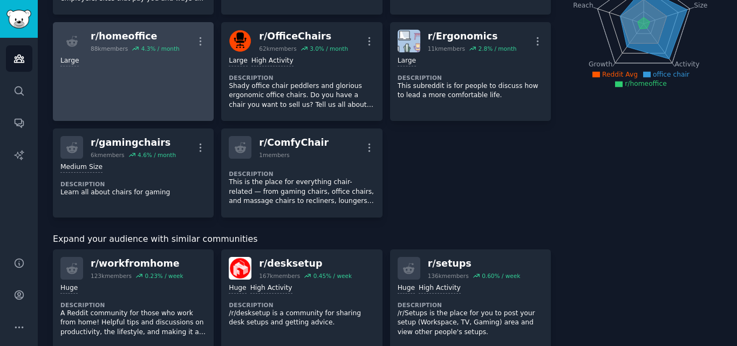
click at [131, 81] on link "r/ homeoffice 88k members 4.3 % / month More Large" at bounding box center [133, 71] width 161 height 99
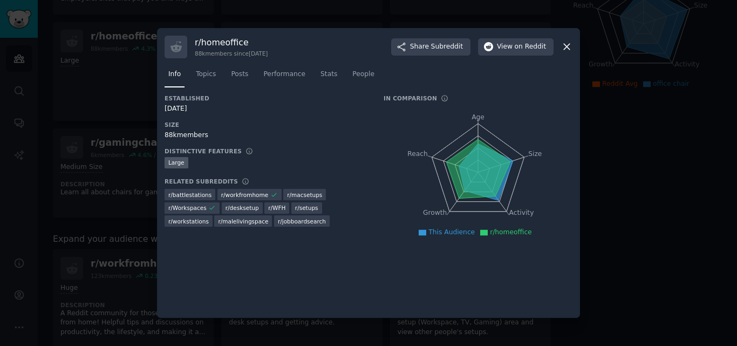
click at [231, 42] on h3 "r/ homeoffice" at bounding box center [231, 42] width 73 height 11
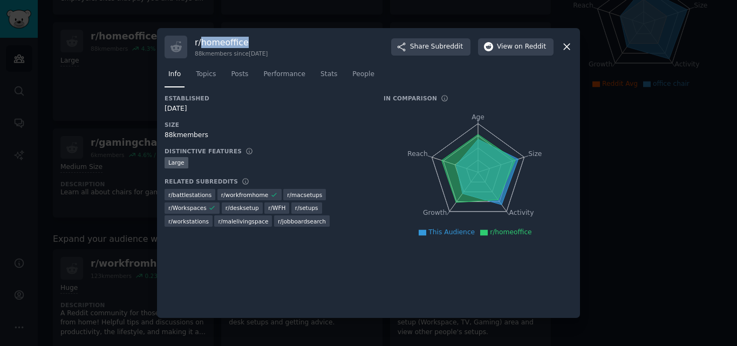
click at [231, 42] on h3 "r/ homeoffice" at bounding box center [231, 42] width 73 height 11
copy h3 "r/ homeoffice"
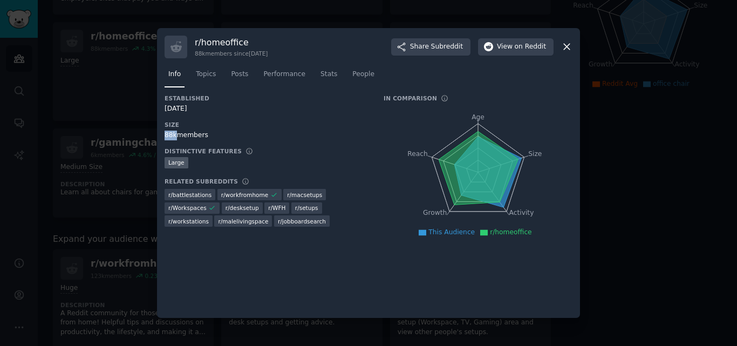
drag, startPoint x: 174, startPoint y: 137, endPoint x: 162, endPoint y: 134, distance: 12.3
click at [162, 134] on div "r/ homeoffice 88k members since 11/18/2011 Share Subreddit View on Reddit Info …" at bounding box center [368, 173] width 423 height 290
copy div "88k"
click at [134, 146] on div at bounding box center [368, 173] width 737 height 346
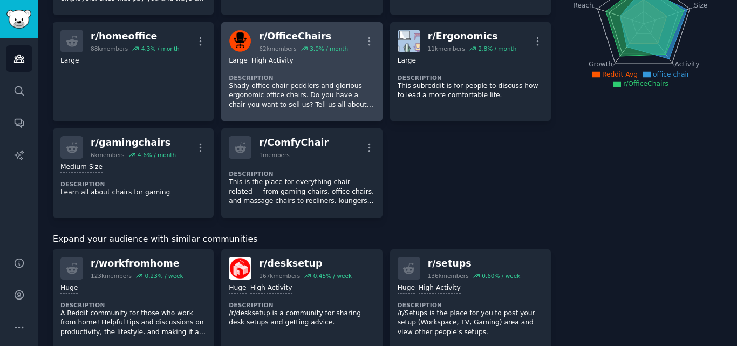
click at [307, 100] on p "Shady office chair peddlers and glorious ergonomic office chairs. Do you have a…" at bounding box center [302, 95] width 146 height 29
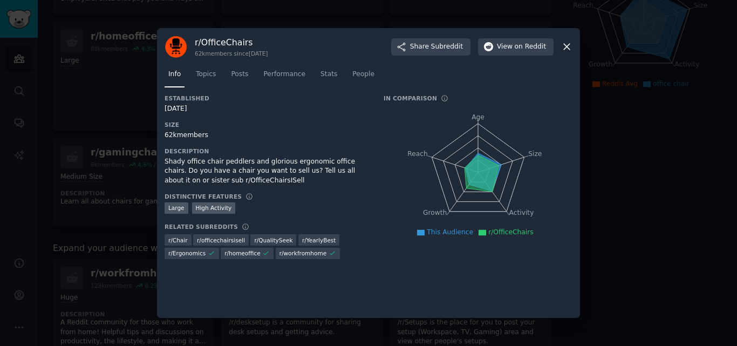
click at [214, 39] on h3 "r/ OfficeChairs" at bounding box center [231, 42] width 73 height 11
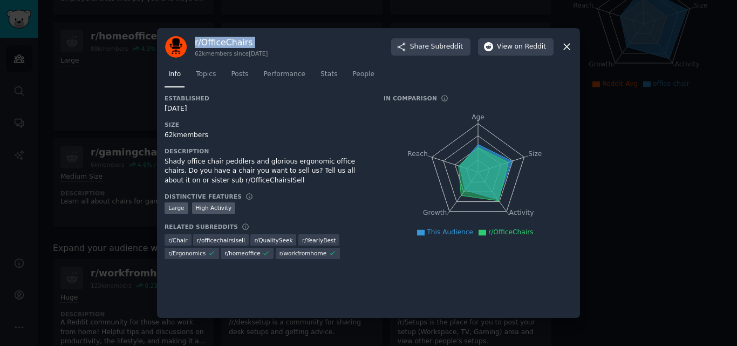
click at [214, 39] on h3 "r/ OfficeChairs" at bounding box center [231, 42] width 73 height 11
copy h3 "r/ OfficeChairs"
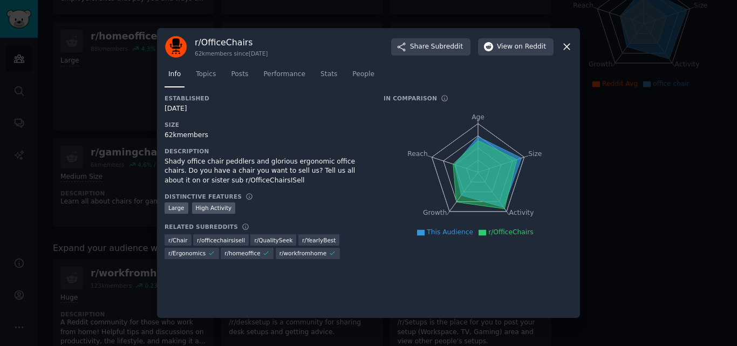
click at [0, 130] on div at bounding box center [368, 173] width 737 height 346
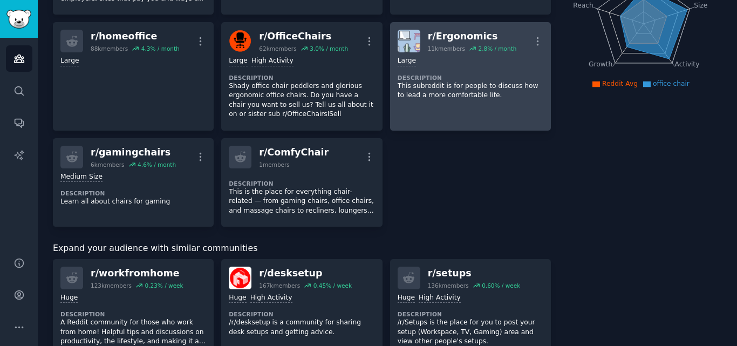
click at [453, 59] on div "10,000 - 100,000 members Large" at bounding box center [471, 61] width 146 height 10
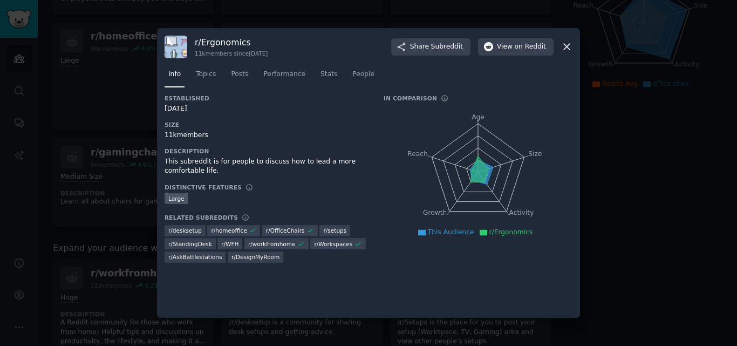
click at [222, 44] on h3 "r/ Ergonomics" at bounding box center [231, 42] width 73 height 11
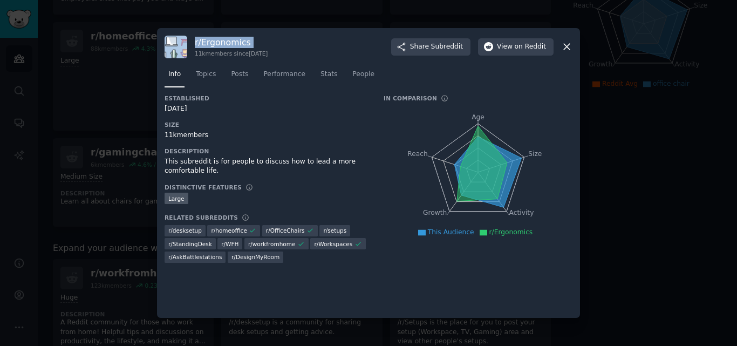
copy h3 "r/ Ergonomics"
click at [96, 185] on div at bounding box center [368, 173] width 737 height 346
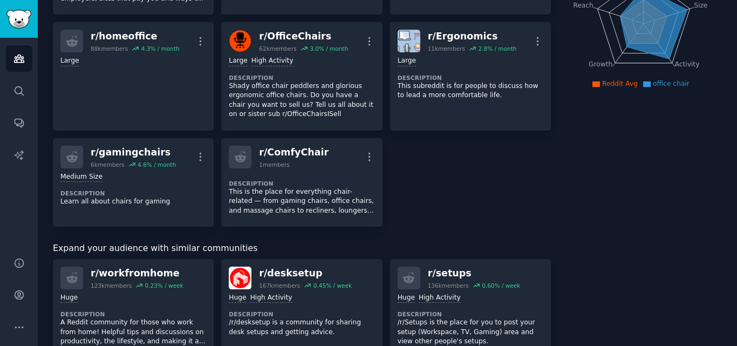
scroll to position [216, 0]
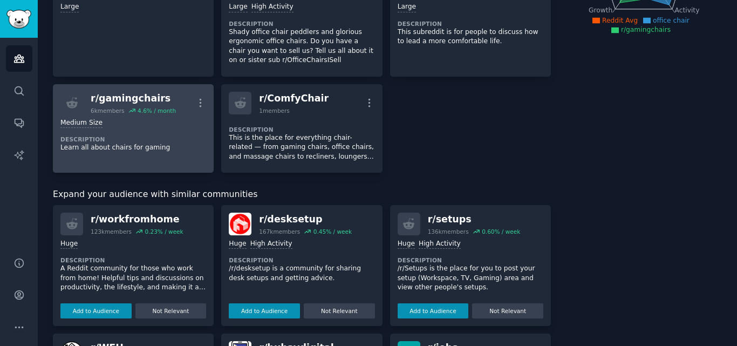
click at [134, 127] on div "Medium Size" at bounding box center [133, 123] width 146 height 10
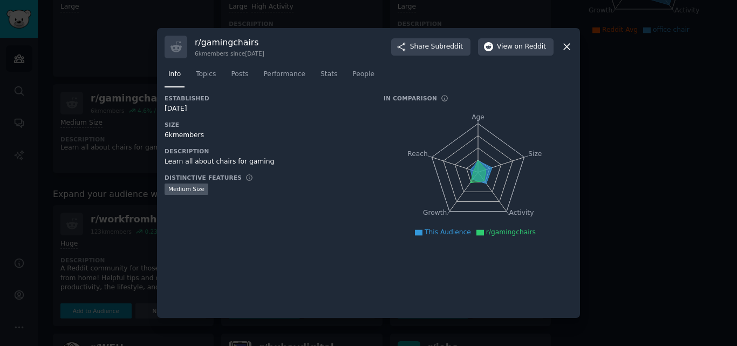
click at [229, 47] on h3 "r/ gamingchairs" at bounding box center [230, 42] width 70 height 11
click at [230, 43] on h3 "r/ gamingchairs" at bounding box center [230, 42] width 70 height 11
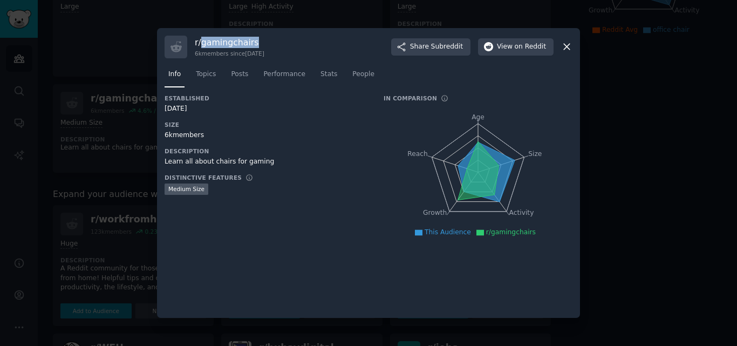
click at [230, 43] on h3 "r/ gamingchairs" at bounding box center [230, 42] width 70 height 11
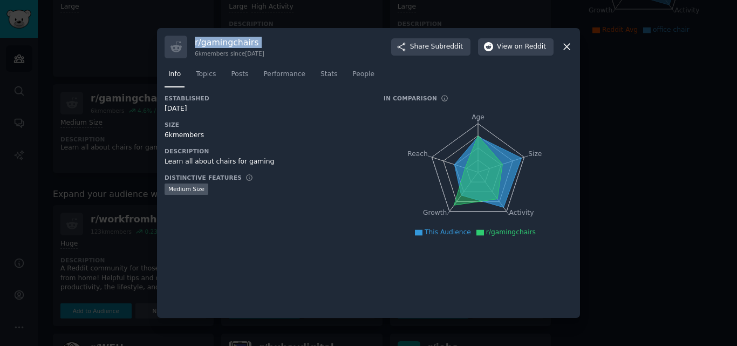
copy h3 "r/ gamingchairs"
drag, startPoint x: 85, startPoint y: 184, endPoint x: 96, endPoint y: 181, distance: 10.6
click at [86, 185] on div at bounding box center [368, 173] width 737 height 346
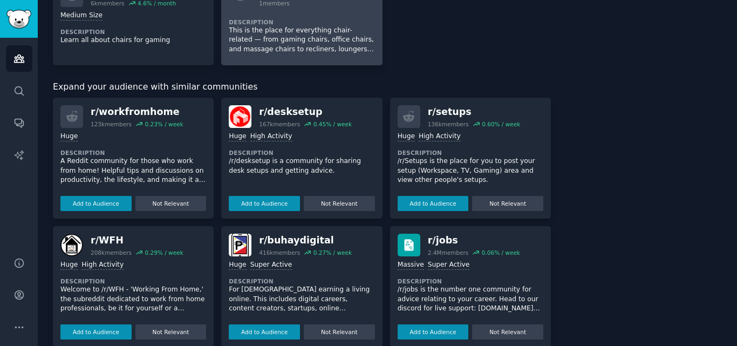
scroll to position [324, 0]
click at [287, 43] on p "This is the place for everything chair-related — from gaming chairs, office cha…" at bounding box center [302, 39] width 146 height 29
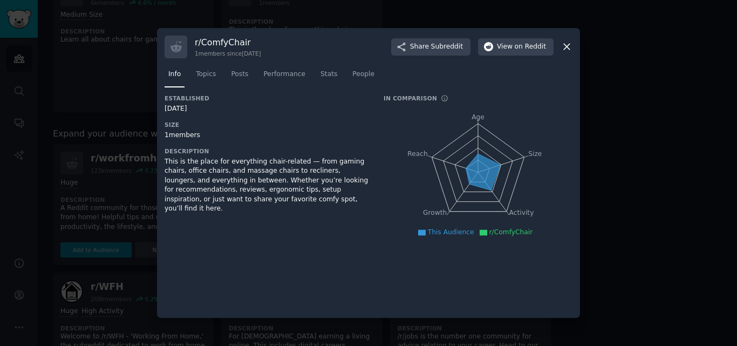
click at [222, 43] on h3 "r/ ComfyChair" at bounding box center [228, 42] width 66 height 11
click at [222, 41] on h3 "r/ ComfyChair" at bounding box center [228, 42] width 66 height 11
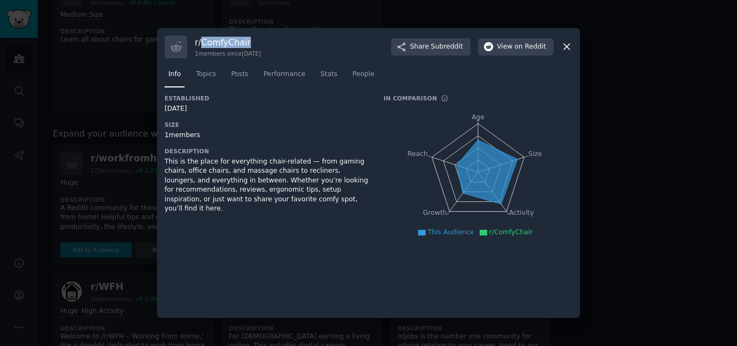
click at [222, 41] on h3 "r/ ComfyChair" at bounding box center [228, 42] width 66 height 11
click at [118, 90] on div at bounding box center [368, 173] width 737 height 346
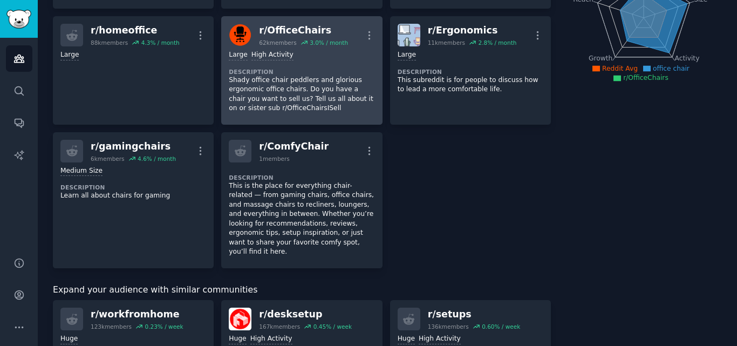
scroll to position [162, 0]
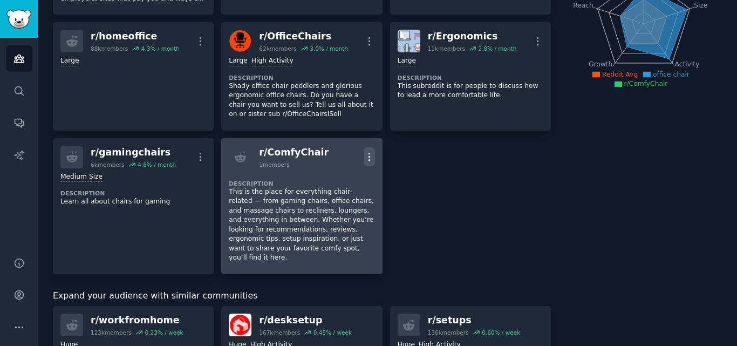
click at [369, 160] on icon "button" at bounding box center [369, 157] width 1 height 8
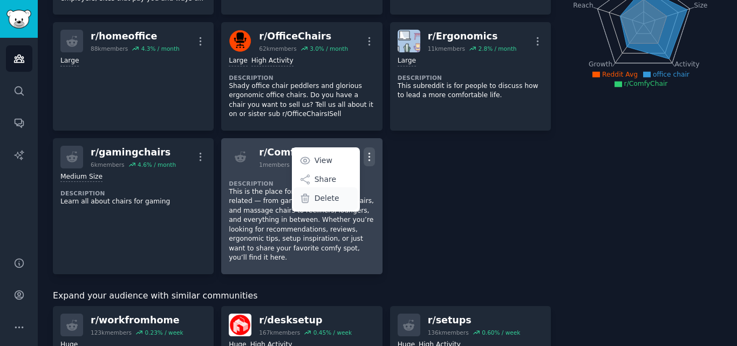
click at [331, 199] on p "Delete" at bounding box center [327, 198] width 25 height 11
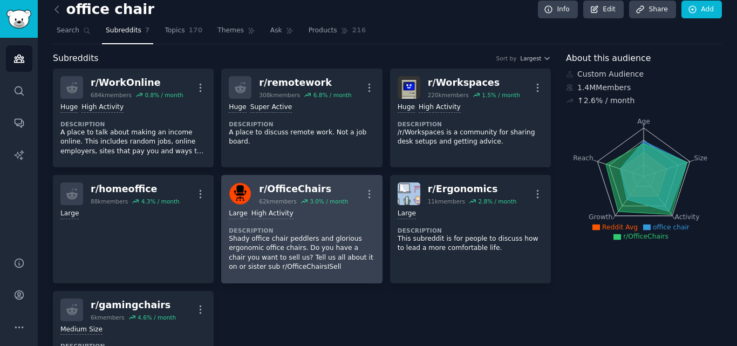
scroll to position [0, 0]
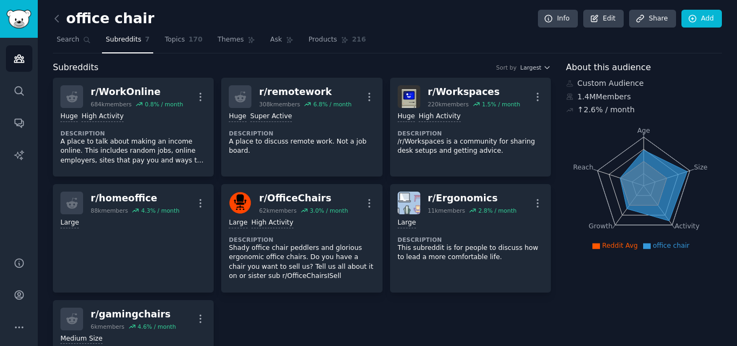
click at [126, 44] on span "Subreddits" at bounding box center [124, 40] width 36 height 10
click at [63, 19] on link at bounding box center [59, 18] width 13 height 17
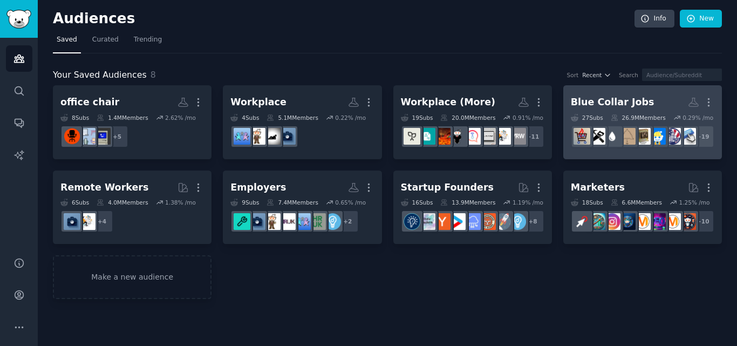
click at [606, 104] on div "Blue Collar Jobs" at bounding box center [613, 102] width 84 height 13
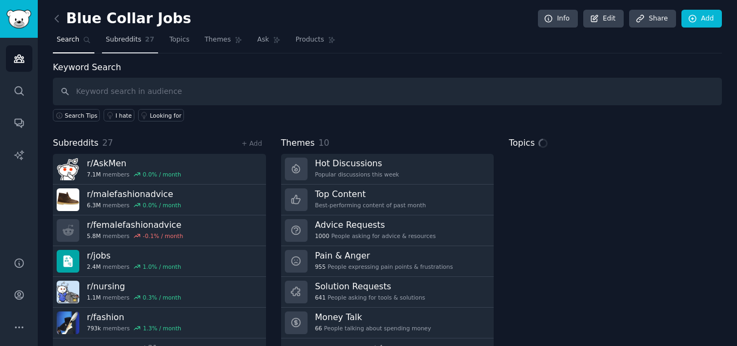
click at [124, 44] on span "Subreddits" at bounding box center [124, 40] width 36 height 10
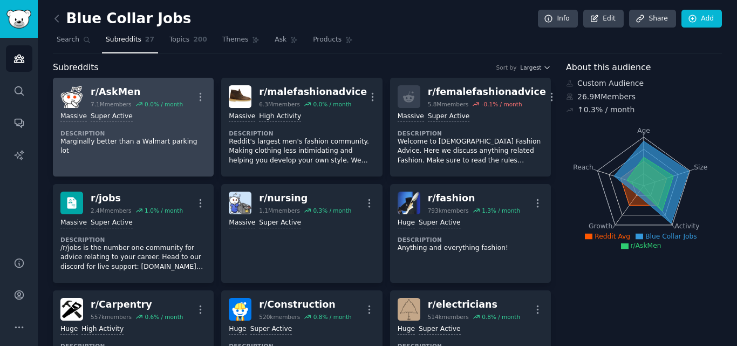
click at [161, 139] on p "Marginally better than a Walmart parking lot" at bounding box center [133, 146] width 146 height 19
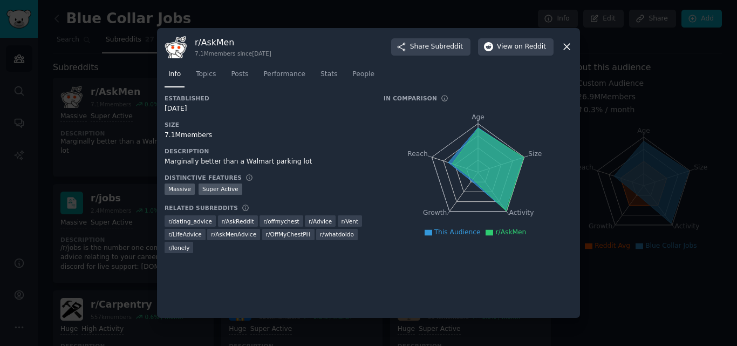
click at [95, 118] on div at bounding box center [368, 173] width 737 height 346
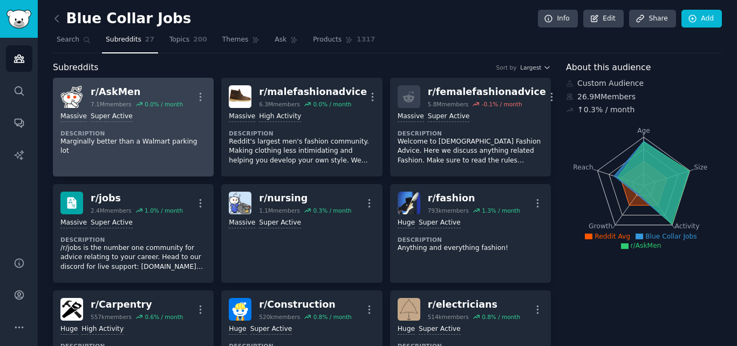
click at [150, 147] on div ">= 95th percentile for submissions / day Massive Super Active Description Margi…" at bounding box center [133, 134] width 146 height 52
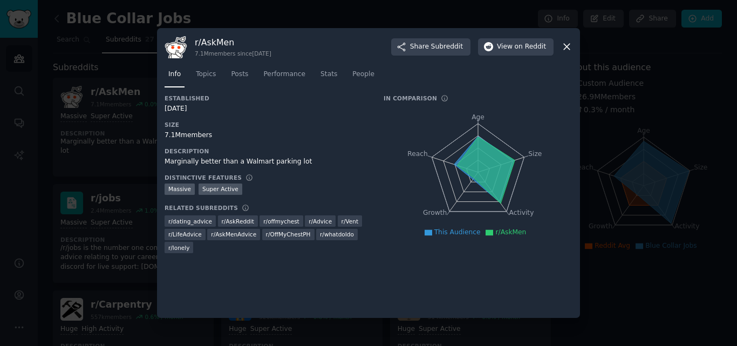
click at [210, 45] on h3 "r/ AskMen" at bounding box center [233, 42] width 77 height 11
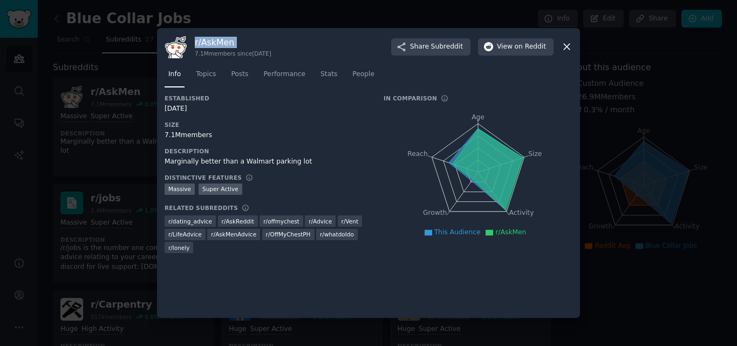
click at [210, 45] on h3 "r/ AskMen" at bounding box center [233, 42] width 77 height 11
drag, startPoint x: 178, startPoint y: 136, endPoint x: 167, endPoint y: 135, distance: 10.8
click at [160, 134] on div "r/ AskMen 7.1M members since 08/30/2010 Share Subreddit View on Reddit Info Top…" at bounding box center [368, 173] width 423 height 290
click at [99, 42] on div at bounding box center [368, 173] width 737 height 346
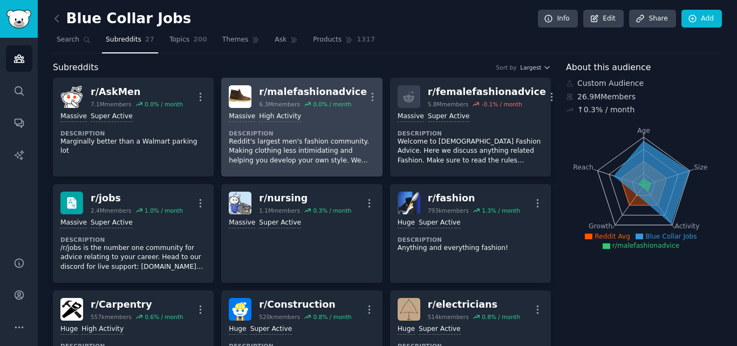
click at [292, 152] on p "Reddit's largest men's fashion community. Making clothing less intimidating and…" at bounding box center [302, 151] width 146 height 29
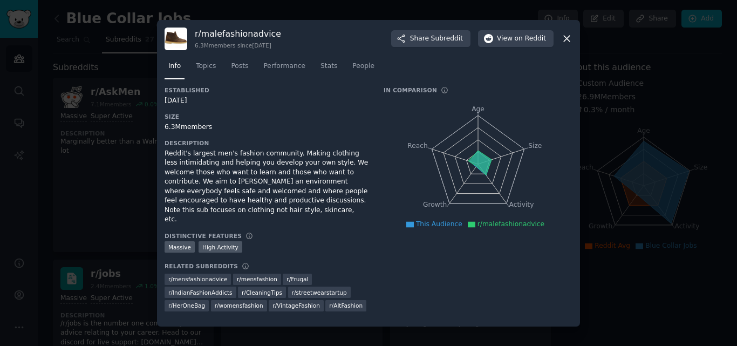
click at [237, 45] on div "r/ malefashionadvice 6.3M members since 09/02/2009" at bounding box center [238, 38] width 86 height 21
click at [243, 33] on h3 "r/ malefashionadvice" at bounding box center [238, 33] width 86 height 11
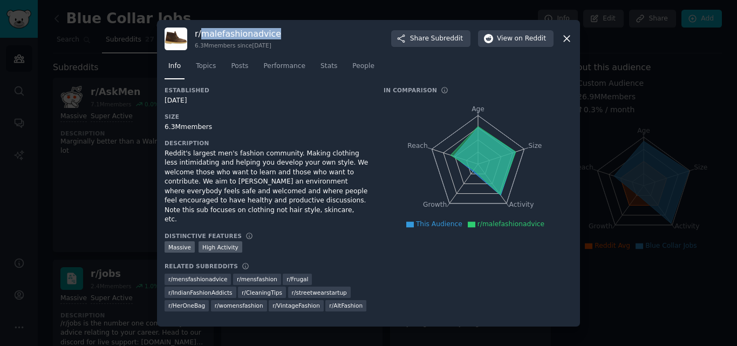
click at [243, 33] on h3 "r/ malefashionadvice" at bounding box center [238, 33] width 86 height 11
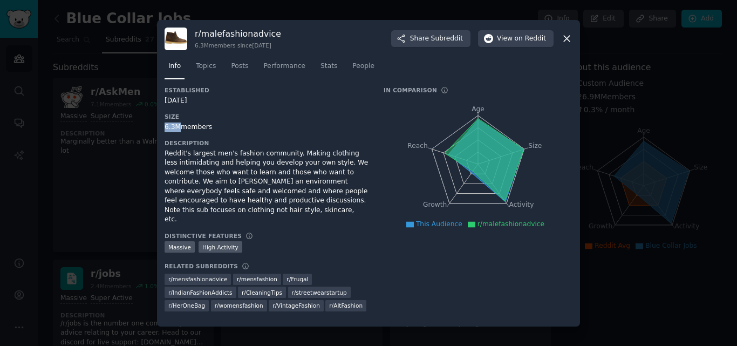
drag, startPoint x: 178, startPoint y: 130, endPoint x: 158, endPoint y: 130, distance: 20.0
click at [158, 130] on div "r/ malefashionadvice 6.3M members since 09/02/2009 Share Subreddit View on Redd…" at bounding box center [368, 173] width 423 height 307
drag, startPoint x: 127, startPoint y: 105, endPoint x: 325, endPoint y: 59, distance: 204.0
click at [126, 106] on div at bounding box center [368, 173] width 737 height 346
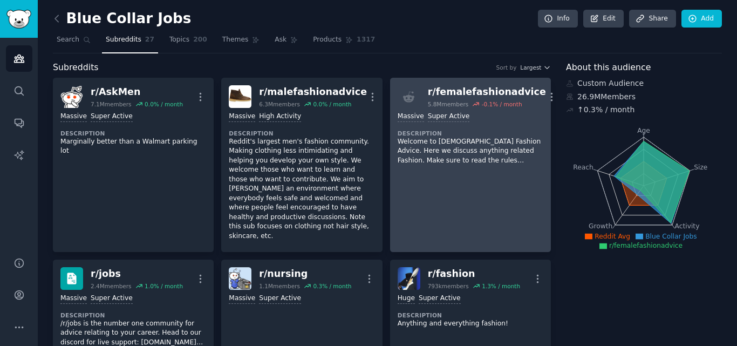
click at [457, 178] on link "r/ femalefashionadvice 5.8M members -0.1 % / month More Massive Super Active De…" at bounding box center [470, 165] width 161 height 174
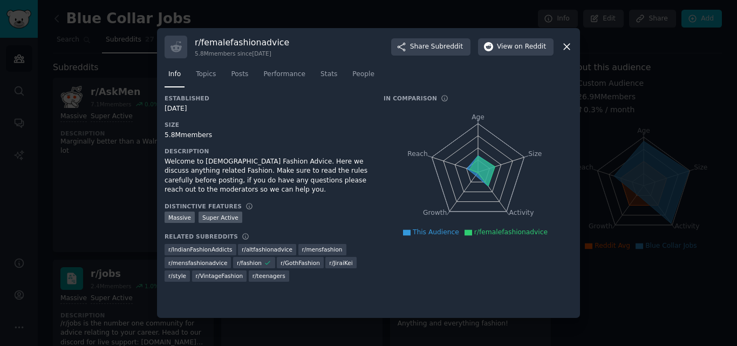
click at [237, 42] on h3 "r/ femalefashionadvice" at bounding box center [242, 42] width 94 height 11
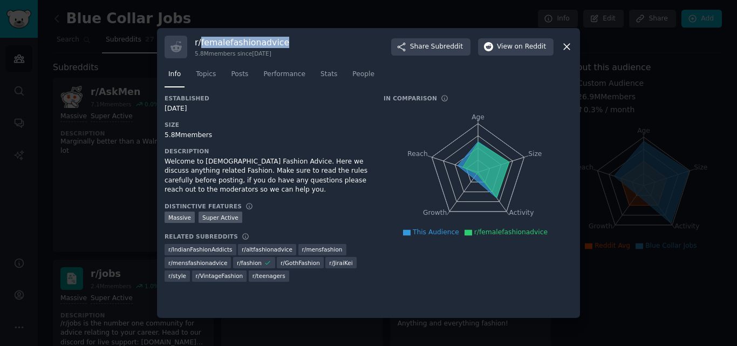
click at [237, 42] on h3 "r/ femalefashionadvice" at bounding box center [242, 42] width 94 height 11
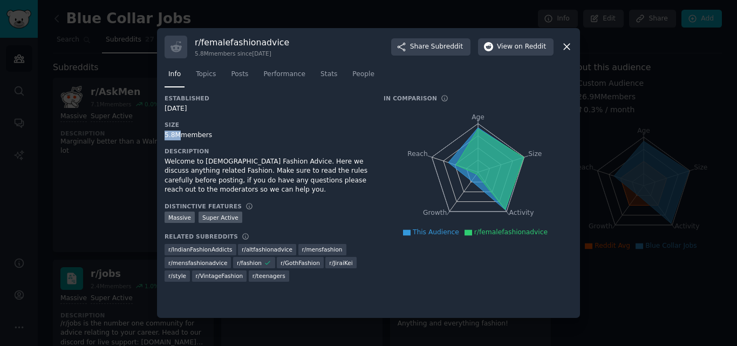
drag, startPoint x: 178, startPoint y: 135, endPoint x: 166, endPoint y: 132, distance: 11.8
click at [166, 132] on div "5.8M members" at bounding box center [267, 136] width 204 height 10
click at [73, 154] on div at bounding box center [368, 173] width 737 height 346
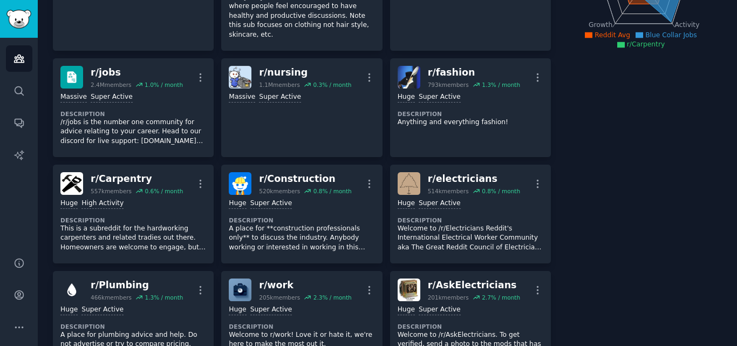
scroll to position [216, 0]
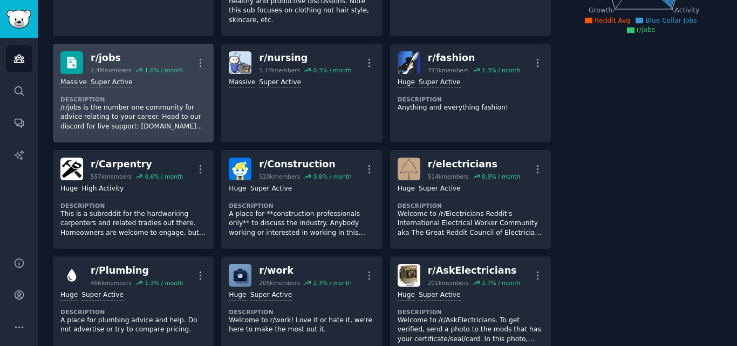
click at [164, 96] on dt "Description" at bounding box center [133, 100] width 146 height 8
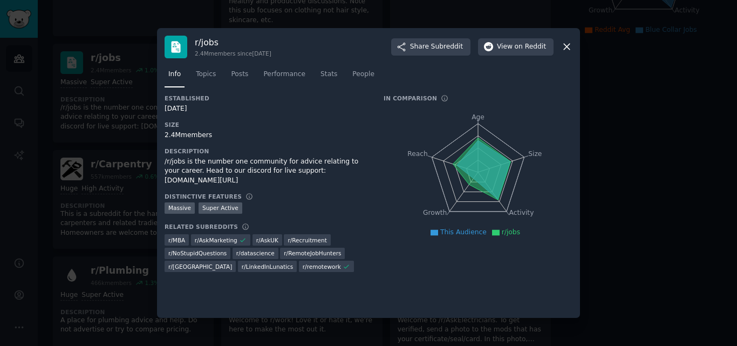
click at [209, 38] on h3 "r/ jobs" at bounding box center [233, 42] width 77 height 11
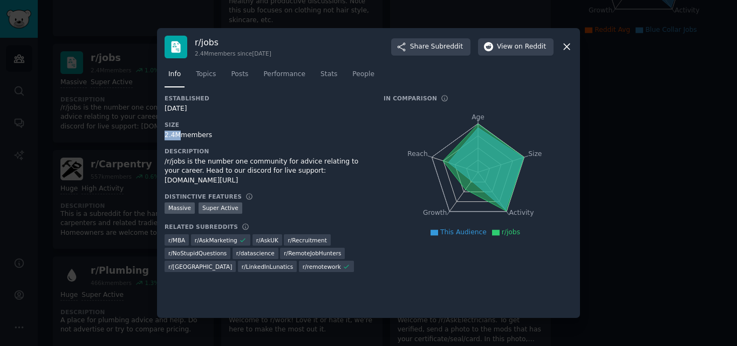
drag, startPoint x: 172, startPoint y: 135, endPoint x: 166, endPoint y: 135, distance: 6.5
click at [166, 135] on div "2.4M members" at bounding box center [267, 136] width 204 height 10
click at [77, 154] on div at bounding box center [368, 173] width 737 height 346
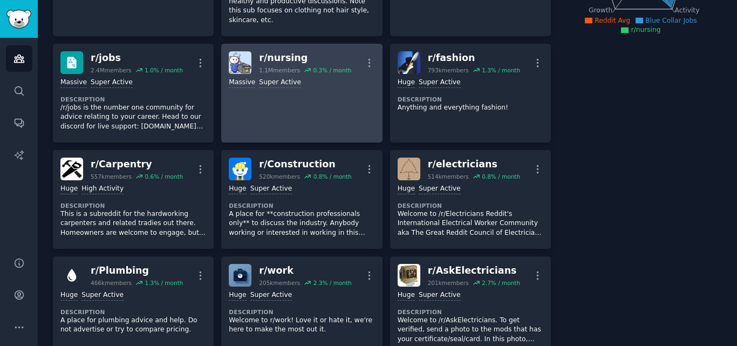
click at [279, 91] on link "r/ nursing 1.1M members 0.3 % / month More Massive Super Active" at bounding box center [301, 93] width 161 height 99
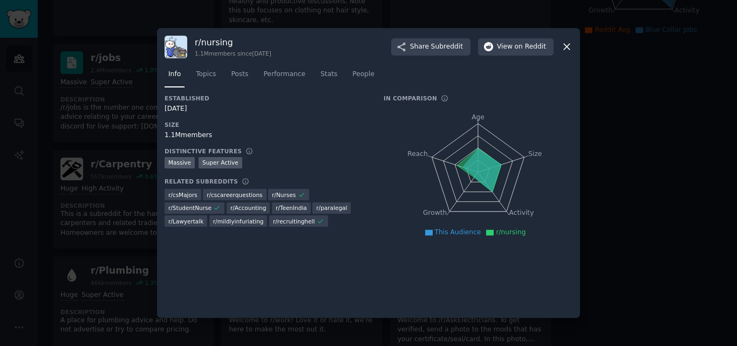
click at [205, 40] on h3 "r/ nursing" at bounding box center [233, 42] width 77 height 11
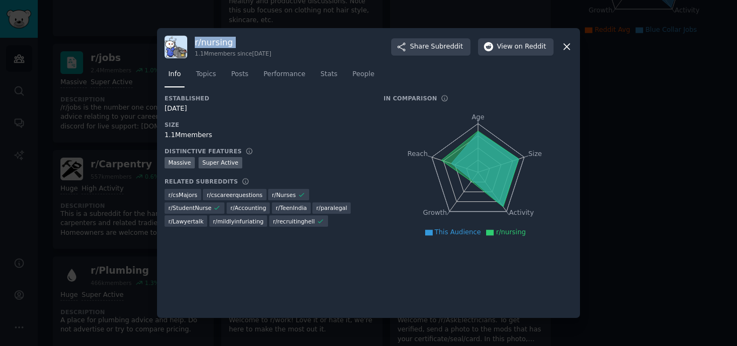
click at [205, 40] on h3 "r/ nursing" at bounding box center [233, 42] width 77 height 11
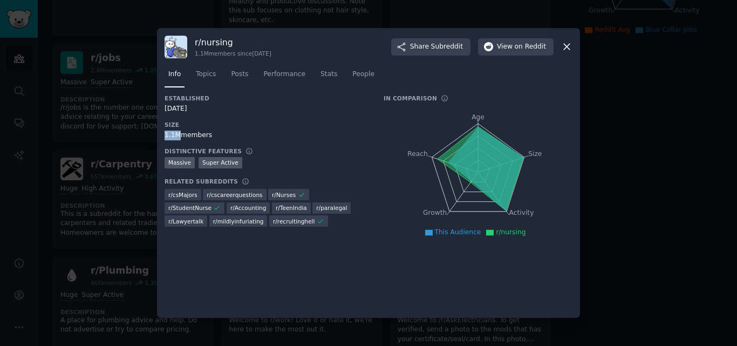
drag, startPoint x: 177, startPoint y: 133, endPoint x: 166, endPoint y: 132, distance: 10.8
click at [166, 132] on div "1.1M members" at bounding box center [267, 136] width 204 height 10
click at [124, 43] on div at bounding box center [368, 173] width 737 height 346
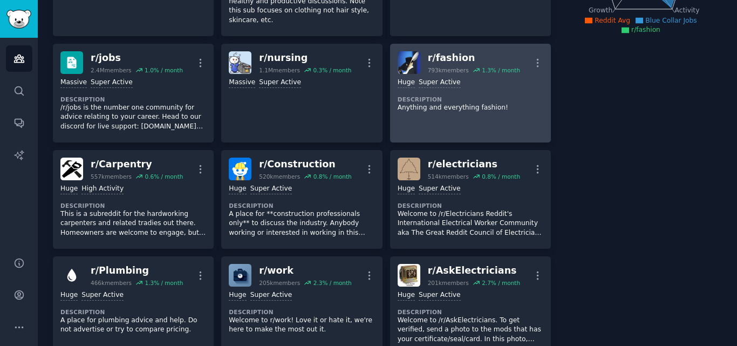
click at [506, 104] on link "r/ fashion 793k members 1.3 % / month More Huge Super Active Description Anythi…" at bounding box center [470, 93] width 161 height 99
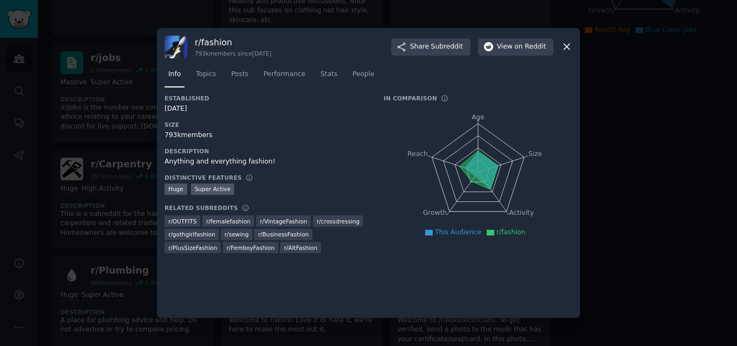
click at [215, 44] on h3 "r/ fashion" at bounding box center [233, 42] width 77 height 11
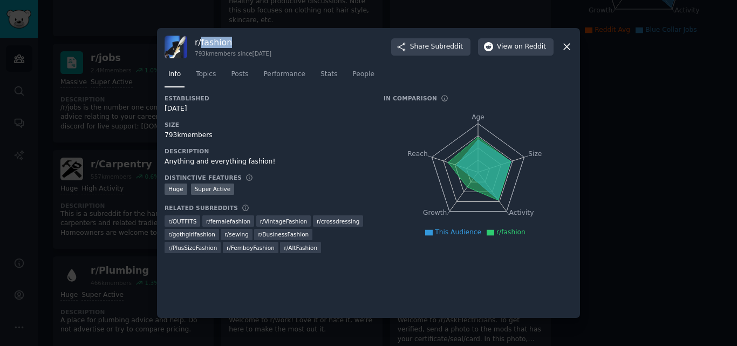
click at [215, 44] on h3 "r/ fashion" at bounding box center [233, 42] width 77 height 11
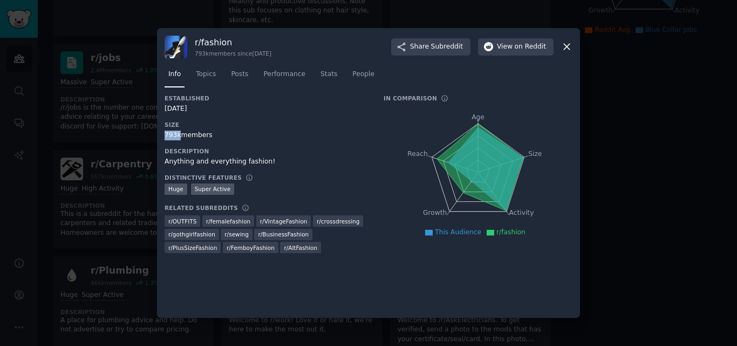
drag, startPoint x: 178, startPoint y: 138, endPoint x: 158, endPoint y: 130, distance: 21.5
click at [158, 130] on div "r/ fashion 793k members since 03/28/2008 Share Subreddit View on Reddit Info To…" at bounding box center [368, 173] width 423 height 290
click at [91, 219] on div at bounding box center [368, 173] width 737 height 346
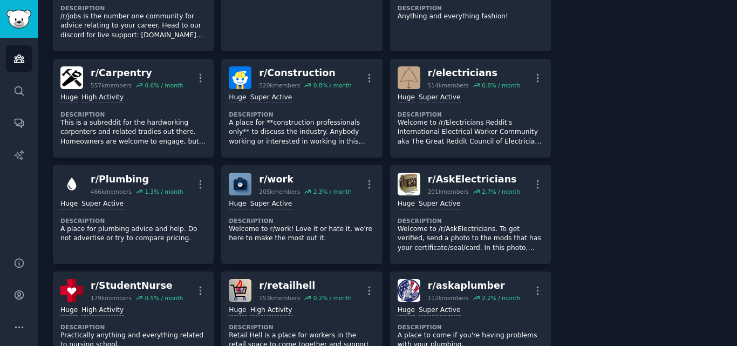
scroll to position [324, 0]
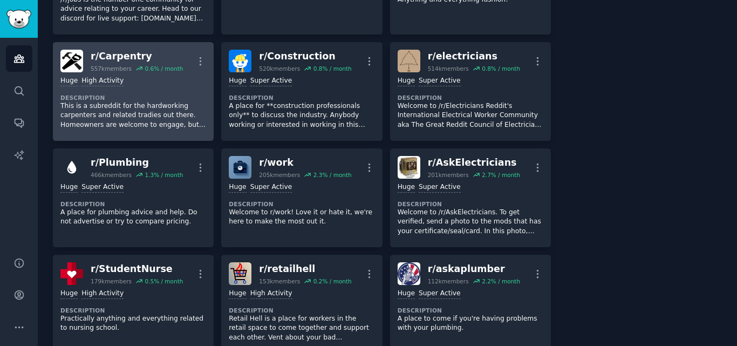
click at [169, 101] on p "This is a subreddit for the hardworking carpenters and related tradies out ther…" at bounding box center [133, 115] width 146 height 29
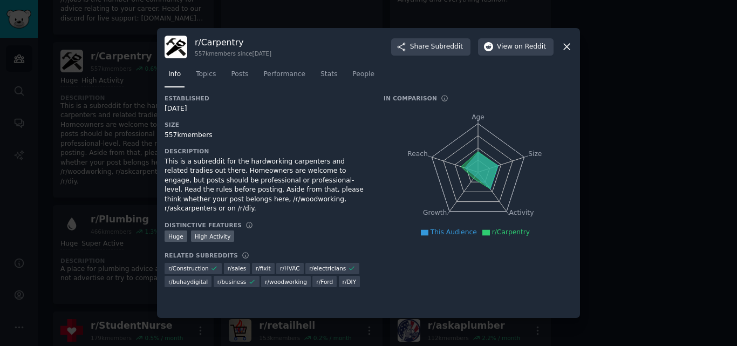
click at [214, 44] on h3 "r/ Carpentry" at bounding box center [233, 42] width 77 height 11
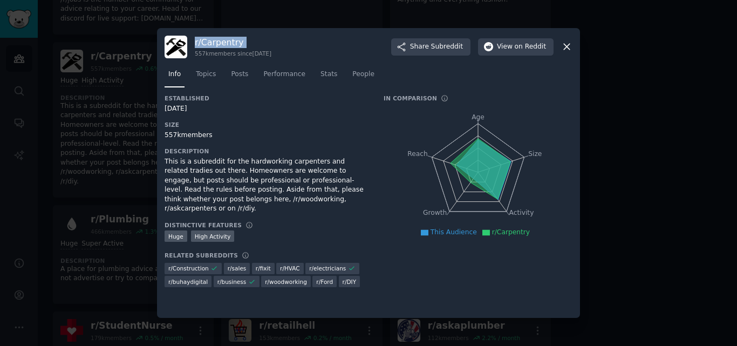
click at [214, 44] on h3 "r/ Carpentry" at bounding box center [233, 42] width 77 height 11
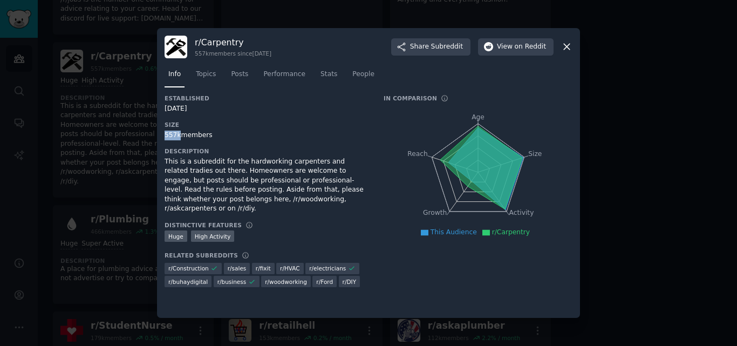
drag, startPoint x: 175, startPoint y: 135, endPoint x: 160, endPoint y: 130, distance: 16.7
click at [160, 130] on div "r/ Carpentry 557k members since 07/25/2009 Share Subreddit View on Reddit Info …" at bounding box center [368, 173] width 423 height 290
click at [98, 103] on div at bounding box center [368, 173] width 737 height 346
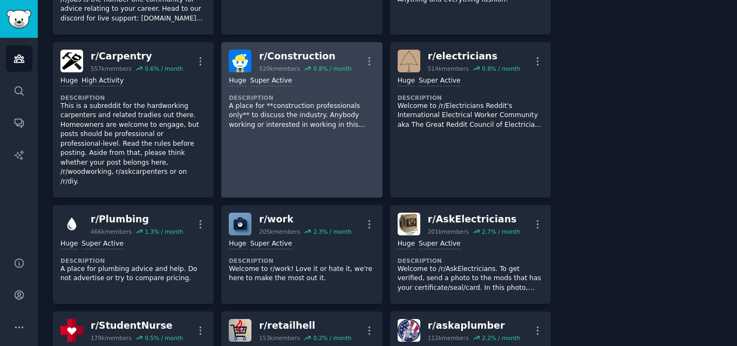
click at [271, 113] on div "Huge Super Active Description A place for **construction professionals only** t…" at bounding box center [302, 102] width 146 height 61
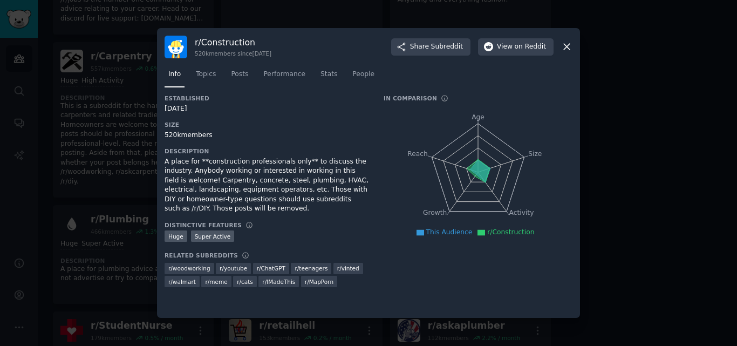
click at [222, 48] on div "r/ Construction 520k members since 06/14/2008" at bounding box center [233, 47] width 77 height 21
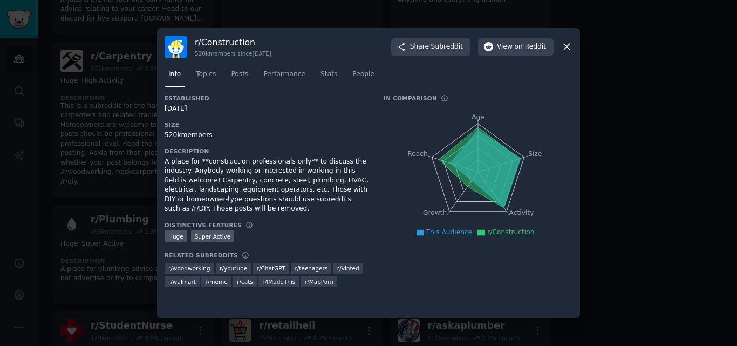
click at [226, 44] on h3 "r/ Construction" at bounding box center [233, 42] width 77 height 11
drag, startPoint x: 177, startPoint y: 135, endPoint x: 162, endPoint y: 130, distance: 16.0
click at [162, 130] on div "r/ Construction 520k members since 06/14/2008 Share Subreddit View on Reddit In…" at bounding box center [368, 173] width 423 height 290
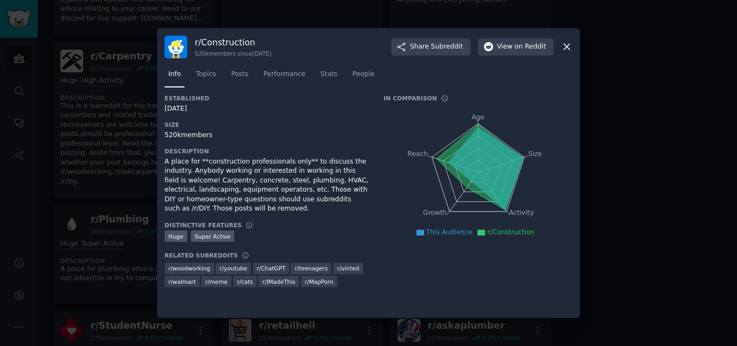
click at [133, 194] on div at bounding box center [368, 173] width 737 height 346
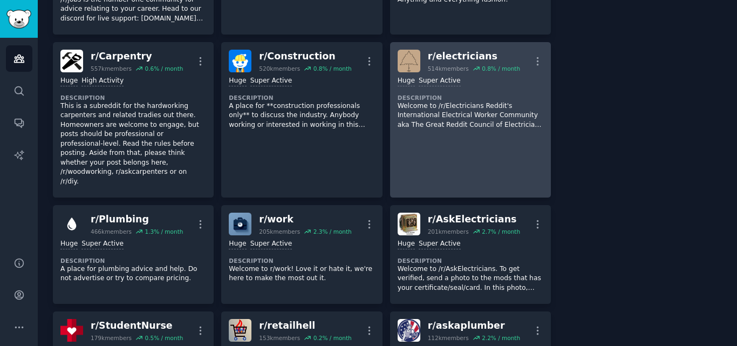
click at [467, 101] on p "Welcome to /r/Electricians Reddit's International Electrical Worker Community a…" at bounding box center [471, 115] width 146 height 29
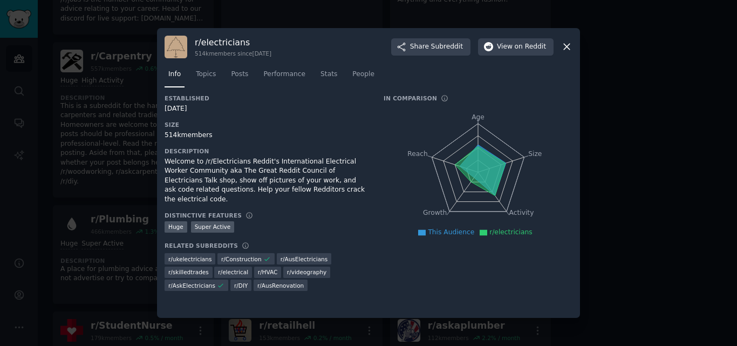
click at [240, 42] on h3 "r/ electricians" at bounding box center [233, 42] width 77 height 11
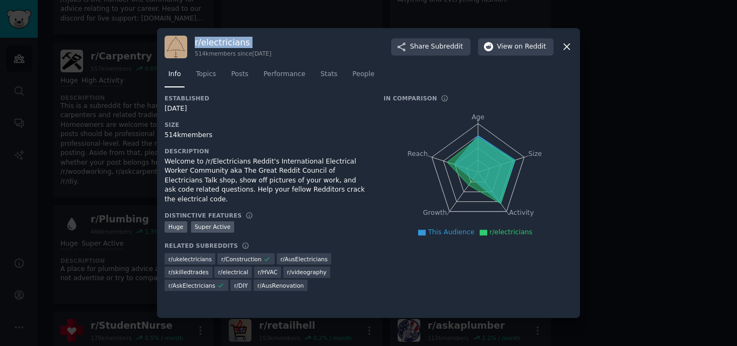
click at [240, 42] on h3 "r/ electricians" at bounding box center [233, 42] width 77 height 11
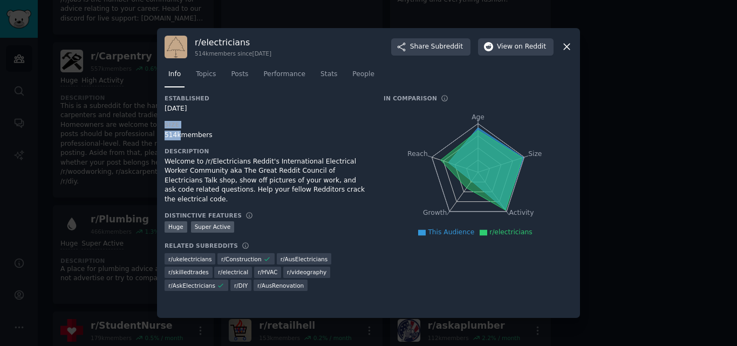
drag, startPoint x: 179, startPoint y: 131, endPoint x: 159, endPoint y: 127, distance: 21.0
click at [159, 127] on div "r/ electricians 514k members since 06/30/2011 Share Subreddit View on Reddit In…" at bounding box center [368, 173] width 423 height 290
click at [169, 132] on div "514k members" at bounding box center [267, 136] width 204 height 10
click at [117, 102] on div at bounding box center [368, 173] width 737 height 346
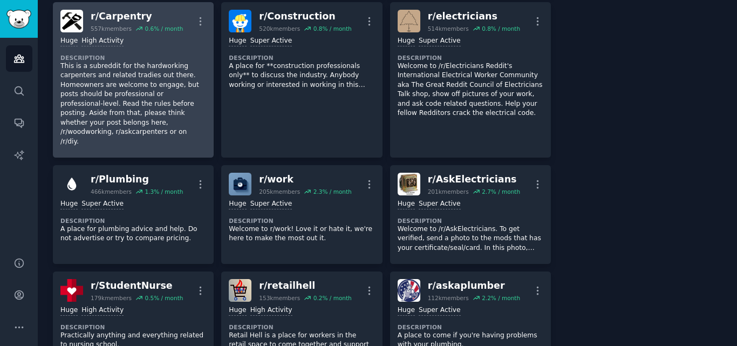
scroll to position [432, 0]
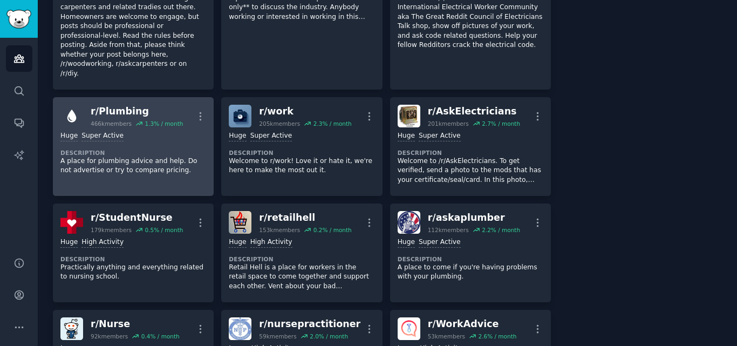
click at [140, 149] on dt "Description" at bounding box center [133, 153] width 146 height 8
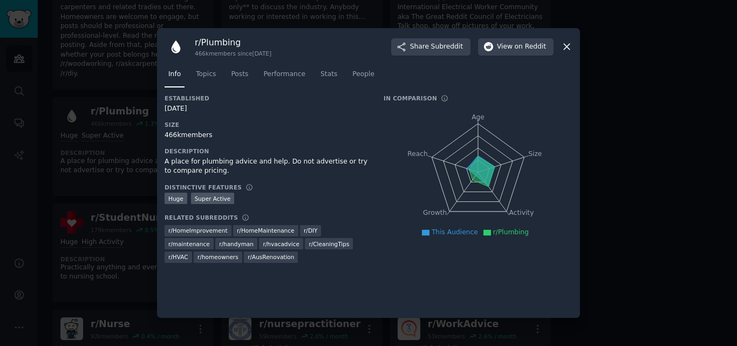
click at [212, 42] on h3 "r/ Plumbing" at bounding box center [233, 42] width 77 height 11
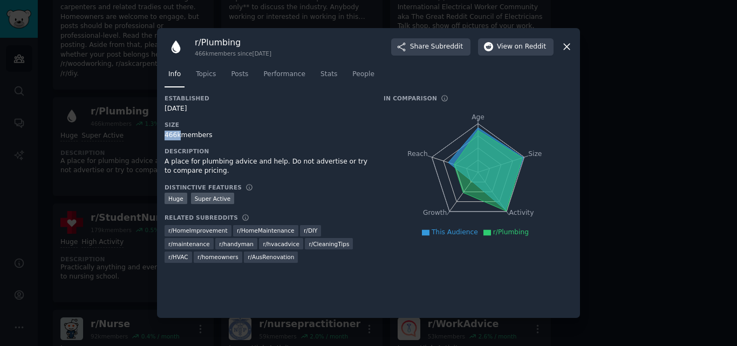
drag, startPoint x: 178, startPoint y: 133, endPoint x: 166, endPoint y: 132, distance: 11.9
click at [166, 132] on div "466k members" at bounding box center [267, 136] width 204 height 10
click at [138, 89] on div at bounding box center [368, 173] width 737 height 346
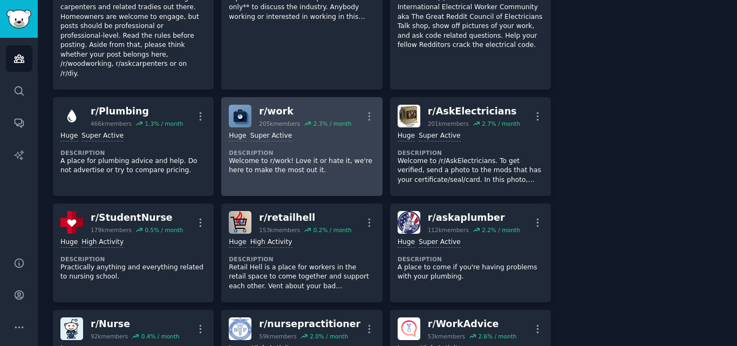
click at [256, 127] on div "Huge Super Active Description Welcome to r/work! Love it or hate it, we're here…" at bounding box center [302, 153] width 146 height 52
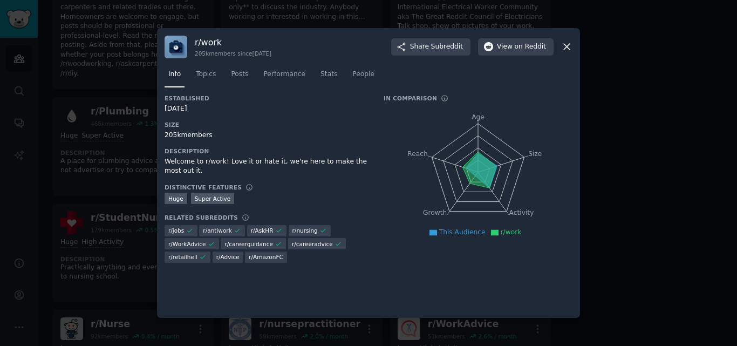
click at [208, 40] on h3 "r/ work" at bounding box center [233, 42] width 77 height 11
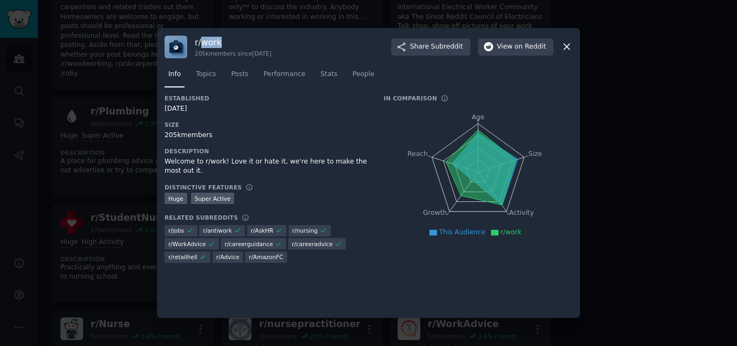
click at [208, 40] on h3 "r/ work" at bounding box center [233, 42] width 77 height 11
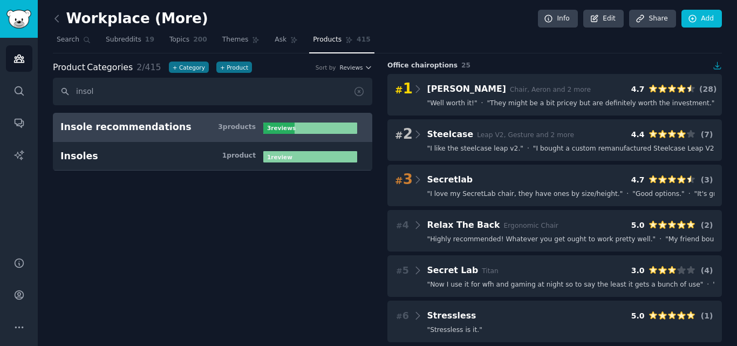
type input "insol"
click at [121, 119] on link "Insole recommendations 3 product s 3 review s" at bounding box center [213, 127] width 320 height 29
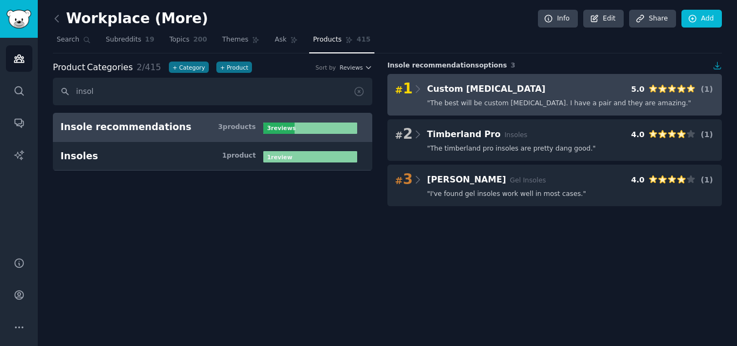
click at [502, 104] on span "" The best will be custom [MEDICAL_DATA]. I have a pair and they are amazing. "" at bounding box center [559, 104] width 264 height 10
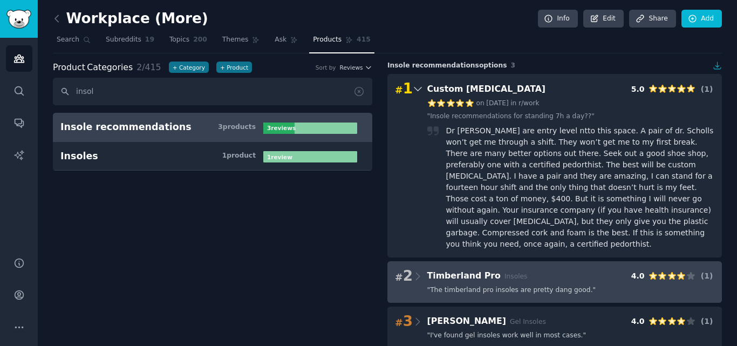
click at [521, 286] on span "" The timberland pro insoles are pretty dang good. "" at bounding box center [511, 291] width 169 height 10
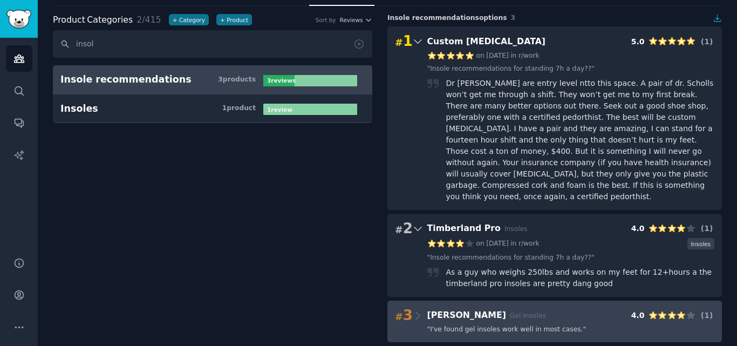
click at [498, 325] on span "" I've found gel insoles work well in most cases. "" at bounding box center [506, 330] width 159 height 10
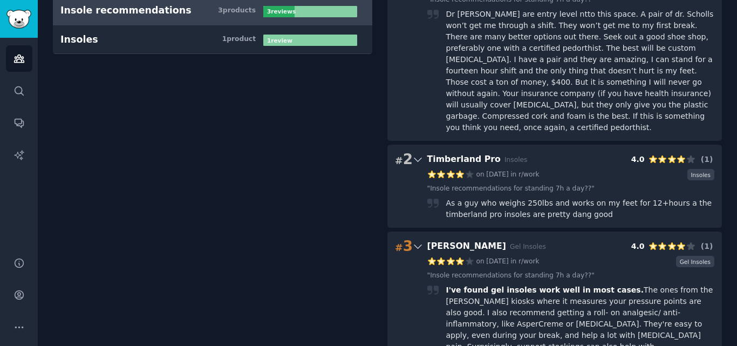
scroll to position [18, 0]
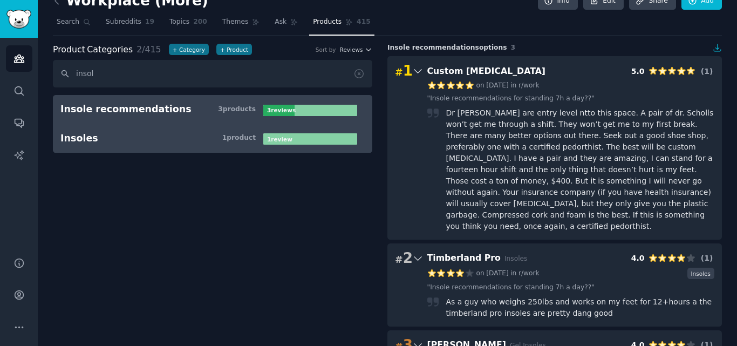
click at [152, 141] on h3 "Insoles 1 product" at bounding box center [161, 138] width 203 height 13
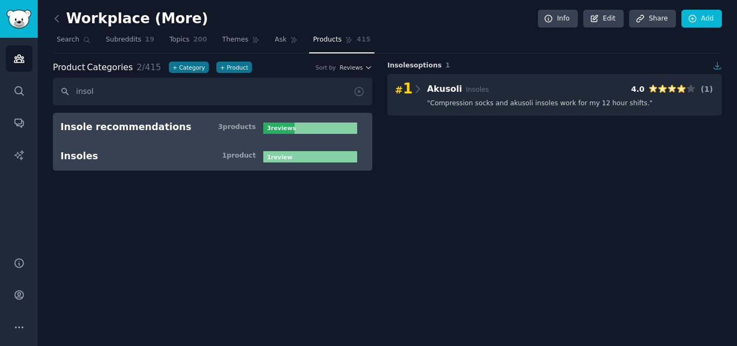
click at [155, 115] on link "Insole recommendations 3 product s 3 review s" at bounding box center [213, 127] width 320 height 29
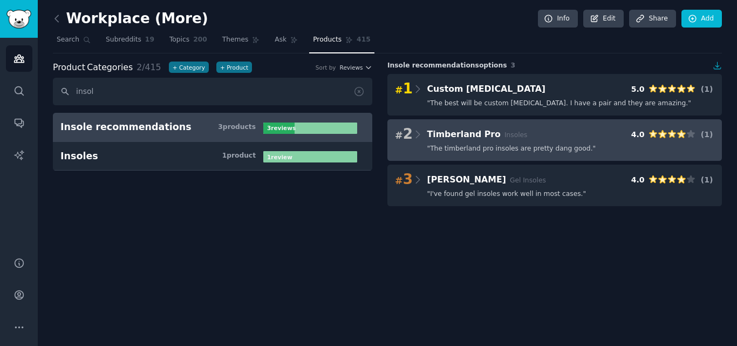
click at [459, 152] on span "" The timberland pro insoles are pretty dang good. "" at bounding box center [511, 149] width 169 height 10
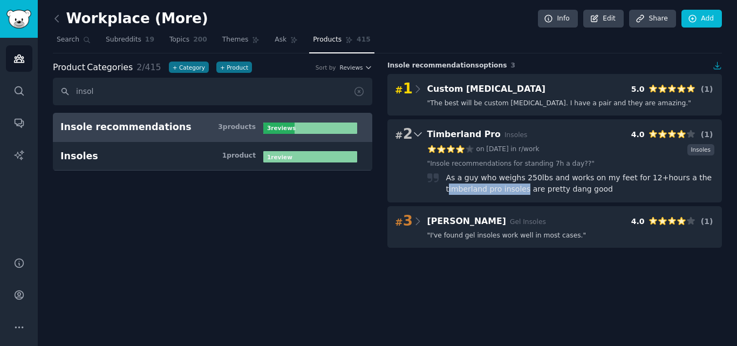
drag, startPoint x: 448, startPoint y: 187, endPoint x: 520, endPoint y: 188, distance: 71.8
click at [520, 188] on div "As a guy who weighs 250lbs and works on my feet for 12+hours a the timberland p…" at bounding box center [580, 183] width 269 height 23
copy div "imberland pro insoles"
click at [332, 293] on div "Workplace (More) Info Edit Share Add Search Subreddits 19 Topics 200 Themes Ask…" at bounding box center [387, 173] width 699 height 346
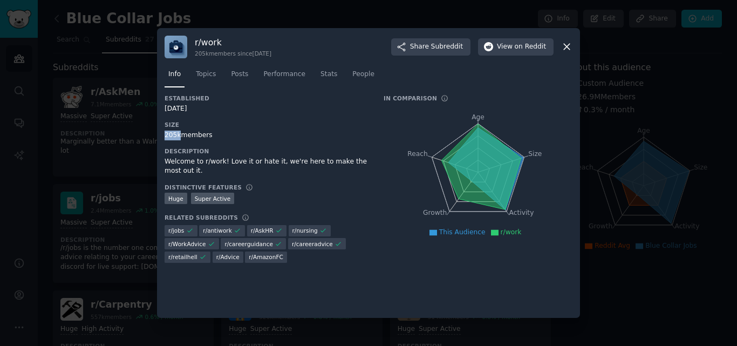
drag, startPoint x: 178, startPoint y: 134, endPoint x: 166, endPoint y: 134, distance: 12.4
click at [166, 134] on div "205k members" at bounding box center [267, 136] width 204 height 10
copy div "205k"
click at [112, 127] on div at bounding box center [368, 173] width 737 height 346
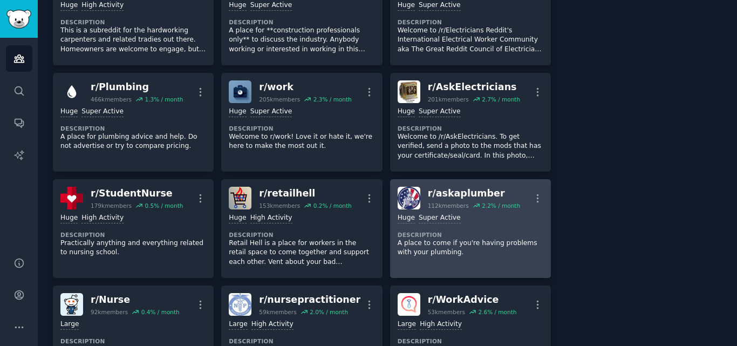
scroll to position [378, 0]
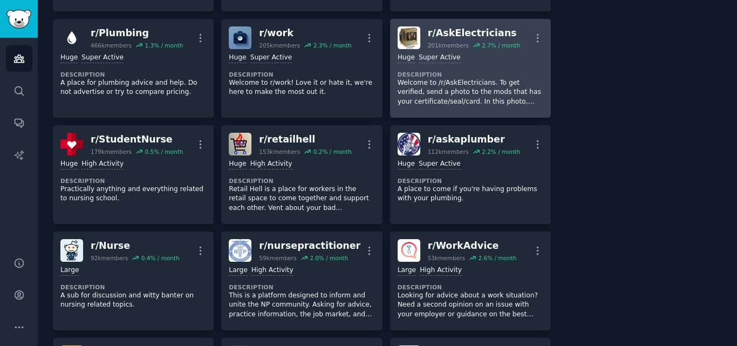
click at [477, 89] on p "Welcome to /r/AskElectricians. To get verified, send a photo to the mods that h…" at bounding box center [471, 92] width 146 height 29
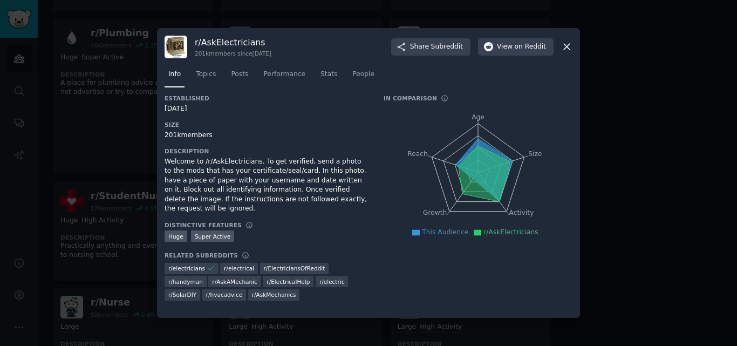
click at [239, 41] on h3 "r/ AskElectricians" at bounding box center [233, 42] width 77 height 11
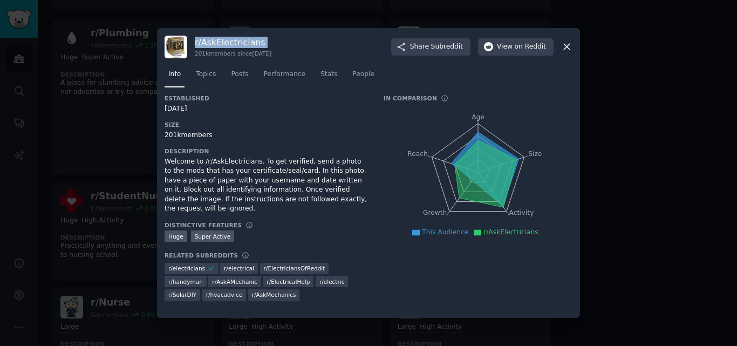
click at [239, 41] on h3 "r/ AskElectricians" at bounding box center [233, 42] width 77 height 11
copy h3 "r/ AskElectricians"
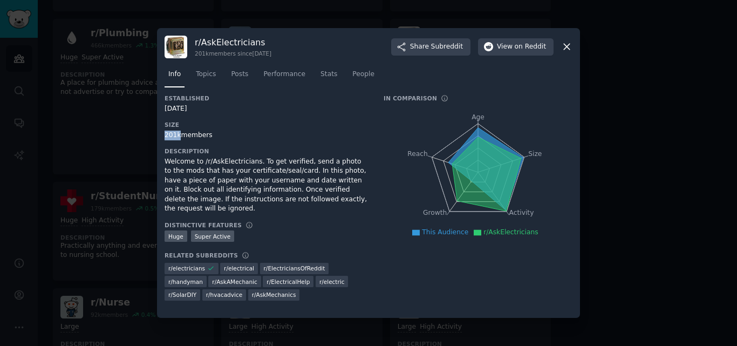
drag, startPoint x: 178, startPoint y: 135, endPoint x: 161, endPoint y: 133, distance: 16.9
click at [161, 133] on div "r/ AskElectricians 201k members since 07/10/2013 Share Subreddit View on Reddit…" at bounding box center [368, 173] width 423 height 290
copy div "201k"
click at [106, 133] on div at bounding box center [368, 173] width 737 height 346
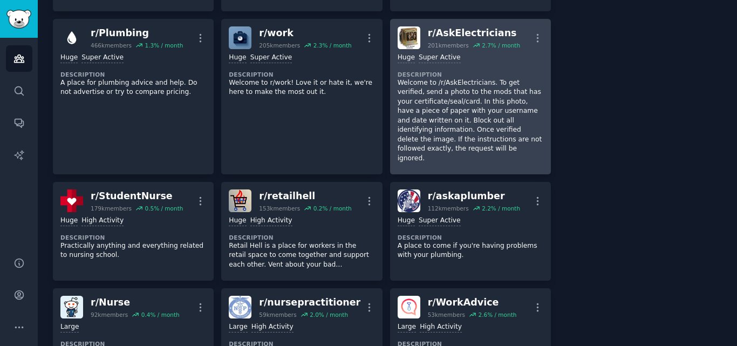
scroll to position [486, 0]
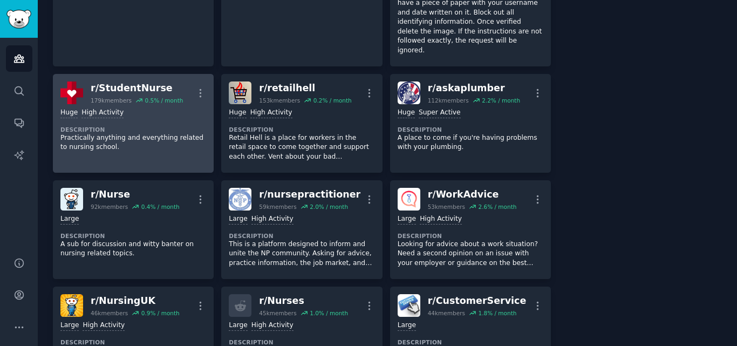
click at [142, 133] on p "Practically anything and everything related to nursing school." at bounding box center [133, 142] width 146 height 19
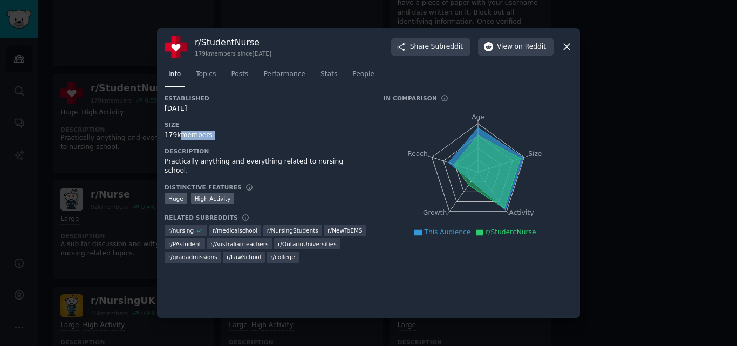
drag, startPoint x: 178, startPoint y: 136, endPoint x: 159, endPoint y: 140, distance: 19.4
click at [159, 140] on div "r/ StudentNurse 179k members since 12/09/2012 Share Subreddit View on Reddit In…" at bounding box center [368, 173] width 423 height 290
click at [166, 137] on div "179k members" at bounding box center [267, 136] width 204 height 10
copy div "179k"
click at [230, 45] on h3 "r/ StudentNurse" at bounding box center [233, 42] width 77 height 11
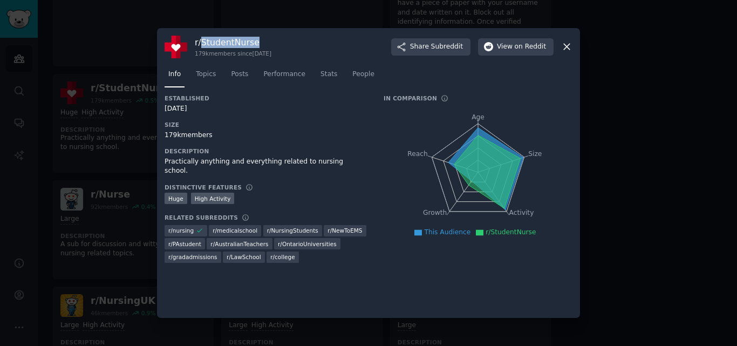
click at [230, 45] on h3 "r/ StudentNurse" at bounding box center [233, 42] width 77 height 11
copy h3 "r/ StudentNurse"
click at [134, 218] on div at bounding box center [368, 173] width 737 height 346
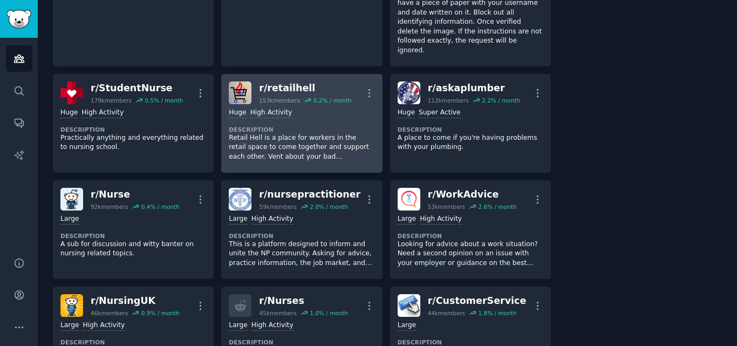
click at [302, 133] on p "Retail Hell is a place for workers in the retail space to come together and sup…" at bounding box center [302, 147] width 146 height 29
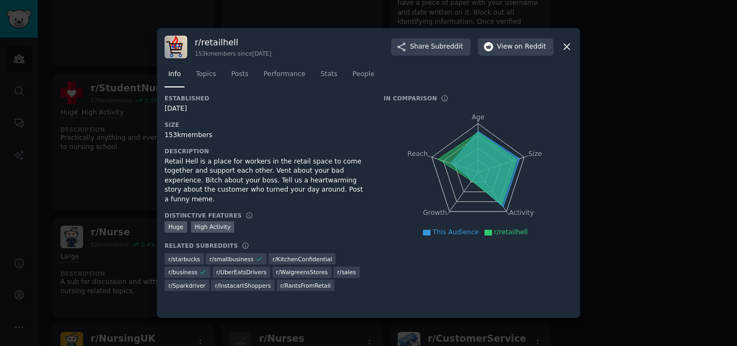
click at [225, 45] on h3 "r/ retailhell" at bounding box center [233, 42] width 77 height 11
click at [225, 44] on h3 "r/ retailhell" at bounding box center [233, 42] width 77 height 11
copy h3 "r/ retailhell"
drag, startPoint x: 178, startPoint y: 136, endPoint x: 160, endPoint y: 135, distance: 17.3
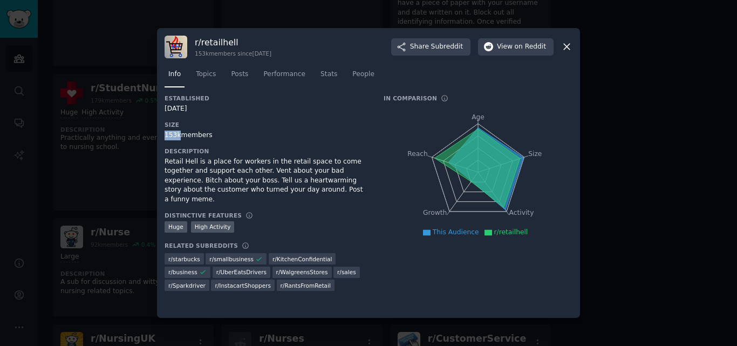
click at [160, 135] on div "r/ retailhell 153k members since 12/18/2010 Share Subreddit View on Reddit Info…" at bounding box center [368, 173] width 423 height 290
copy div "153k"
click at [93, 125] on div at bounding box center [368, 173] width 737 height 346
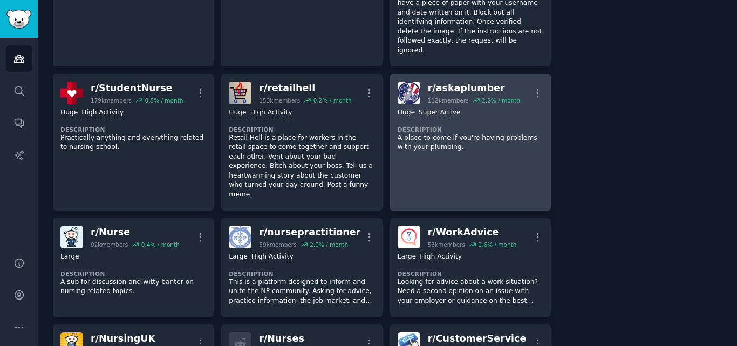
click at [481, 138] on link "r/ askaplumber 112k members 2.2 % / month More Huge Super Active Description A …" at bounding box center [470, 142] width 161 height 137
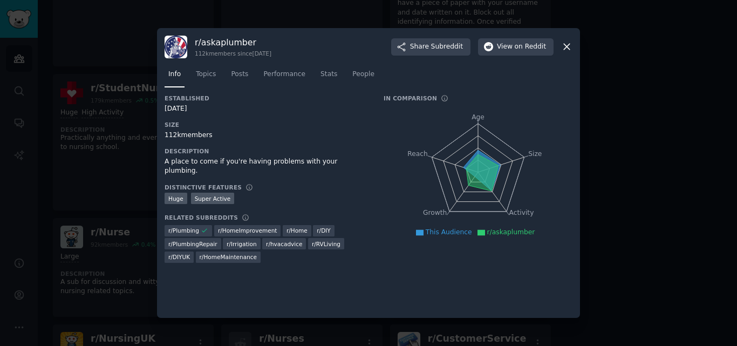
click at [229, 48] on div "r/ askaplumber 112k members since 03/13/2013" at bounding box center [233, 47] width 77 height 21
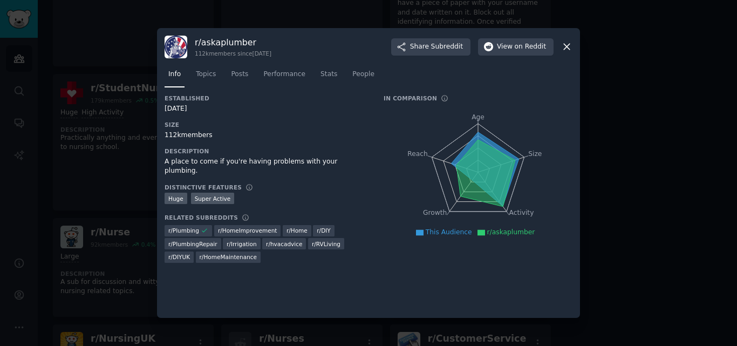
click at [230, 40] on h3 "r/ askaplumber" at bounding box center [233, 42] width 77 height 11
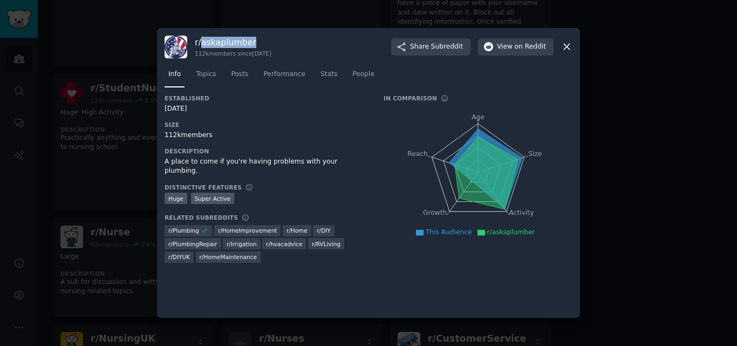
click at [230, 40] on h3 "r/ askaplumber" at bounding box center [233, 42] width 77 height 11
copy h3 "r/ askaplumber"
drag, startPoint x: 178, startPoint y: 135, endPoint x: 162, endPoint y: 135, distance: 15.1
click at [162, 135] on div "r/ askaplumber 112k members since 03/13/2013 Share Subreddit View on Reddit Inf…" at bounding box center [368, 173] width 423 height 290
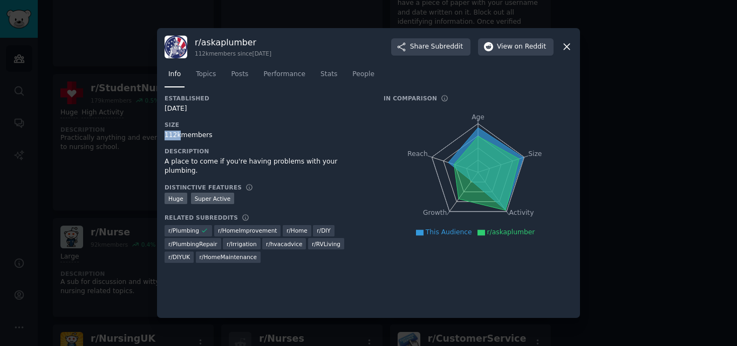
copy div "112k"
click at [111, 169] on div at bounding box center [368, 173] width 737 height 346
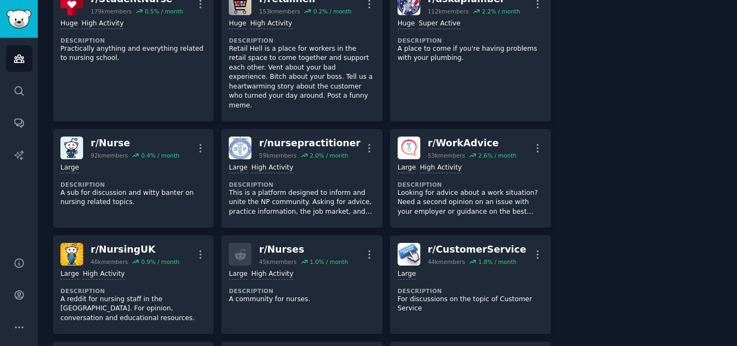
scroll to position [594, 0]
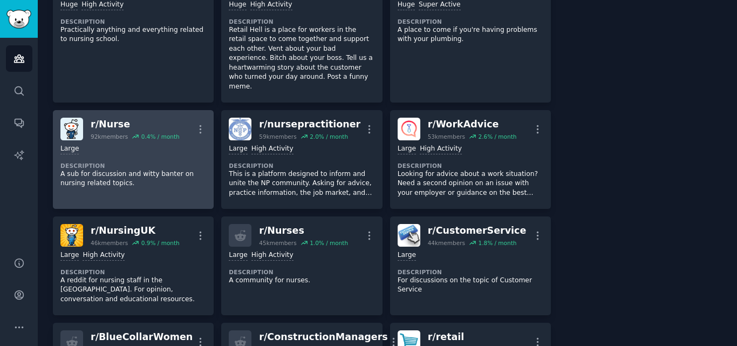
click at [130, 169] on p "A sub for discussion and witty banter on nursing related topics." at bounding box center [133, 178] width 146 height 19
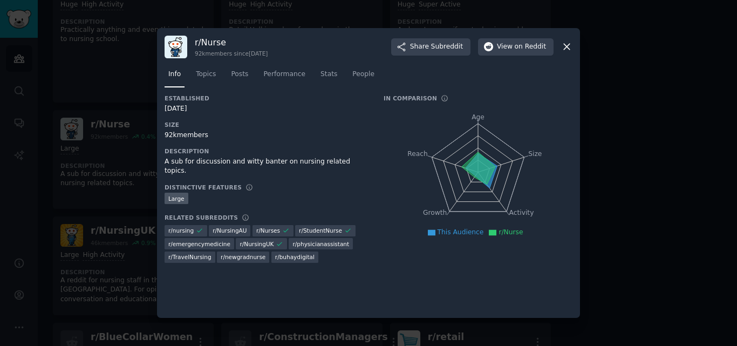
click at [210, 37] on h3 "r/ Nurse" at bounding box center [231, 42] width 73 height 11
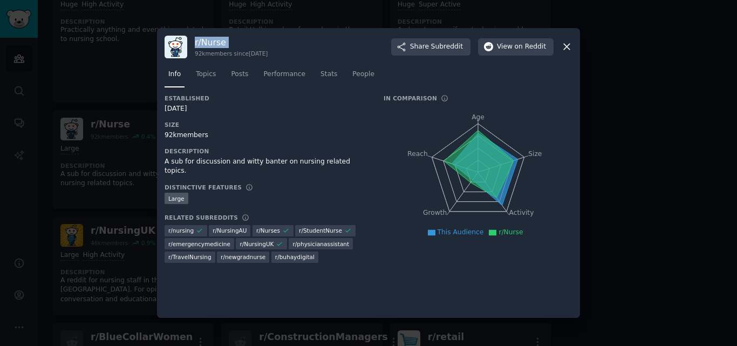
copy h3 "r/ Nurse"
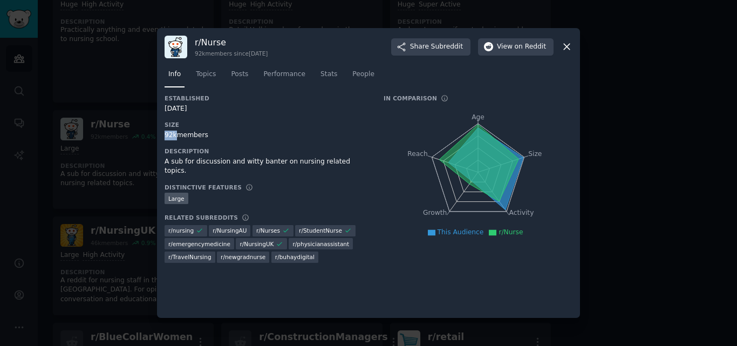
drag, startPoint x: 175, startPoint y: 138, endPoint x: 157, endPoint y: 137, distance: 18.4
click at [157, 137] on div "r/ Nurse 92k members since 06/22/2008 Share Subreddit View on Reddit Info Topic…" at bounding box center [368, 173] width 423 height 290
click at [135, 161] on div at bounding box center [368, 173] width 737 height 346
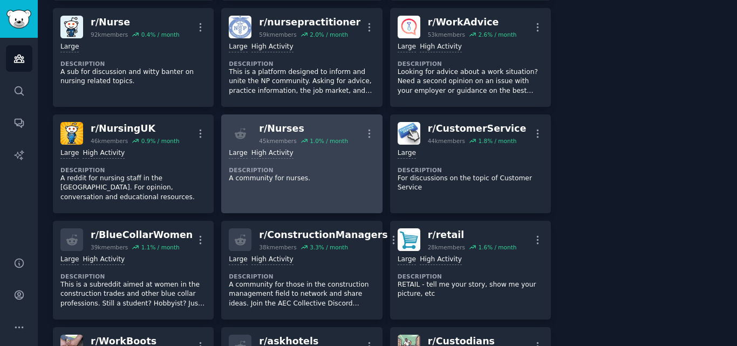
scroll to position [702, 0]
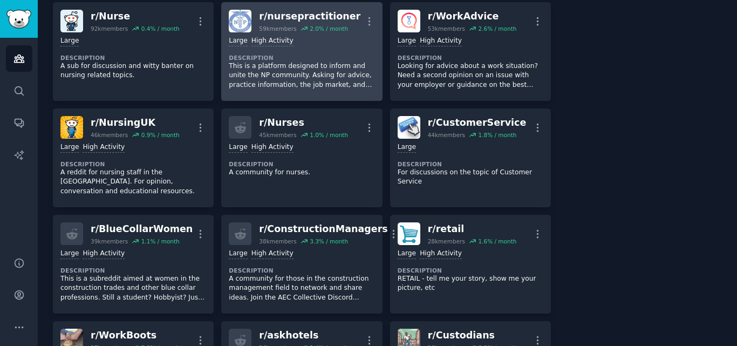
click at [328, 62] on p "This is a platform designed to inform and unite the NP community. Asking for ad…" at bounding box center [302, 76] width 146 height 29
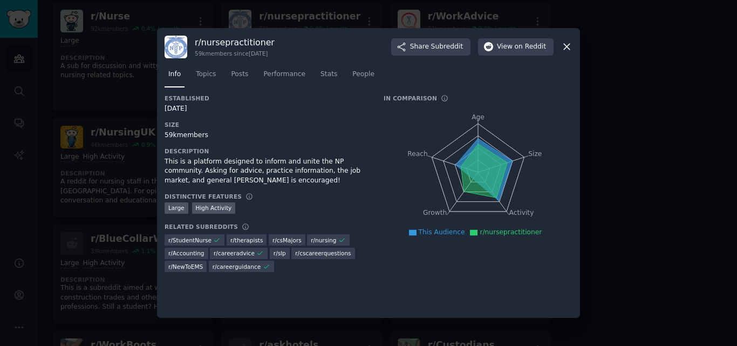
click at [220, 46] on h3 "r/ nursepractitioner" at bounding box center [235, 42] width 80 height 11
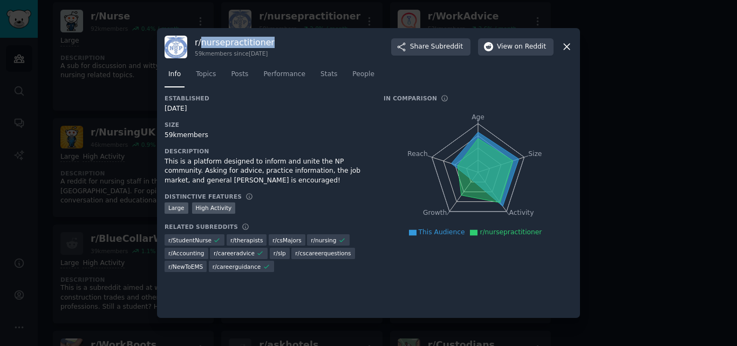
click at [220, 46] on h3 "r/ nursepractitioner" at bounding box center [235, 42] width 80 height 11
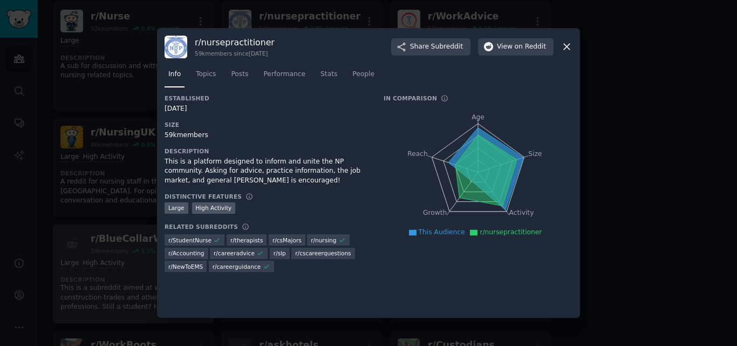
click at [140, 189] on div at bounding box center [368, 173] width 737 height 346
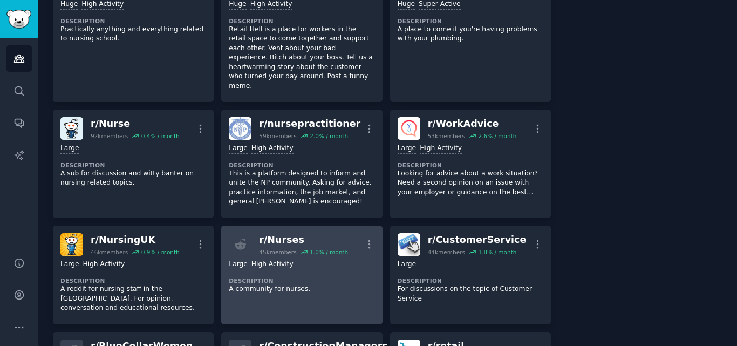
scroll to position [594, 0]
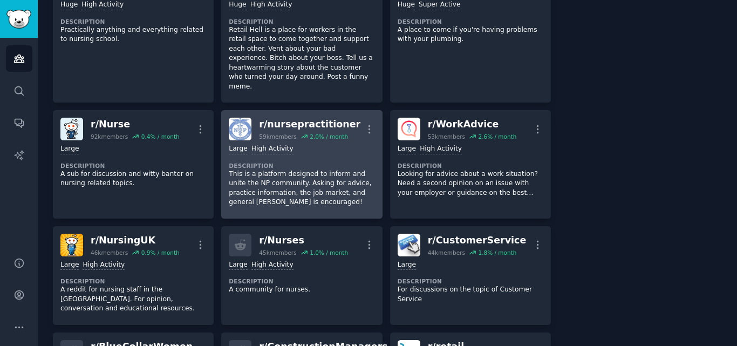
click at [320, 169] on p "This is a platform designed to inform and unite the NP community. Asking for ad…" at bounding box center [302, 188] width 146 height 38
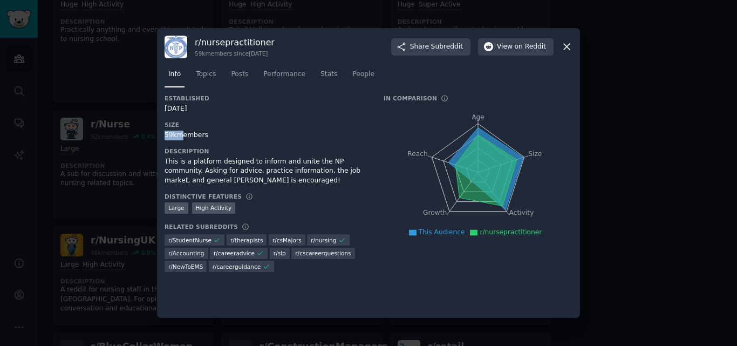
drag, startPoint x: 176, startPoint y: 134, endPoint x: 164, endPoint y: 134, distance: 12.4
click at [164, 134] on div "r/ nursepractitioner 59k members since 10/04/2012 Share Subreddit View on Reddi…" at bounding box center [368, 173] width 423 height 290
click at [35, 202] on div at bounding box center [368, 173] width 737 height 346
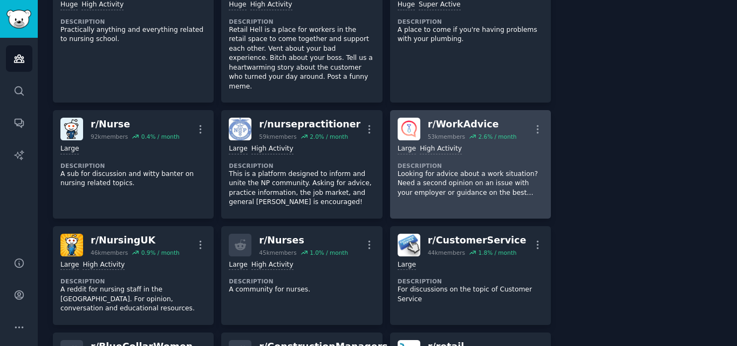
click at [471, 169] on p "Looking for advice about a work situation? Need a second opinion on an issue wi…" at bounding box center [471, 183] width 146 height 29
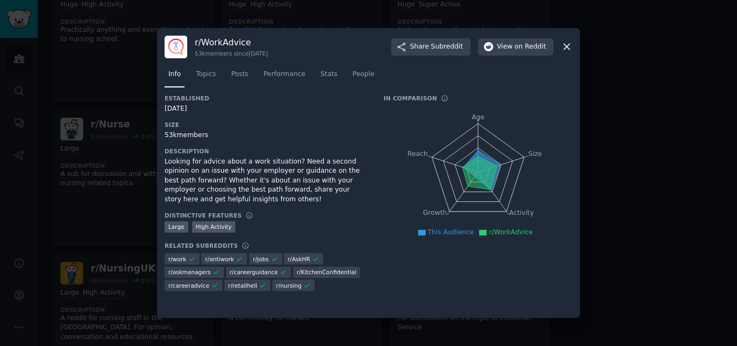
click at [220, 36] on div "r/ WorkAdvice 53k members since 06/08/2014 Share Subreddit View on Reddit" at bounding box center [369, 47] width 408 height 23
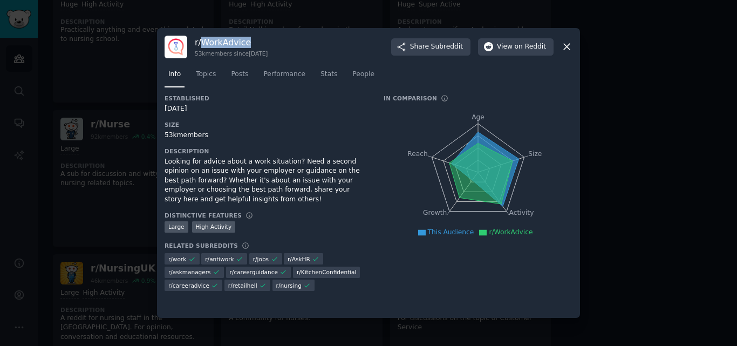
click at [220, 36] on div "r/ WorkAdvice 53k members since 06/08/2014 Share Subreddit View on Reddit" at bounding box center [369, 47] width 408 height 23
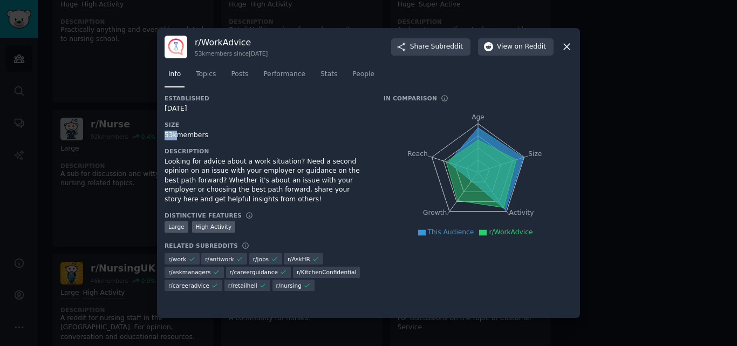
drag, startPoint x: 175, startPoint y: 134, endPoint x: 164, endPoint y: 131, distance: 11.7
click at [164, 131] on div "r/ WorkAdvice 53k members since 06/08/2014 Share Subreddit View on Reddit Info …" at bounding box center [368, 173] width 423 height 290
click at [70, 96] on div at bounding box center [368, 173] width 737 height 346
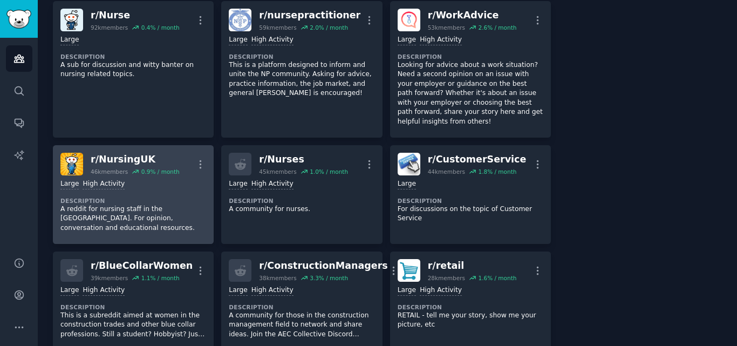
scroll to position [756, 0]
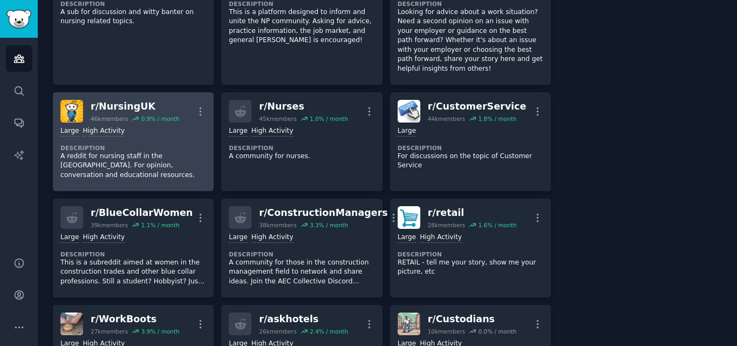
click at [132, 144] on dt "Description" at bounding box center [133, 148] width 146 height 8
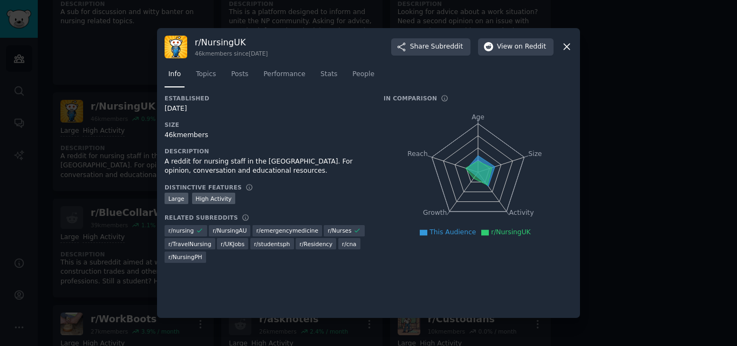
click at [233, 33] on div "r/ NursingUK 46k members since 06/20/2015 Share Subreddit View on Reddit Info T…" at bounding box center [368, 173] width 423 height 290
click at [228, 42] on h3 "r/ NursingUK" at bounding box center [231, 42] width 73 height 11
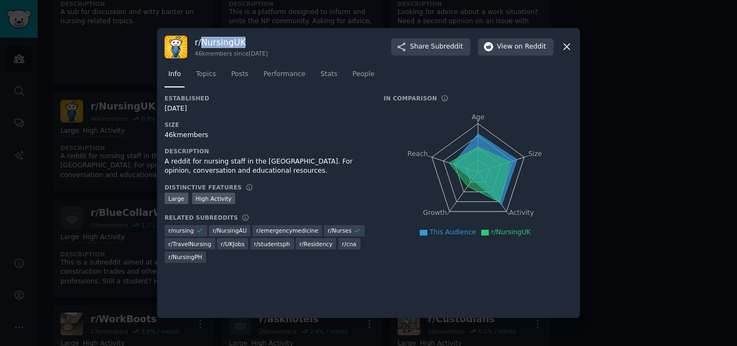
click at [228, 42] on h3 "r/ NursingUK" at bounding box center [231, 42] width 73 height 11
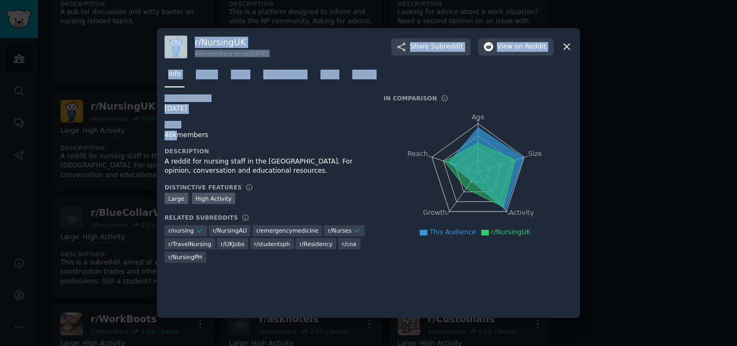
drag, startPoint x: 174, startPoint y: 139, endPoint x: 155, endPoint y: 134, distance: 19.5
click at [155, 134] on div "​ r/ NursingUK 46k members since 06/20/2015 Share Subreddit View on Reddit Info…" at bounding box center [369, 173] width 730 height 346
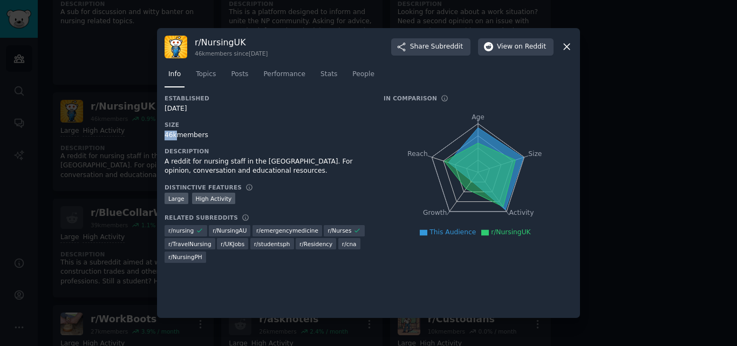
click at [164, 136] on div "r/ NursingUK 46k members since 06/20/2015 Share Subreddit View on Reddit Info T…" at bounding box center [368, 173] width 423 height 290
click at [49, 154] on div at bounding box center [368, 173] width 737 height 346
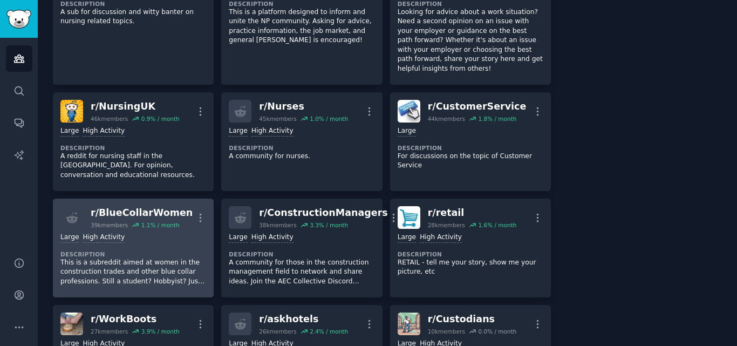
scroll to position [810, 0]
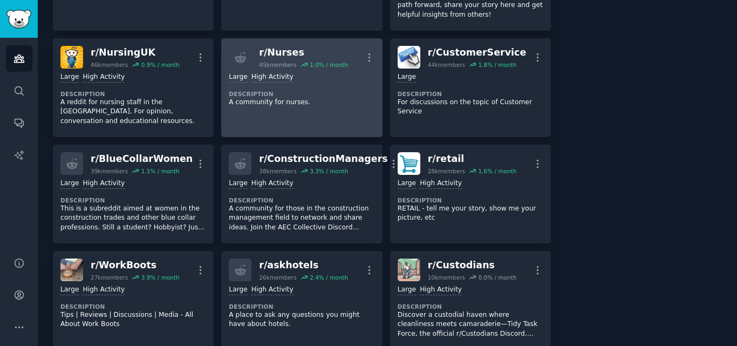
click at [272, 71] on div "Large High Activity Description A community for nurses." at bounding box center [302, 90] width 146 height 42
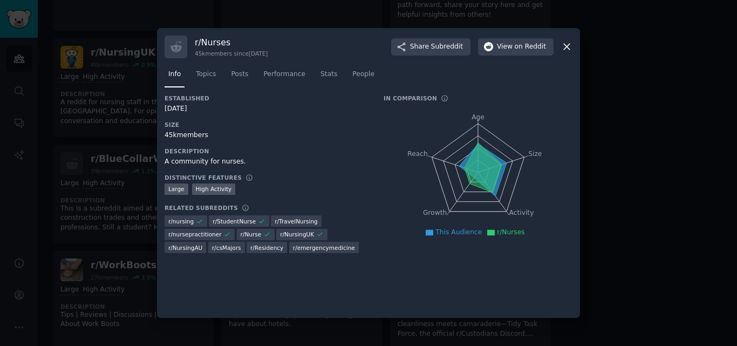
click at [218, 49] on div "r/ Nurses 45k members since 03/07/2009" at bounding box center [231, 47] width 73 height 21
click at [218, 44] on h3 "r/ Nurses" at bounding box center [231, 42] width 73 height 11
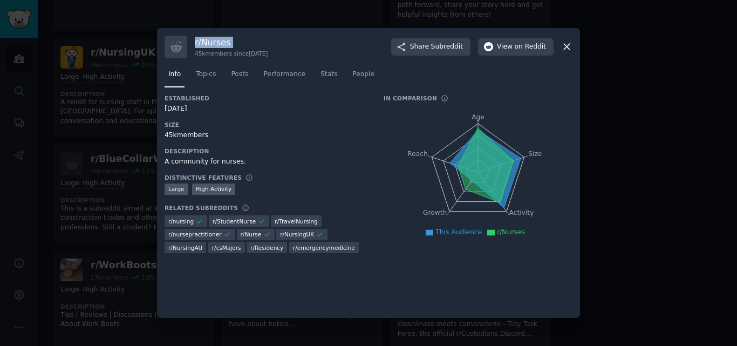
click at [218, 44] on h3 "r/ Nurses" at bounding box center [231, 42] width 73 height 11
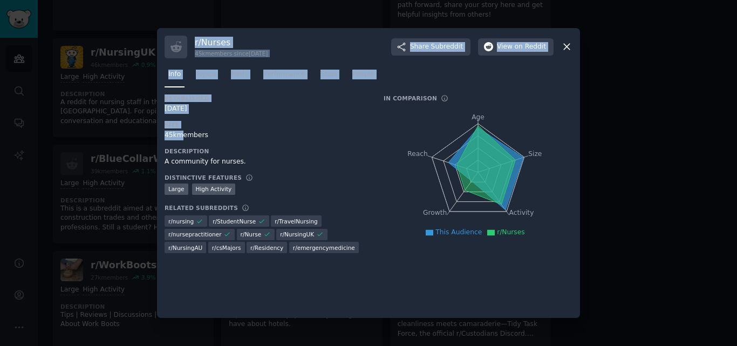
drag, startPoint x: 176, startPoint y: 133, endPoint x: 155, endPoint y: 133, distance: 20.5
click at [155, 133] on div "​ r/ Nurses 45k members since 03/07/2009 Share Subreddit View on Reddit Info To…" at bounding box center [369, 173] width 730 height 346
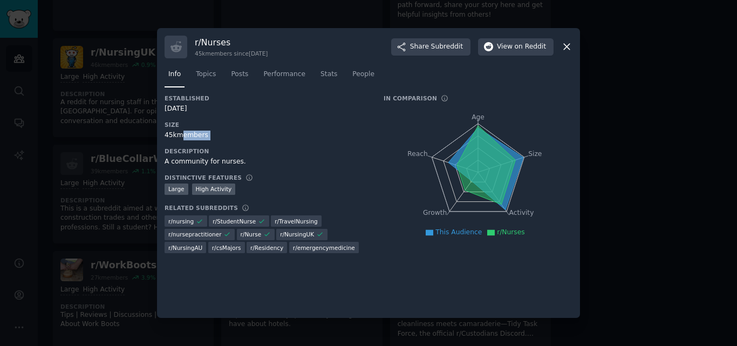
click at [161, 142] on div "r/ Nurses 45k members since 03/07/2009 Share Subreddit View on Reddit Info Topi…" at bounding box center [368, 173] width 423 height 290
click at [161, 135] on div "r/ Nurses 45k members since 03/07/2009 Share Subreddit View on Reddit Info Topi…" at bounding box center [368, 173] width 423 height 290
click at [31, 204] on div at bounding box center [368, 173] width 737 height 346
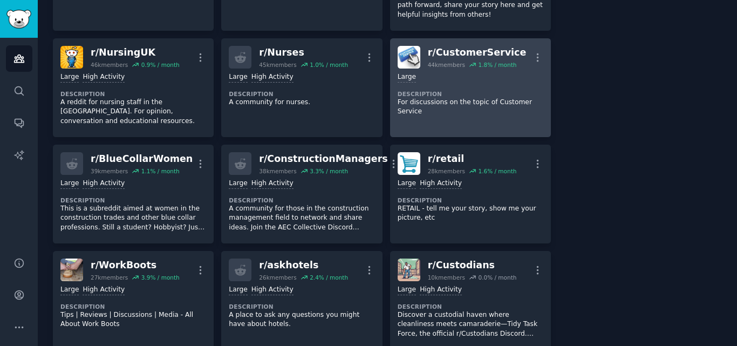
click at [456, 98] on p "For discussions on the topic of Customer Service" at bounding box center [471, 107] width 146 height 19
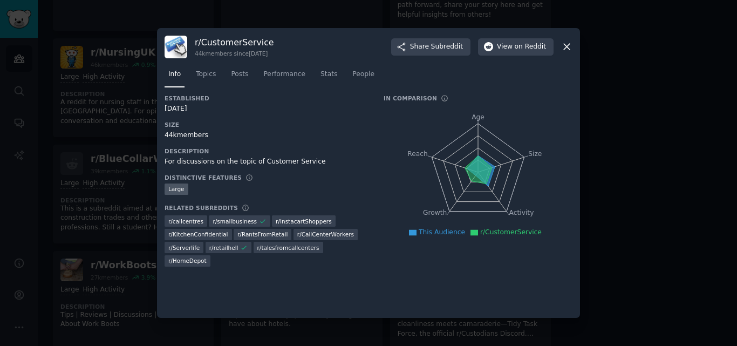
click at [220, 47] on h3 "r/ CustomerService" at bounding box center [234, 42] width 79 height 11
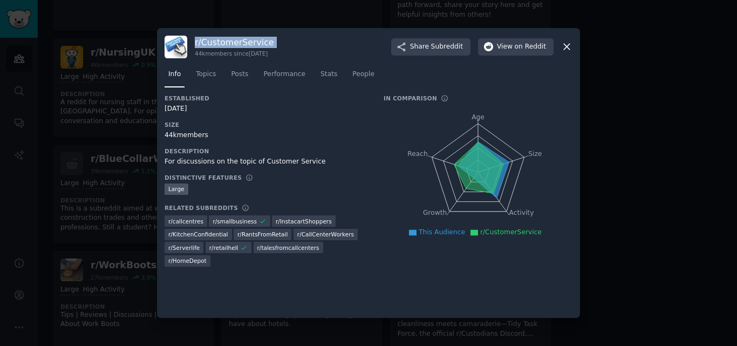
click at [220, 47] on h3 "r/ CustomerService" at bounding box center [234, 42] width 79 height 11
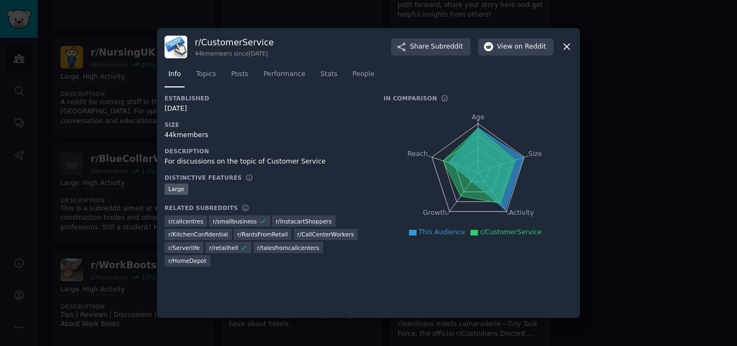
click at [167, 134] on div "44k members" at bounding box center [267, 136] width 204 height 10
drag, startPoint x: 165, startPoint y: 133, endPoint x: 176, endPoint y: 137, distance: 11.8
click at [176, 137] on div "44k members" at bounding box center [267, 136] width 204 height 10
click at [105, 162] on div at bounding box center [368, 173] width 737 height 346
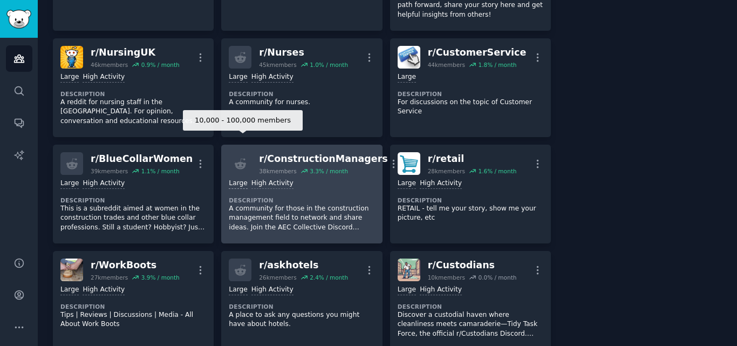
scroll to position [864, 0]
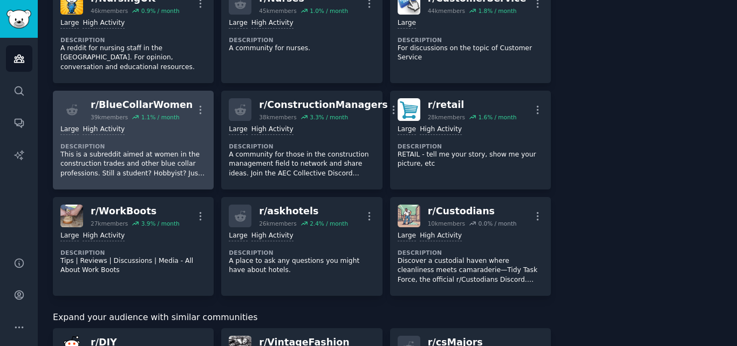
click at [164, 150] on p "This is a subreddit aimed at women in the construction trades and other blue co…" at bounding box center [133, 164] width 146 height 29
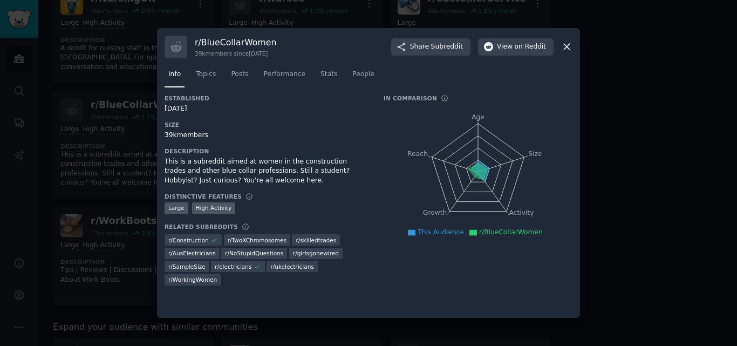
click at [232, 42] on h3 "r/ BlueCollarWomen" at bounding box center [235, 42] width 81 height 11
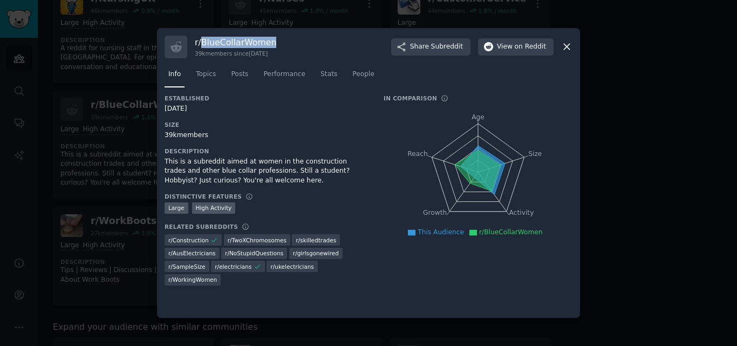
click at [232, 42] on h3 "r/ BlueCollarWomen" at bounding box center [235, 42] width 81 height 11
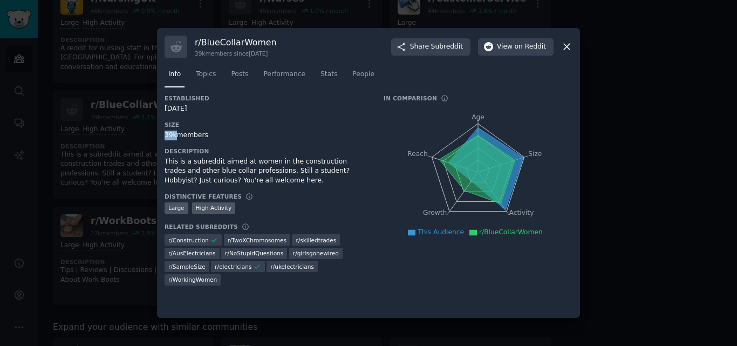
drag, startPoint x: 175, startPoint y: 139, endPoint x: 161, endPoint y: 137, distance: 14.2
click at [161, 137] on div "r/ BlueCollarWomen 39k members since 12/07/2012 Share Subreddit View on Reddit …" at bounding box center [368, 173] width 423 height 290
click at [99, 117] on div at bounding box center [368, 173] width 737 height 346
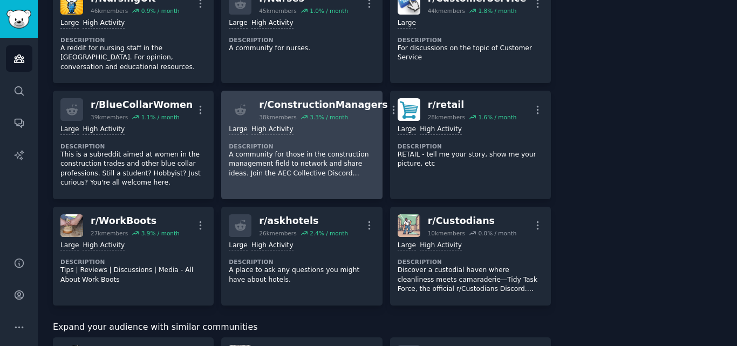
click at [284, 150] on p "A community for those in the construction management field to network and share…" at bounding box center [302, 164] width 146 height 29
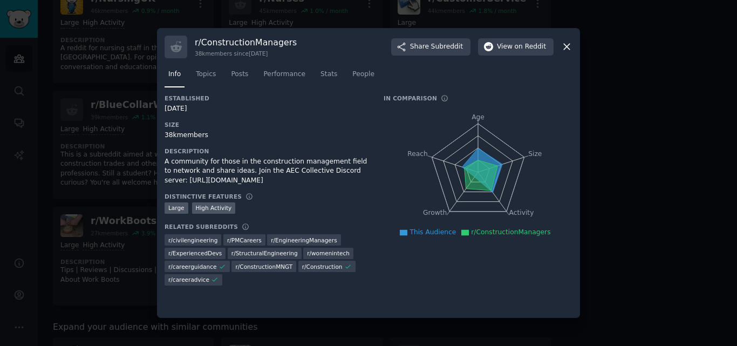
click at [212, 42] on h3 "r/ ConstructionManagers" at bounding box center [246, 42] width 102 height 11
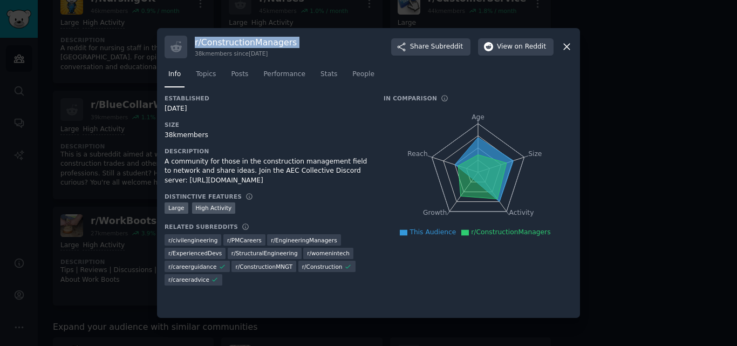
click at [212, 42] on h3 "r/ ConstructionManagers" at bounding box center [246, 42] width 102 height 11
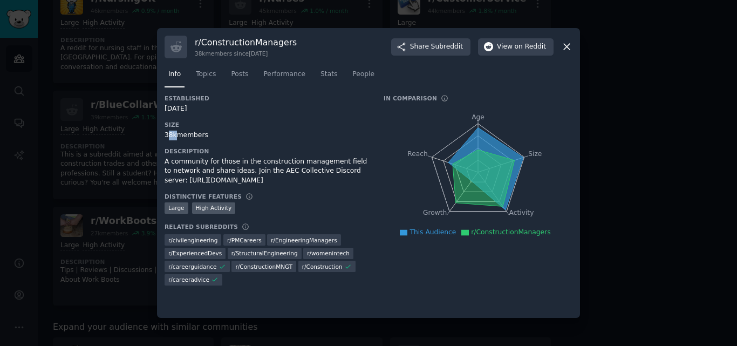
drag, startPoint x: 174, startPoint y: 137, endPoint x: 168, endPoint y: 135, distance: 6.7
click at [168, 135] on div "38k members" at bounding box center [267, 136] width 204 height 10
click at [165, 135] on div "38k members" at bounding box center [267, 136] width 204 height 10
drag, startPoint x: 165, startPoint y: 135, endPoint x: 177, endPoint y: 137, distance: 12.0
click at [177, 137] on div "38k members" at bounding box center [267, 136] width 204 height 10
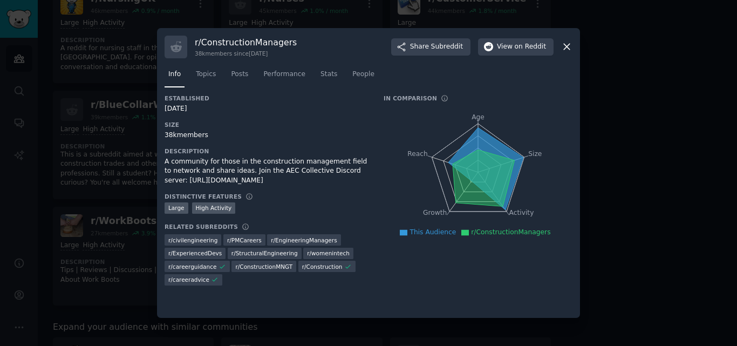
click at [176, 137] on div "38k members" at bounding box center [267, 136] width 204 height 10
drag, startPoint x: 174, startPoint y: 135, endPoint x: 165, endPoint y: 135, distance: 9.7
click at [165, 135] on div "38k members" at bounding box center [267, 136] width 204 height 10
click at [92, 138] on div at bounding box center [368, 173] width 737 height 346
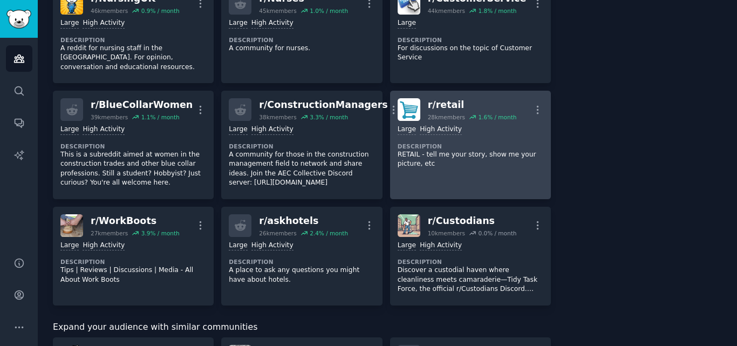
click at [505, 126] on link "r/ retail 28k members 1.6 % / month More Large High Activity Description RETAIL…" at bounding box center [470, 145] width 161 height 108
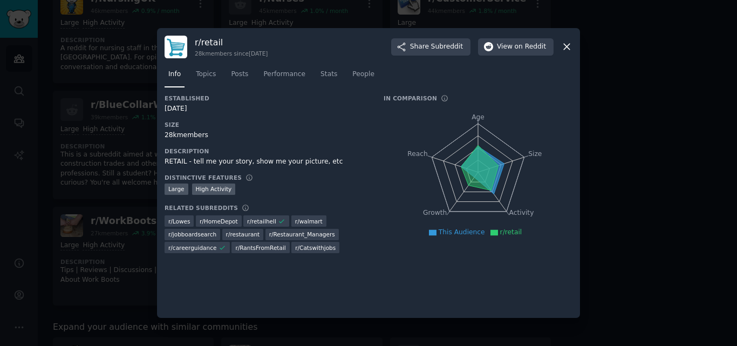
click at [217, 40] on h3 "r/ retail" at bounding box center [231, 42] width 73 height 11
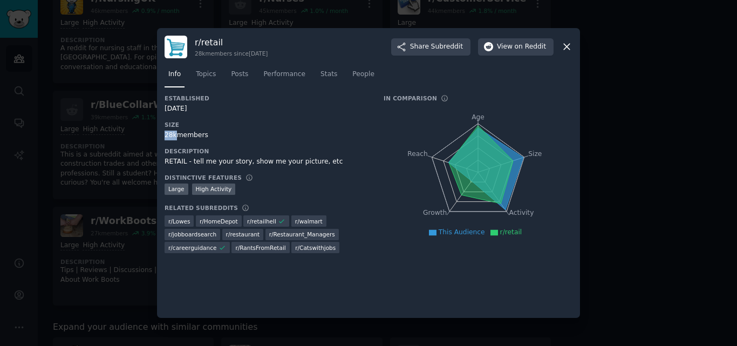
drag, startPoint x: 175, startPoint y: 137, endPoint x: 165, endPoint y: 135, distance: 10.8
click at [165, 135] on div "28k members" at bounding box center [267, 136] width 204 height 10
click at [68, 177] on div at bounding box center [368, 173] width 737 height 346
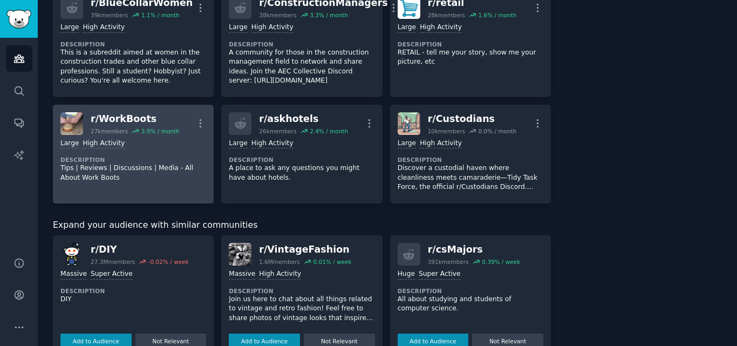
scroll to position [972, 0]
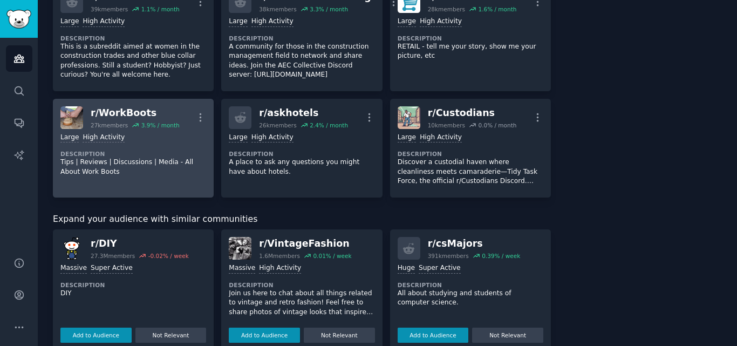
click at [157, 158] on p "Tips | Reviews | Discussions | Media - All About Work Boots" at bounding box center [133, 167] width 146 height 19
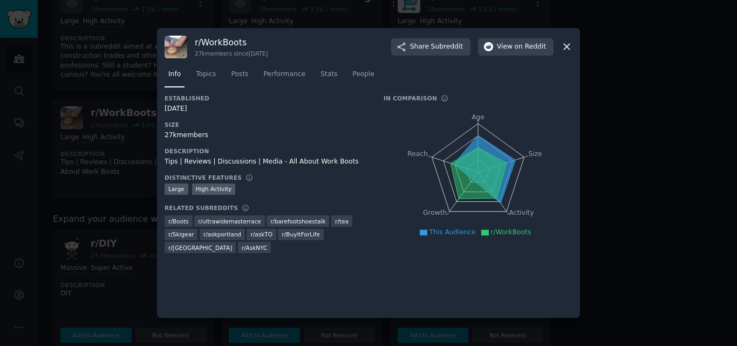
click at [227, 40] on h3 "r/ WorkBoots" at bounding box center [231, 42] width 73 height 11
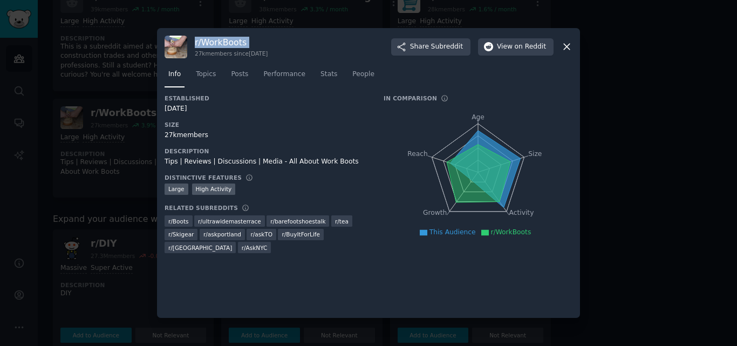
click at [227, 40] on h3 "r/ WorkBoots" at bounding box center [231, 42] width 73 height 11
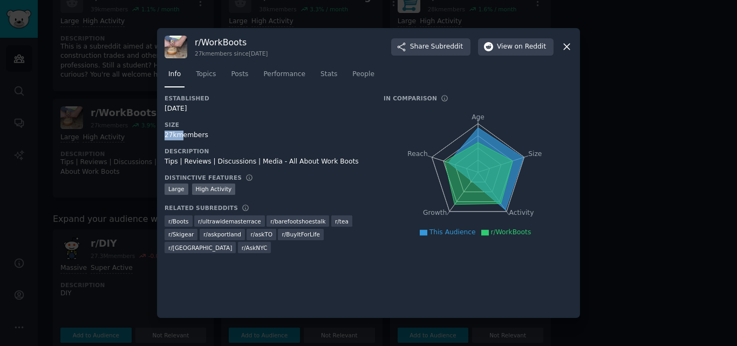
drag, startPoint x: 176, startPoint y: 131, endPoint x: 158, endPoint y: 134, distance: 18.6
click at [158, 134] on div "r/ WorkBoots 27k members since 02/24/2015 Share Subreddit View on Reddit Info T…" at bounding box center [368, 173] width 423 height 290
click at [99, 150] on div at bounding box center [368, 173] width 737 height 346
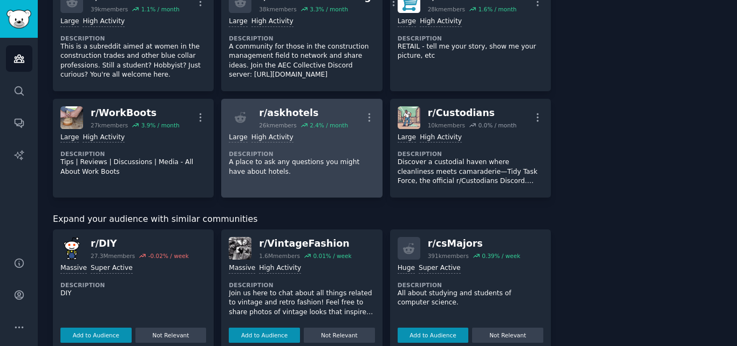
click at [294, 158] on p "A place to ask any questions you might have about hotels." at bounding box center [302, 167] width 146 height 19
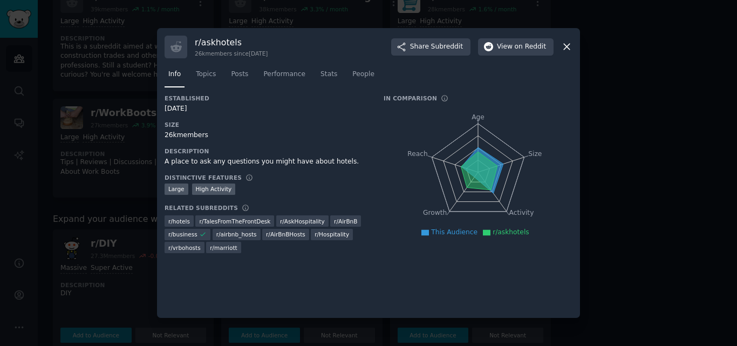
click at [225, 42] on h3 "r/ askhotels" at bounding box center [231, 42] width 73 height 11
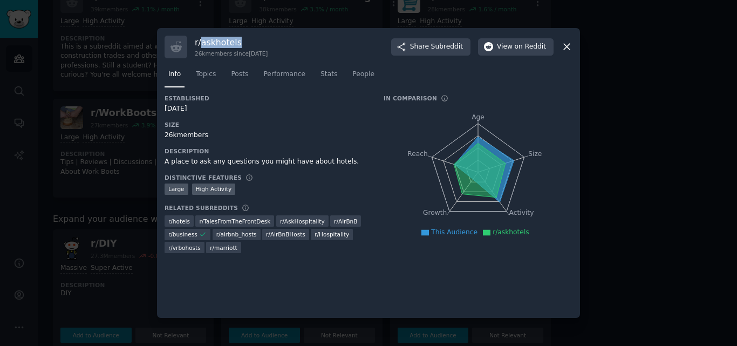
click at [224, 43] on h3 "r/ askhotels" at bounding box center [231, 42] width 73 height 11
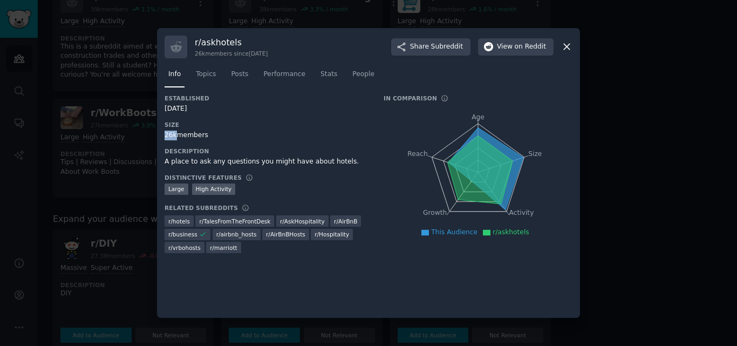
drag, startPoint x: 175, startPoint y: 133, endPoint x: 162, endPoint y: 132, distance: 12.5
click at [162, 132] on div "r/ askhotels 26k members since 01/11/2013 Share Subreddit View on Reddit Info T…" at bounding box center [368, 173] width 423 height 290
click at [94, 151] on div at bounding box center [368, 173] width 737 height 346
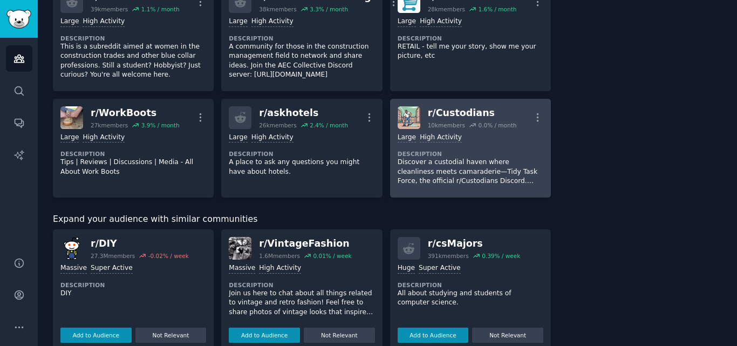
click at [445, 158] on p "Discover a custodial haven where cleanliness meets camaraderie—Tidy Task Force,…" at bounding box center [471, 172] width 146 height 29
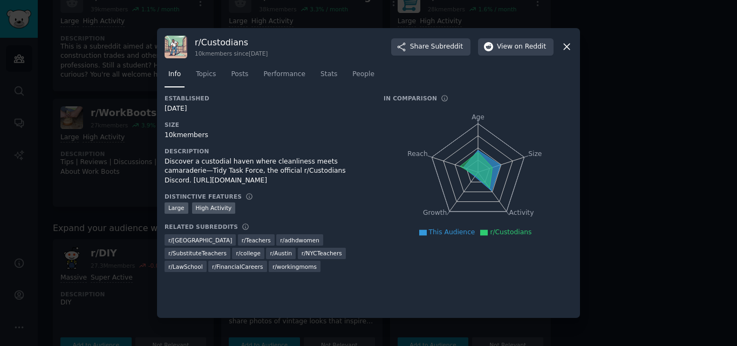
click at [228, 35] on div "r/ Custodians 10k members since 12/02/2011 Share Subreddit View on Reddit Info …" at bounding box center [368, 173] width 423 height 290
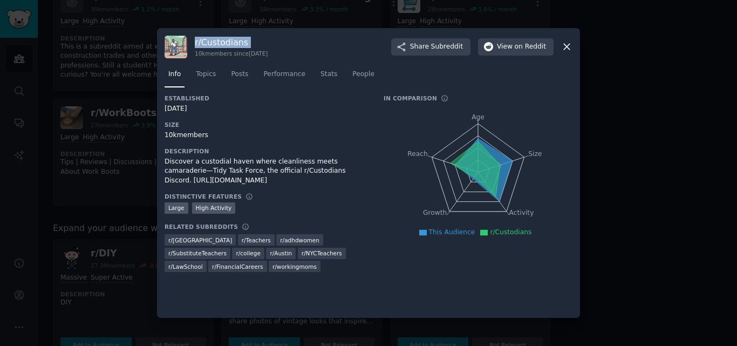
click at [228, 35] on div "r/ Custodians 10k members since 12/02/2011 Share Subreddit View on Reddit Info …" at bounding box center [368, 173] width 423 height 290
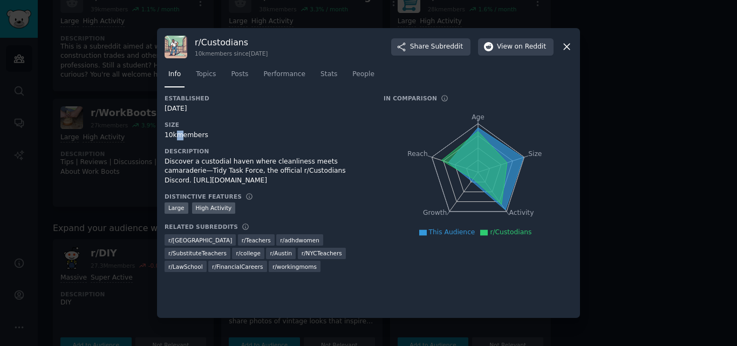
click at [175, 131] on div "10k members" at bounding box center [267, 136] width 204 height 10
click at [169, 131] on div "10k members" at bounding box center [267, 136] width 204 height 10
drag, startPoint x: 168, startPoint y: 132, endPoint x: 174, endPoint y: 135, distance: 6.5
click at [174, 135] on div "10k members" at bounding box center [267, 136] width 204 height 10
drag, startPoint x: 165, startPoint y: 133, endPoint x: 175, endPoint y: 136, distance: 10.6
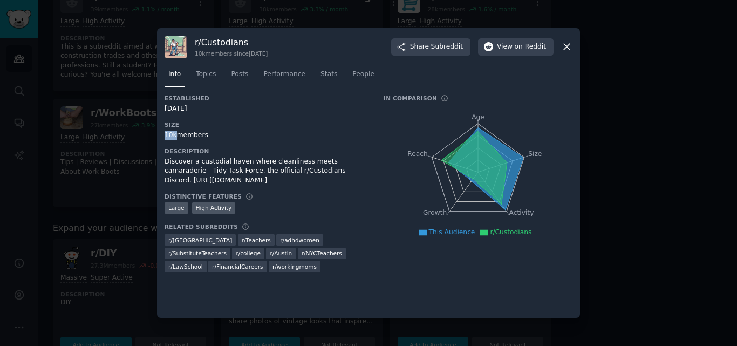
click at [175, 136] on div "10k members" at bounding box center [267, 136] width 204 height 10
click at [65, 64] on div at bounding box center [368, 173] width 737 height 346
